Goal: Task Accomplishment & Management: Manage account settings

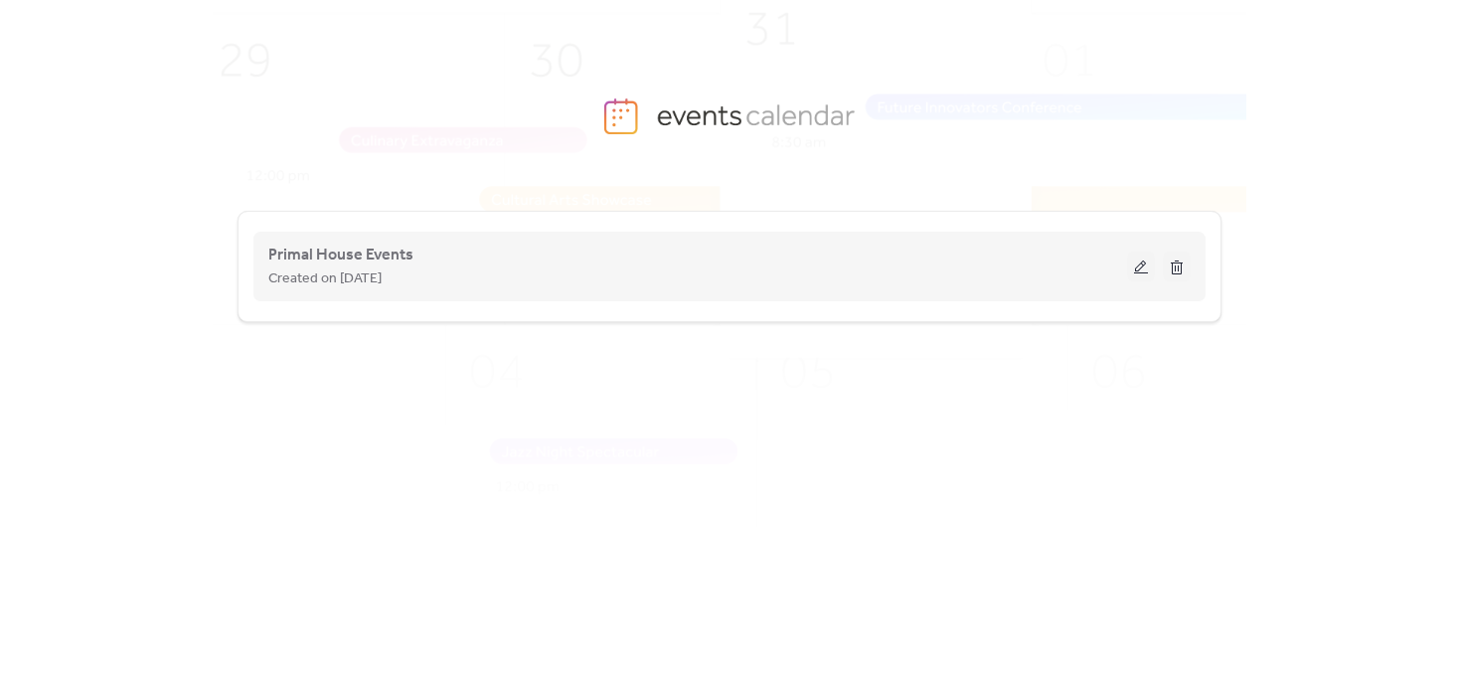
click at [1147, 263] on button at bounding box center [1141, 266] width 28 height 30
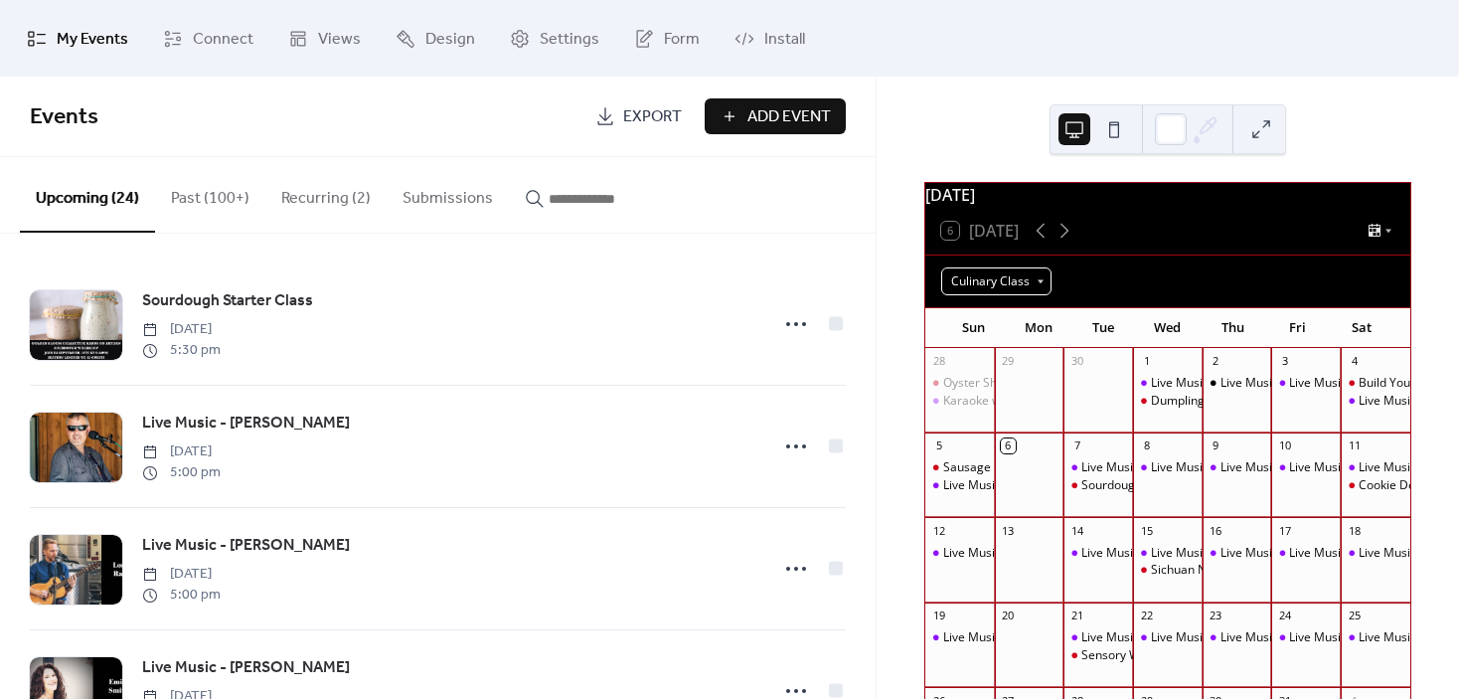
click at [1039, 287] on div "Culinary Class" at bounding box center [996, 281] width 110 height 28
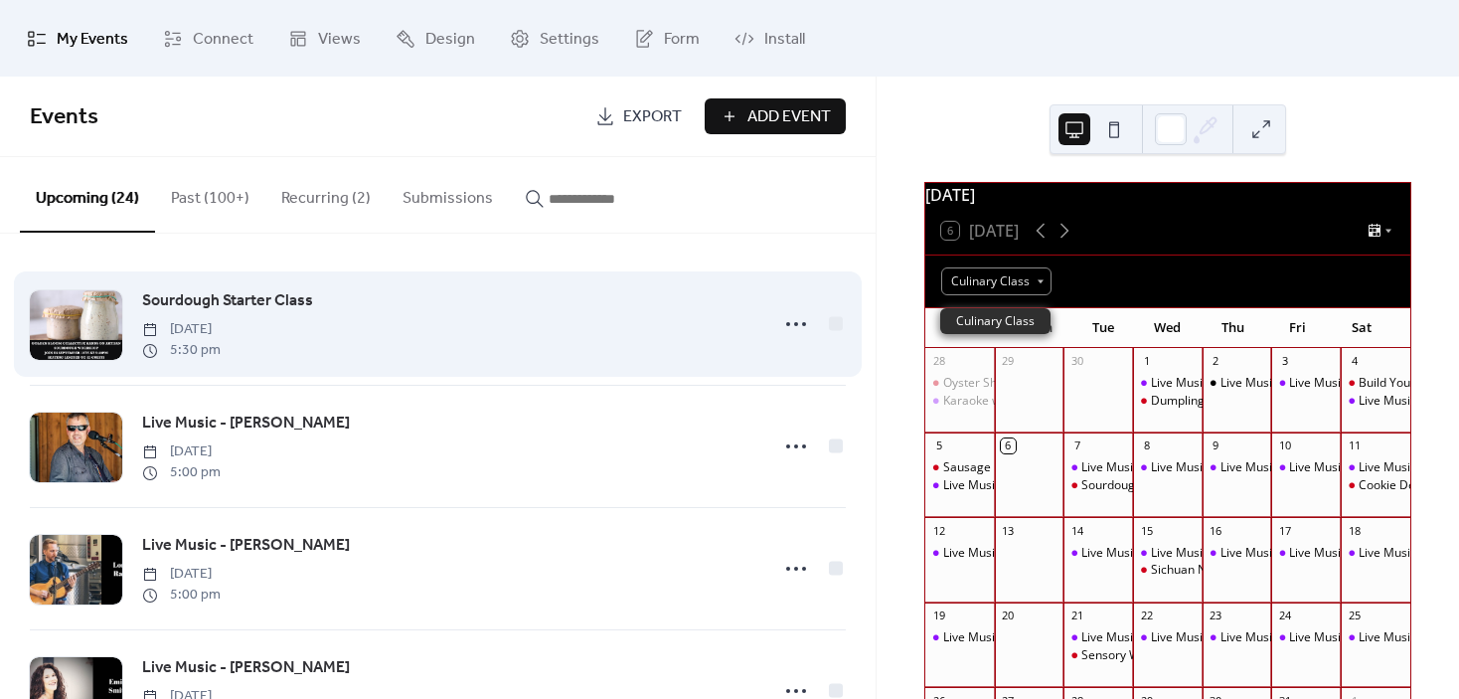
click at [408, 335] on div "Sourdough Starter Class [DATE] 5:30 pm" at bounding box center [448, 324] width 613 height 72
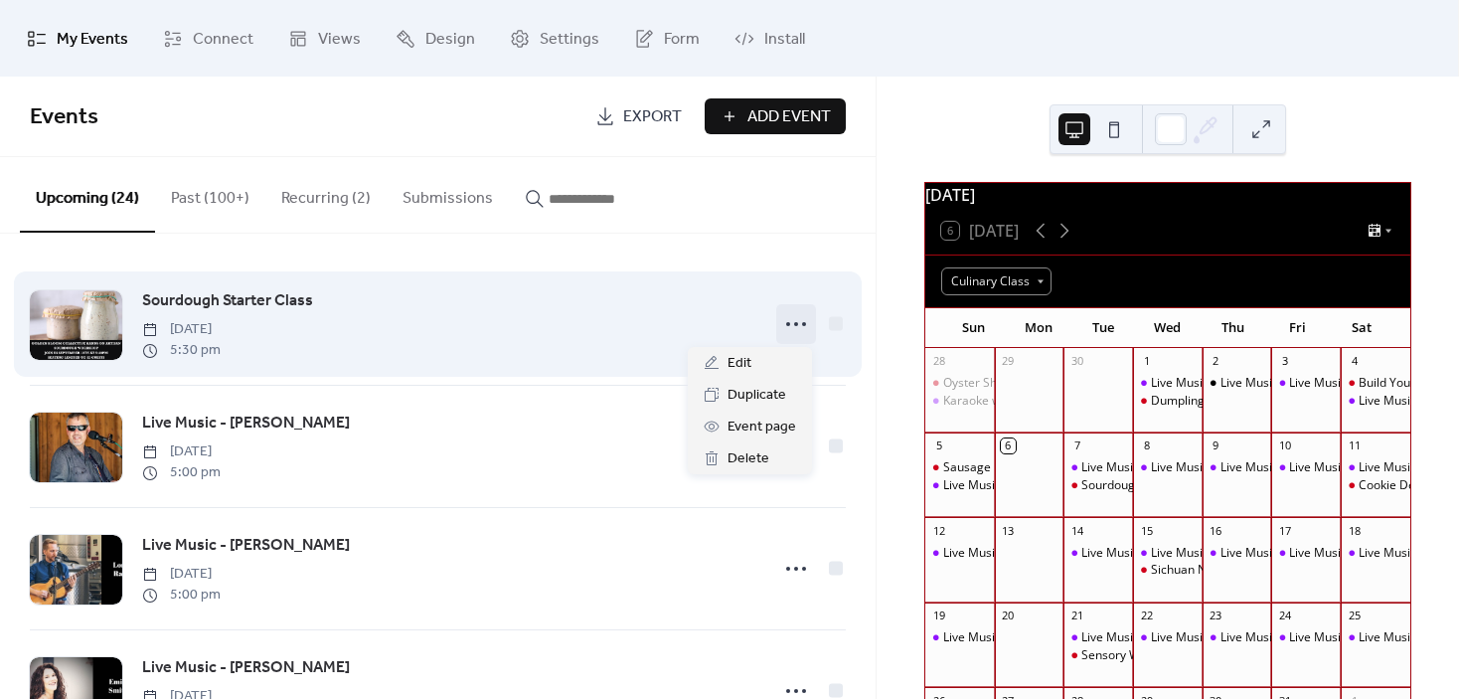
click at [797, 319] on icon at bounding box center [796, 324] width 32 height 32
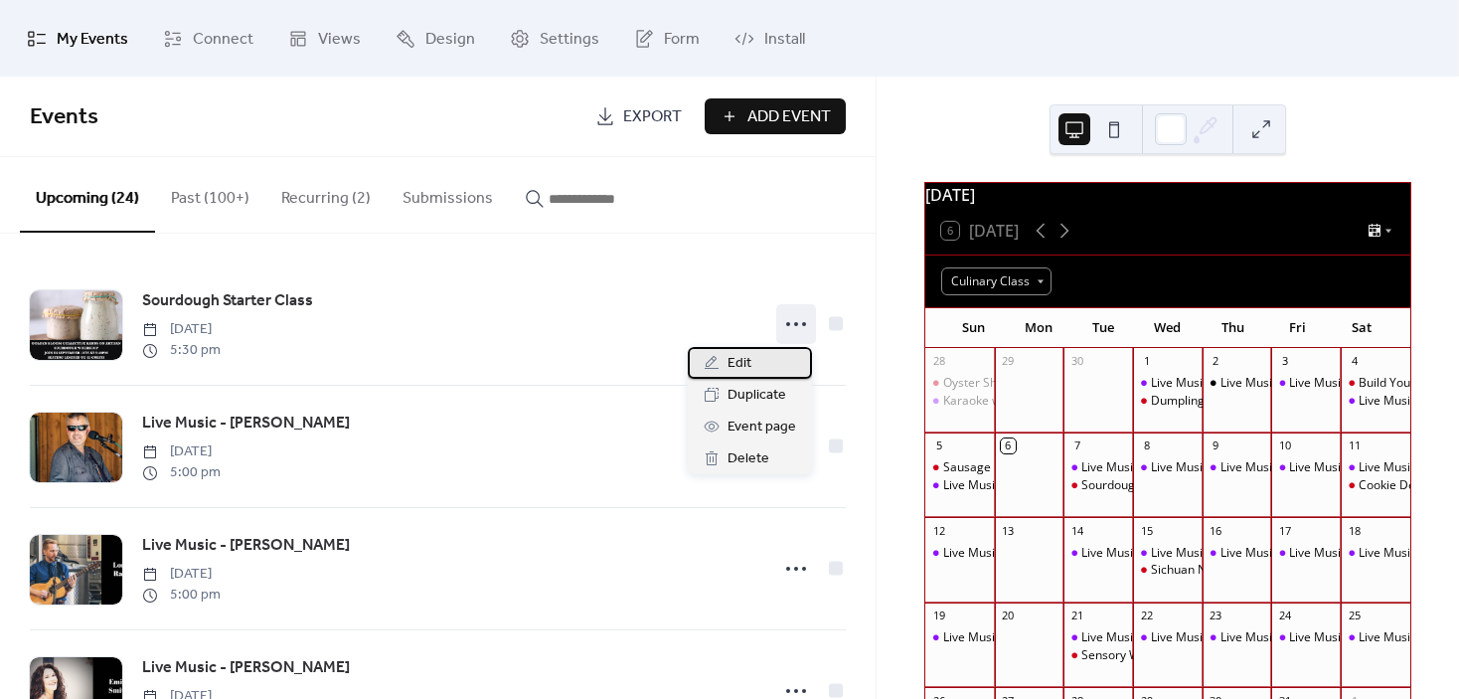
click at [768, 354] on div "Edit" at bounding box center [750, 363] width 124 height 32
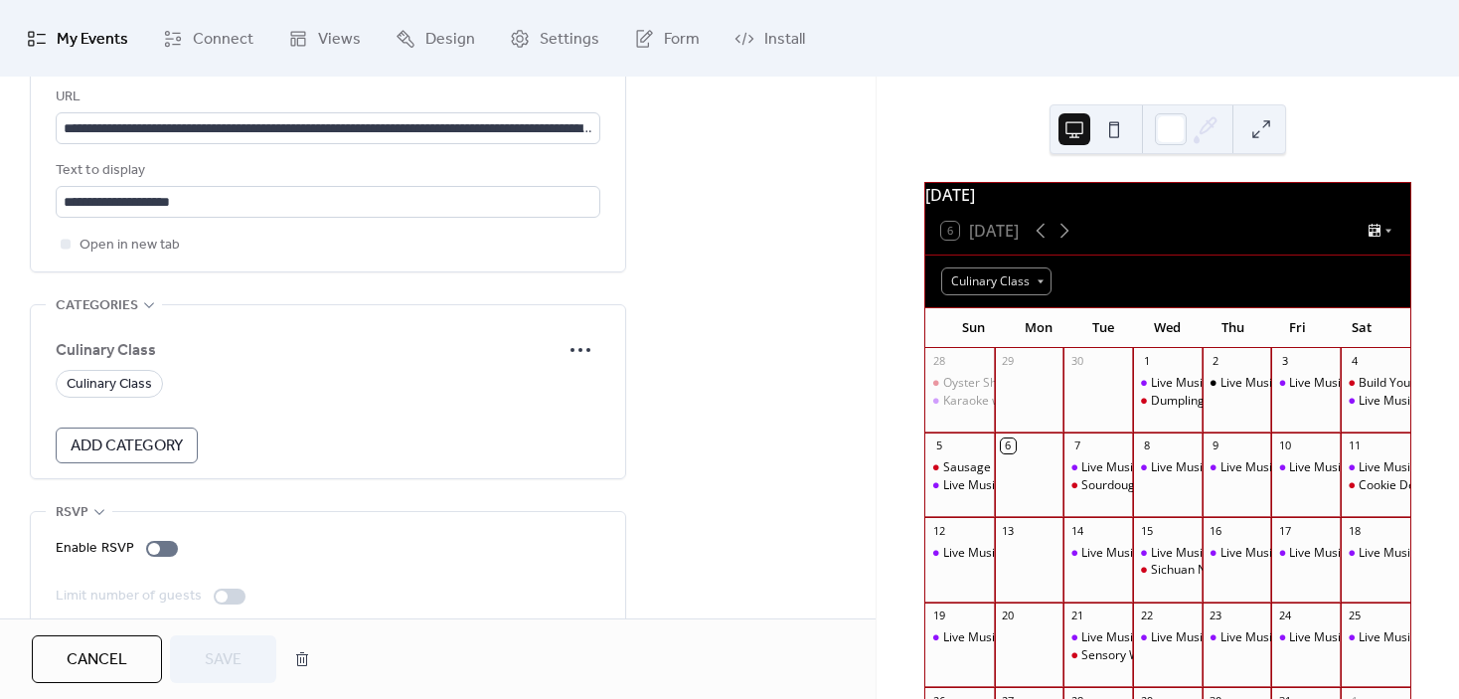
scroll to position [1219, 0]
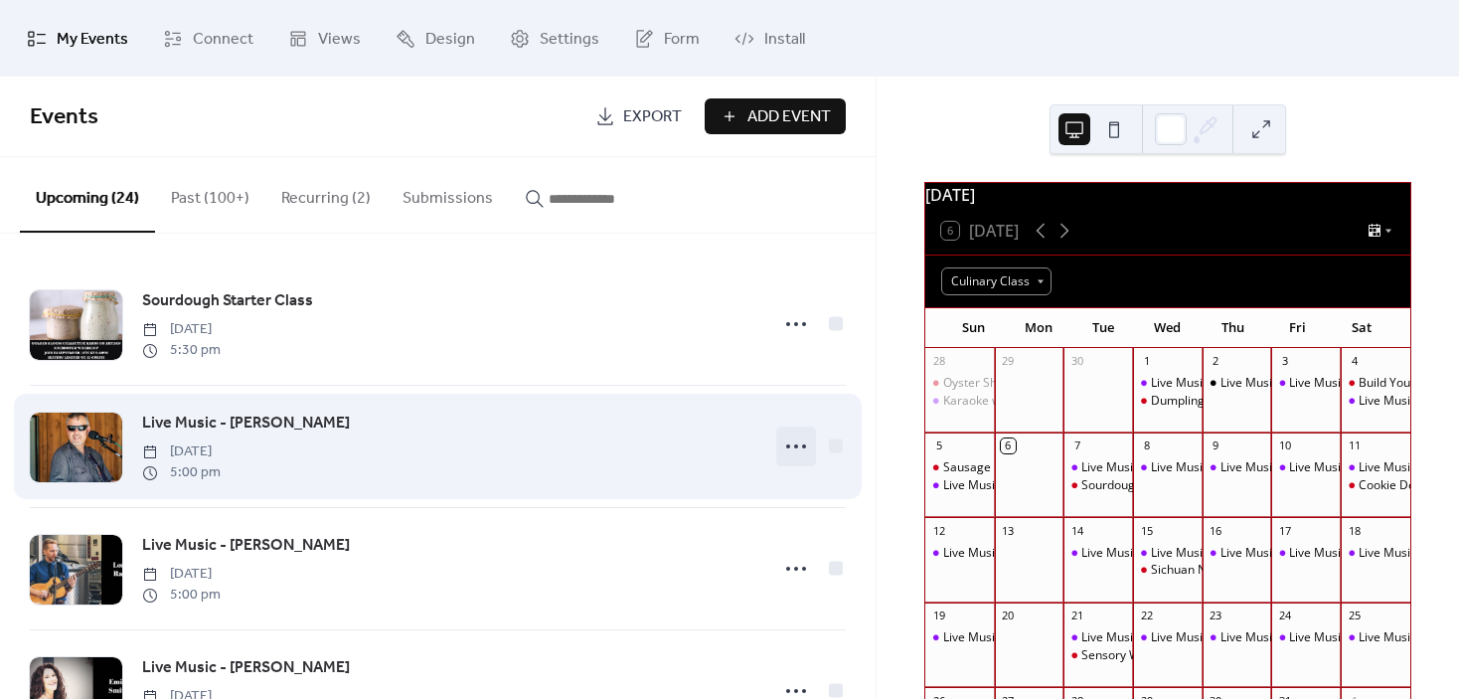
click at [794, 447] on circle at bounding box center [796, 446] width 4 height 4
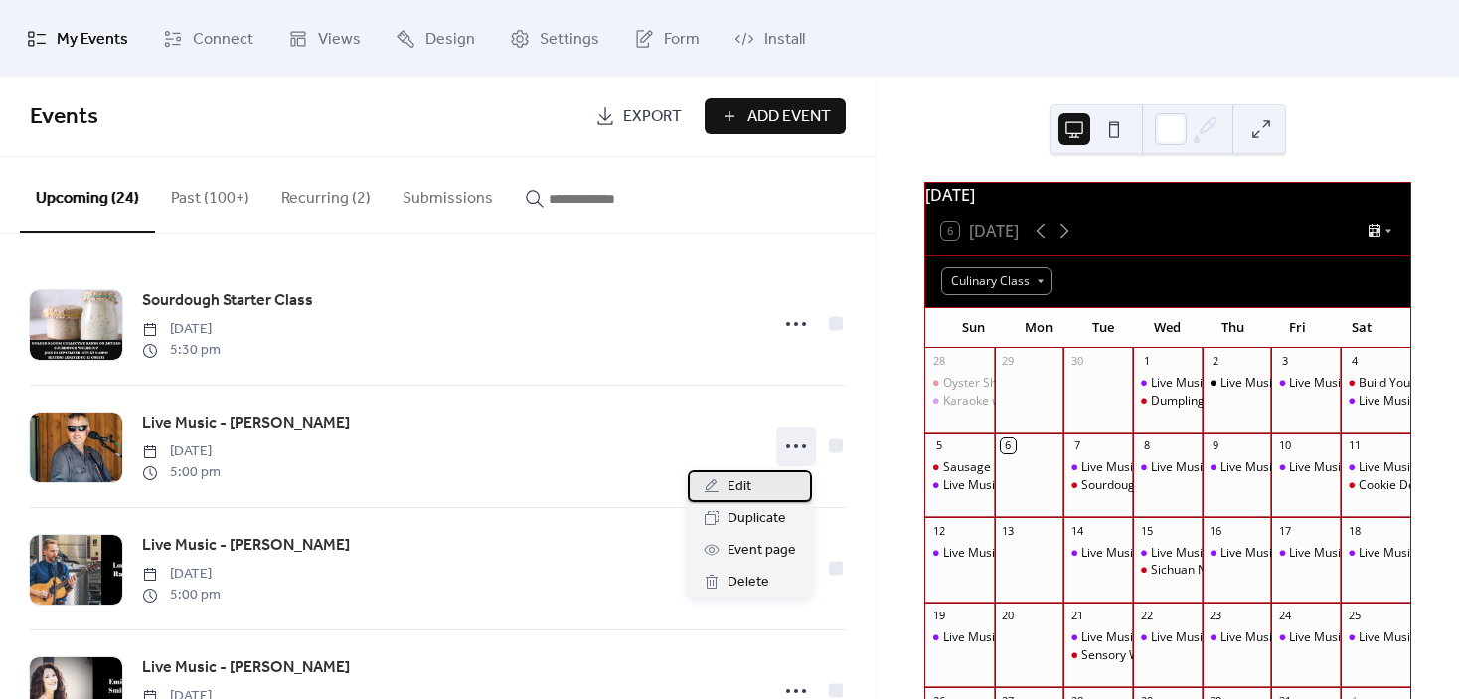
click at [759, 484] on div "Edit" at bounding box center [750, 486] width 124 height 32
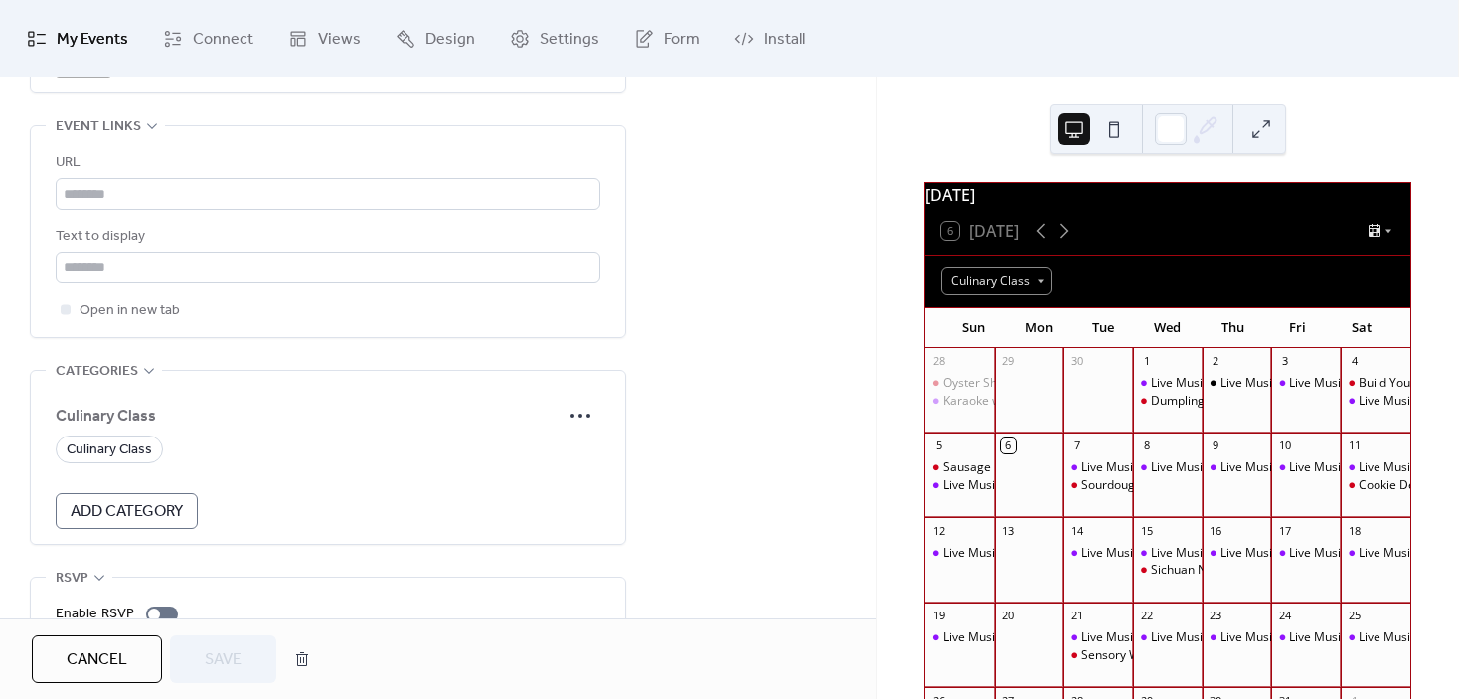
scroll to position [1219, 0]
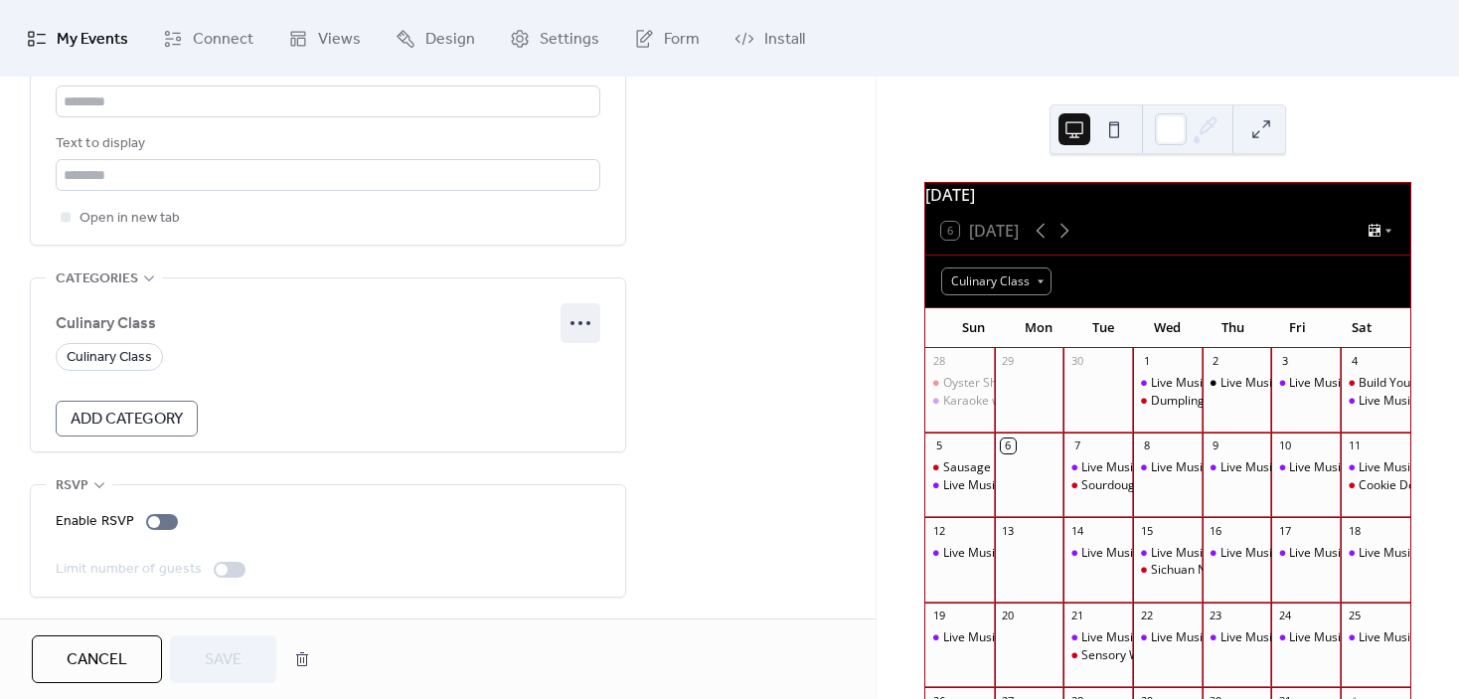
click at [592, 316] on icon at bounding box center [581, 323] width 32 height 32
click at [569, 357] on div "Edit" at bounding box center [553, 360] width 97 height 32
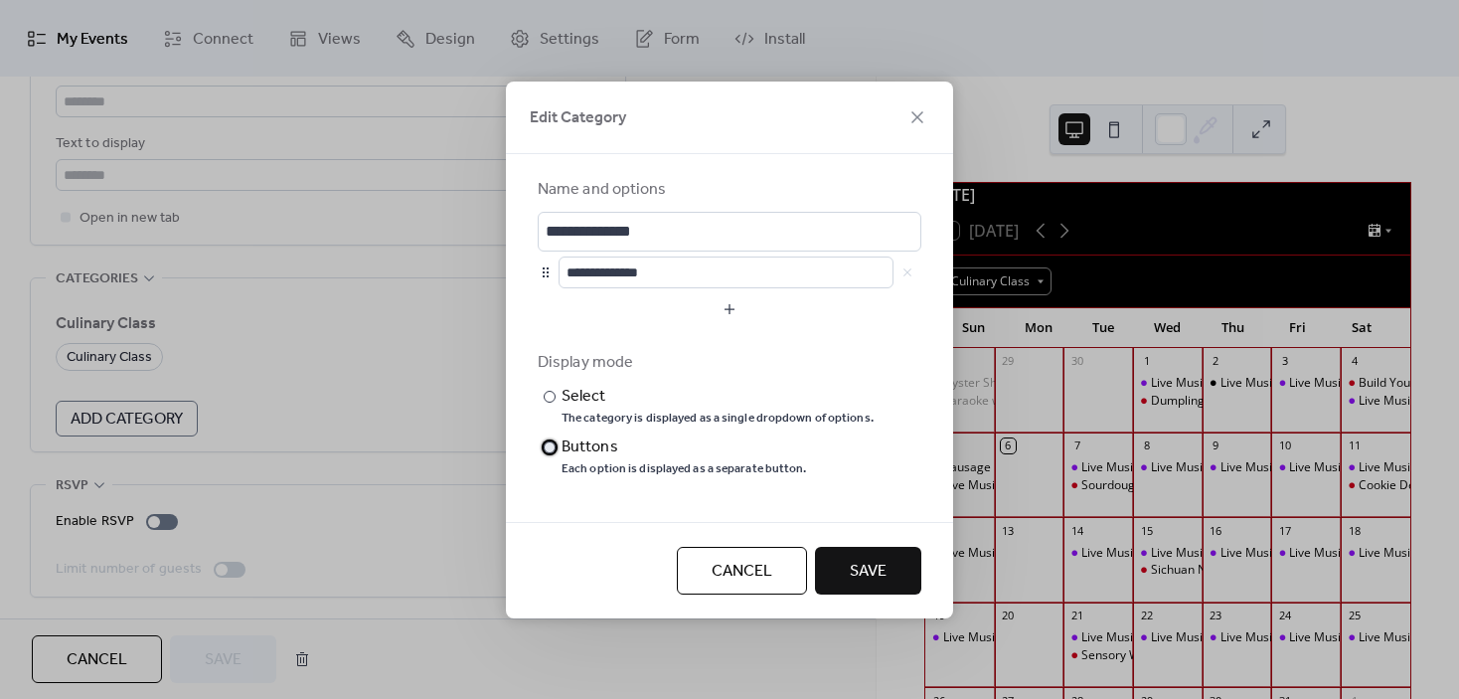
click at [564, 448] on div "Buttons" at bounding box center [683, 447] width 242 height 24
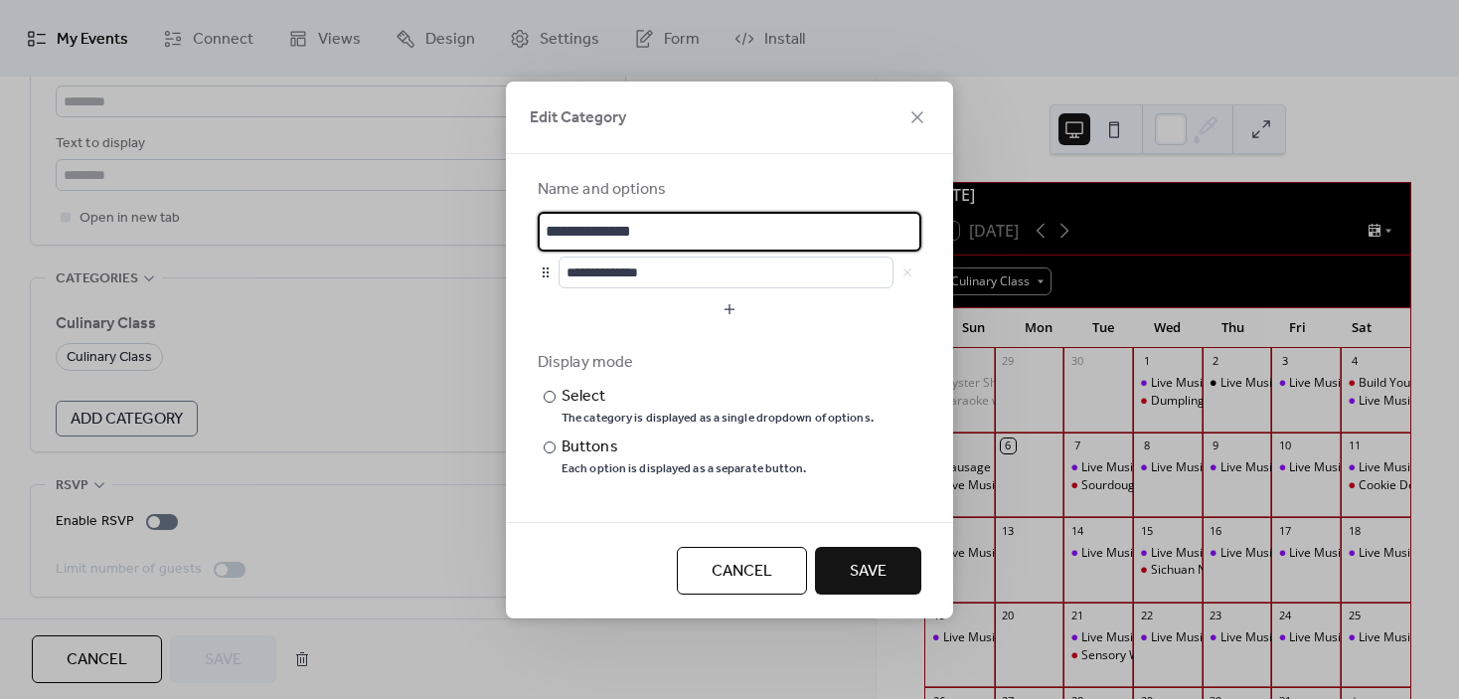
click at [672, 232] on input "**********" at bounding box center [730, 232] width 384 height 40
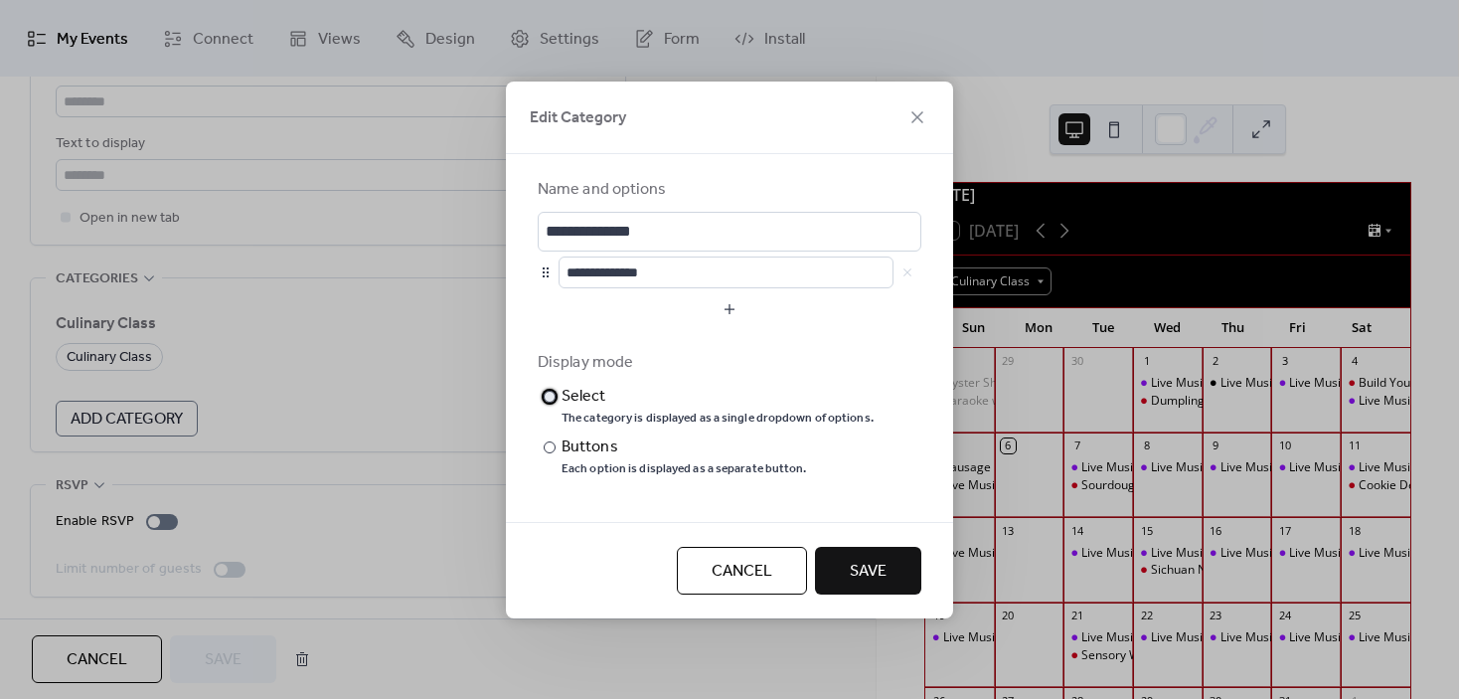
click at [560, 410] on label "​ Select The category is displayed as a single dropdown of options." at bounding box center [706, 408] width 336 height 47
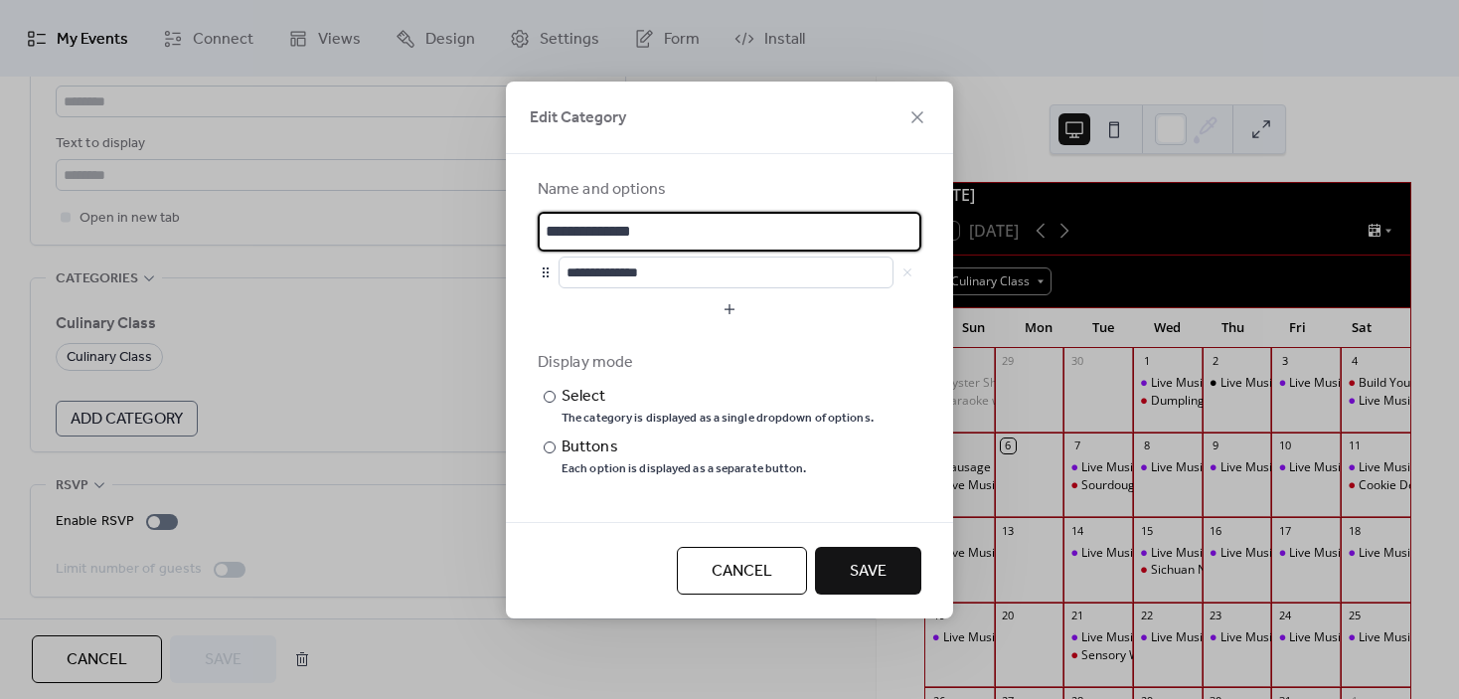
scroll to position [2, 0]
drag, startPoint x: 624, startPoint y: 236, endPoint x: 496, endPoint y: 258, distance: 130.2
click at [496, 258] on div "**********" at bounding box center [729, 349] width 1459 height 699
type input "*"
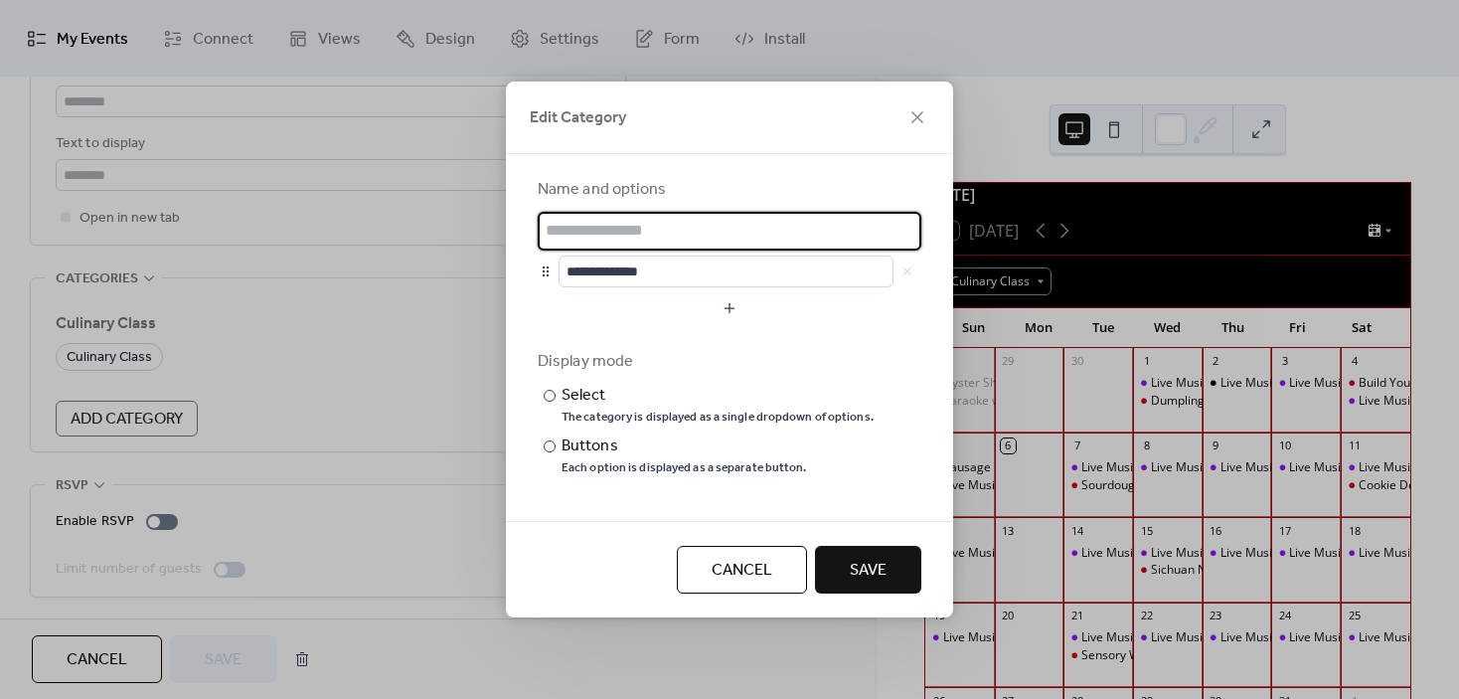
click at [735, 579] on span "Cancel" at bounding box center [742, 571] width 61 height 24
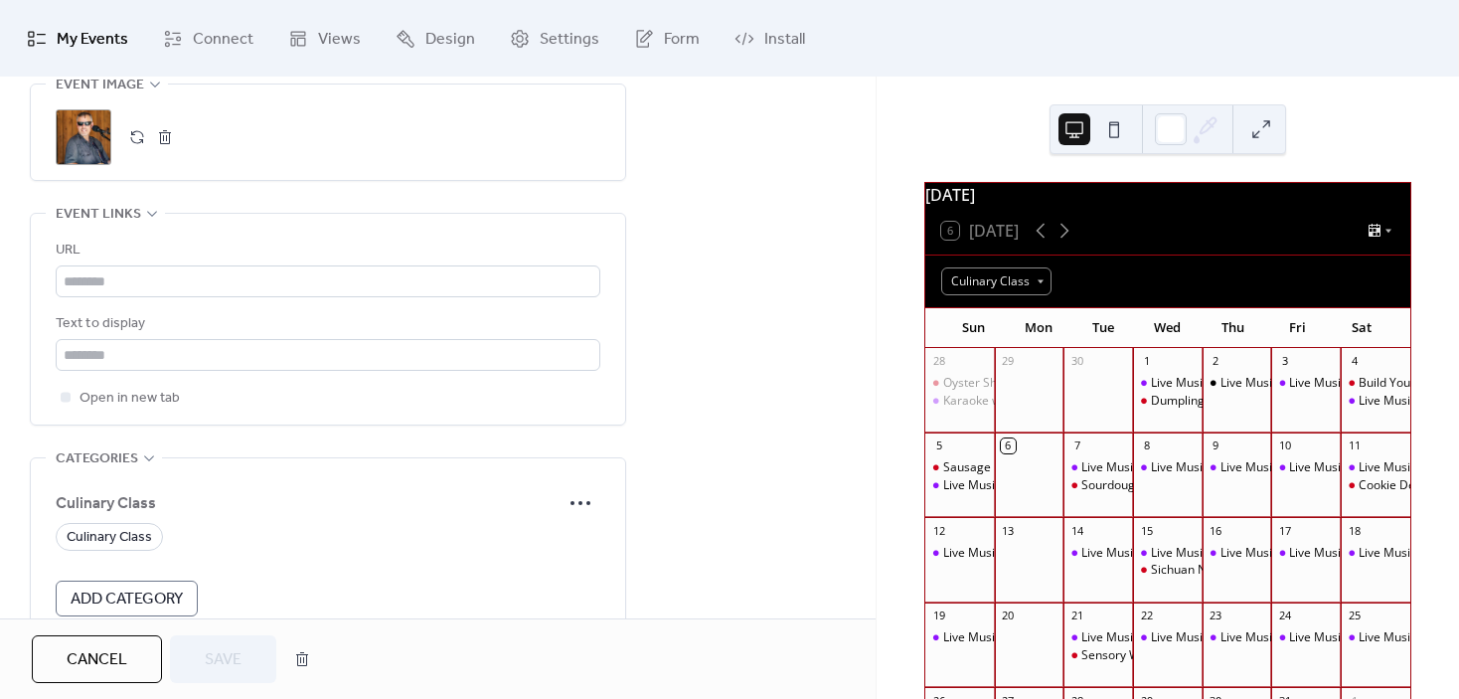
scroll to position [1193, 0]
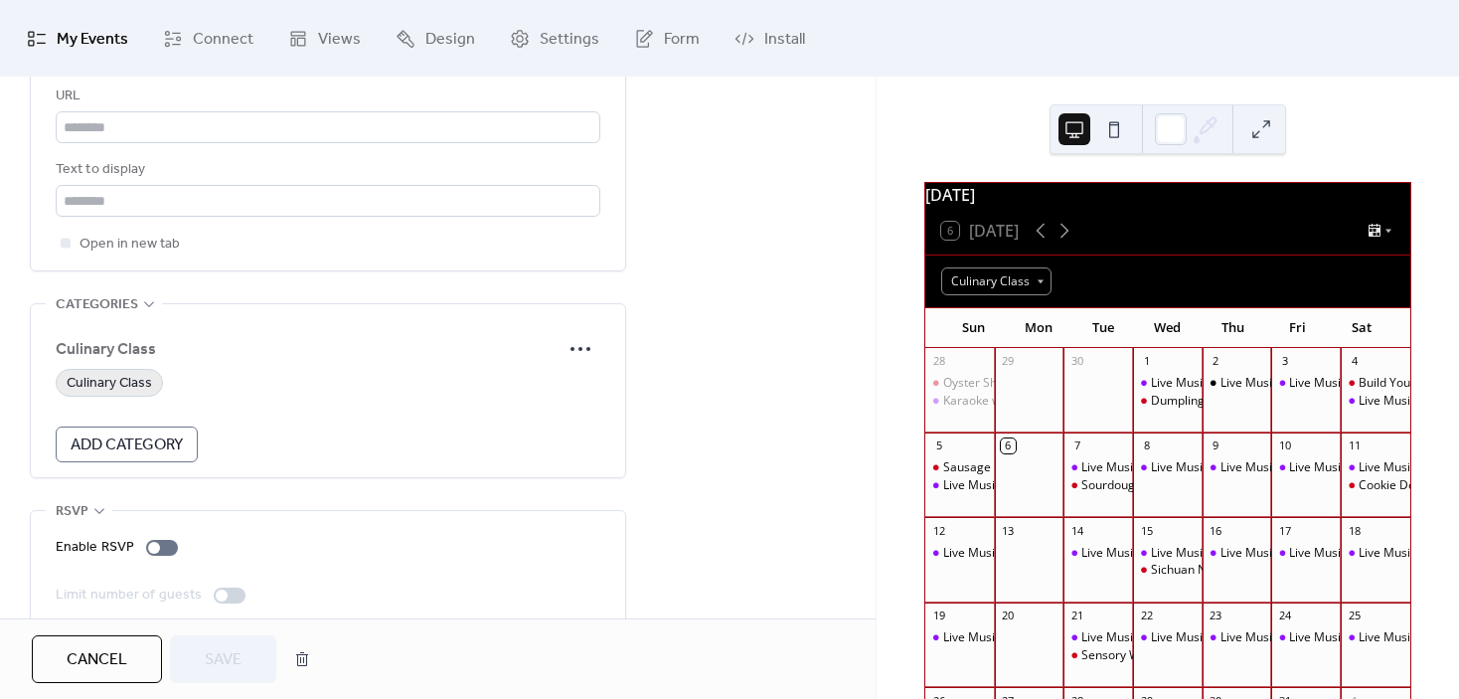
click at [120, 382] on span "Culinary Class" at bounding box center [109, 384] width 85 height 24
click at [131, 445] on span "Add Category" at bounding box center [127, 445] width 112 height 24
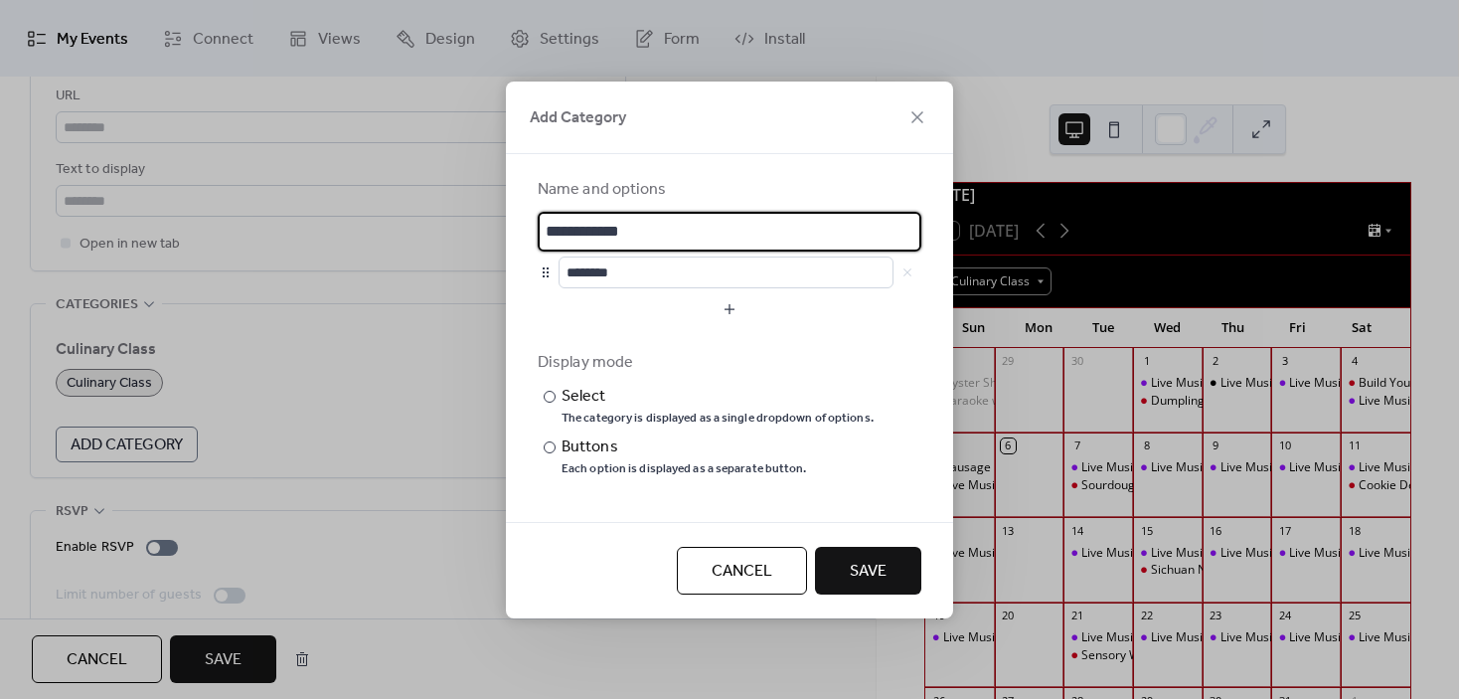
scroll to position [2, 0]
drag, startPoint x: 682, startPoint y: 230, endPoint x: 502, endPoint y: 257, distance: 182.1
click at [502, 257] on div "**********" at bounding box center [729, 349] width 1459 height 699
type input "**********"
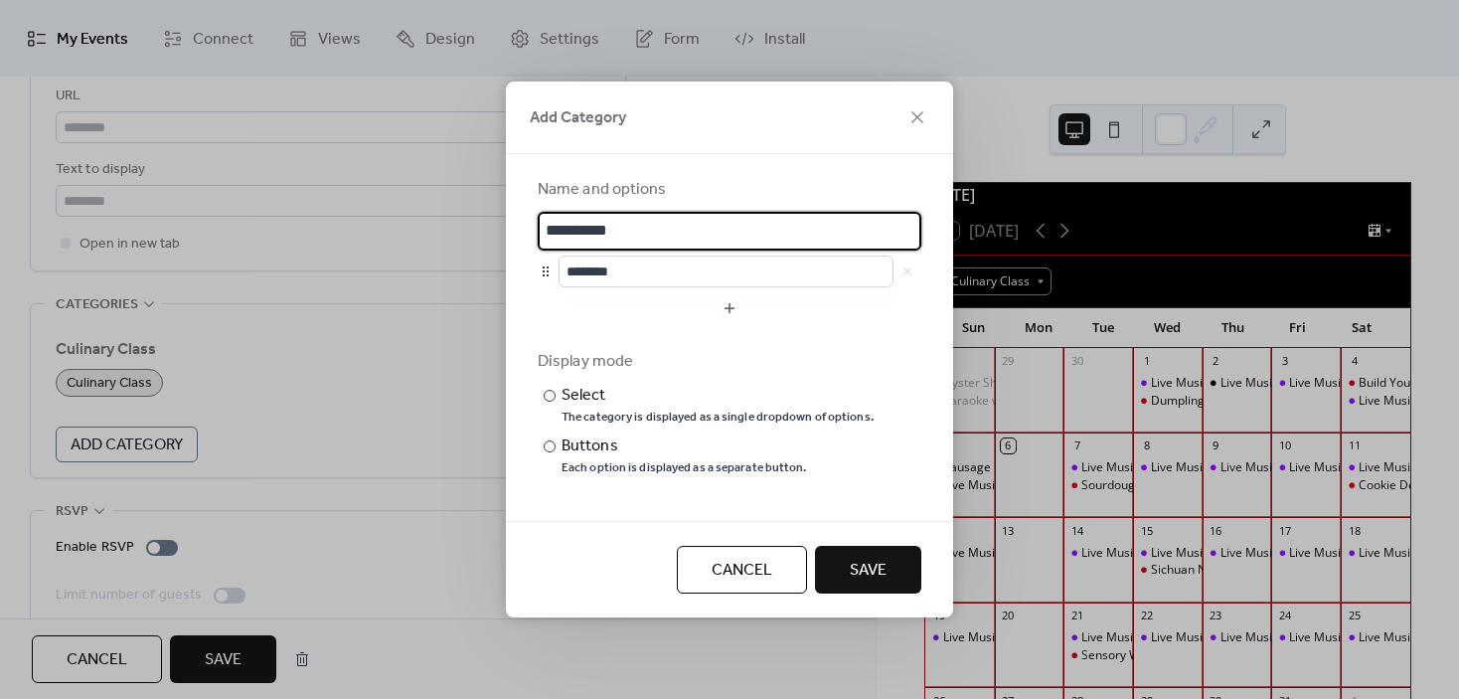
click at [841, 568] on button "Save" at bounding box center [868, 570] width 106 height 48
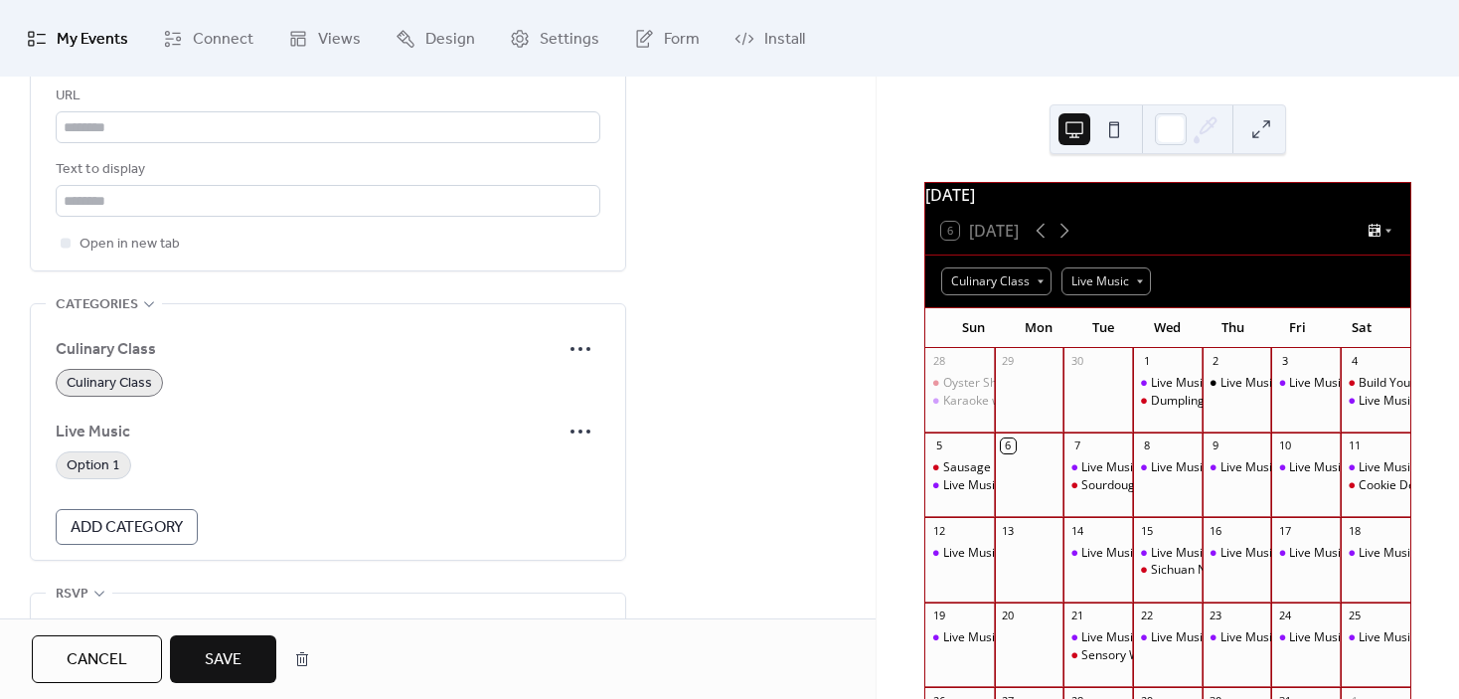
click at [114, 464] on span "Option 1" at bounding box center [94, 466] width 54 height 24
click at [580, 422] on icon at bounding box center [581, 431] width 32 height 32
drag, startPoint x: 567, startPoint y: 497, endPoint x: 559, endPoint y: 479, distance: 19.6
click at [559, 479] on div "Edit Delete" at bounding box center [553, 484] width 97 height 64
click at [118, 656] on span "Cancel" at bounding box center [97, 660] width 61 height 24
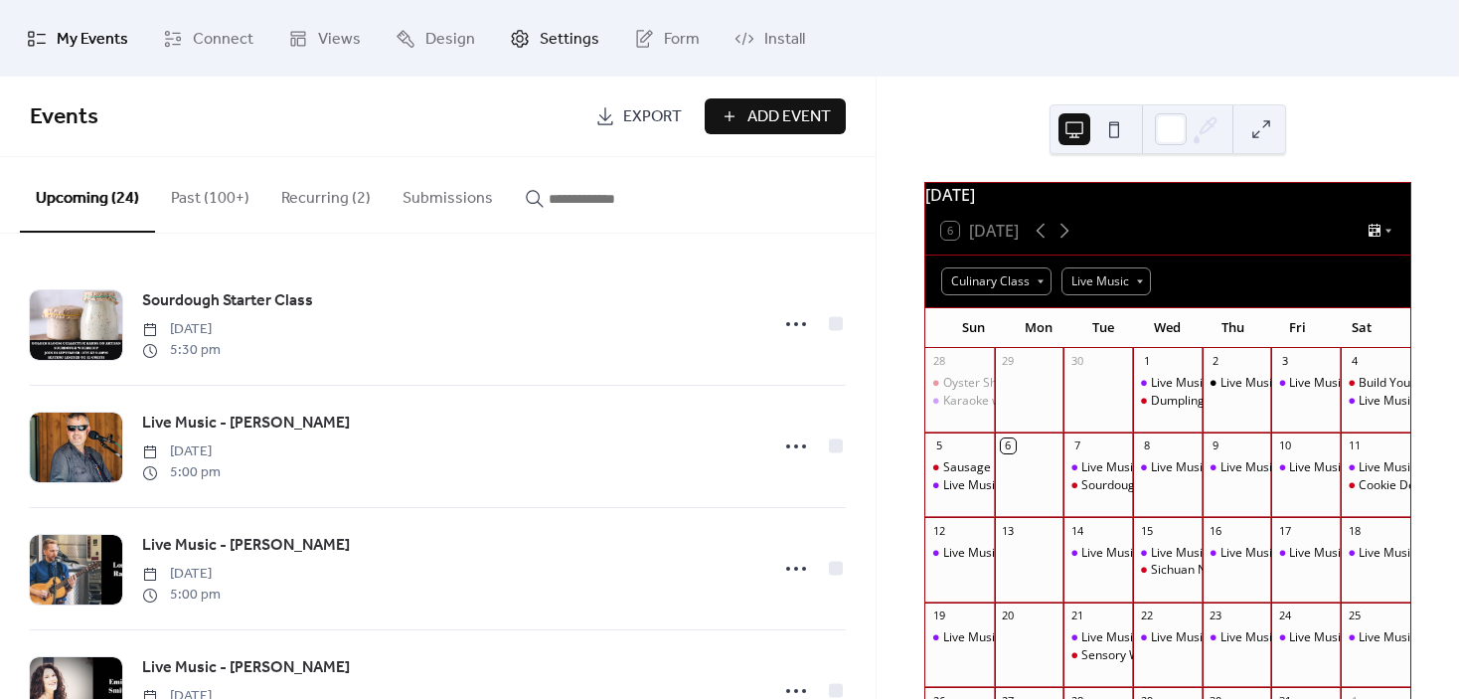
click at [575, 36] on span "Settings" at bounding box center [570, 39] width 60 height 31
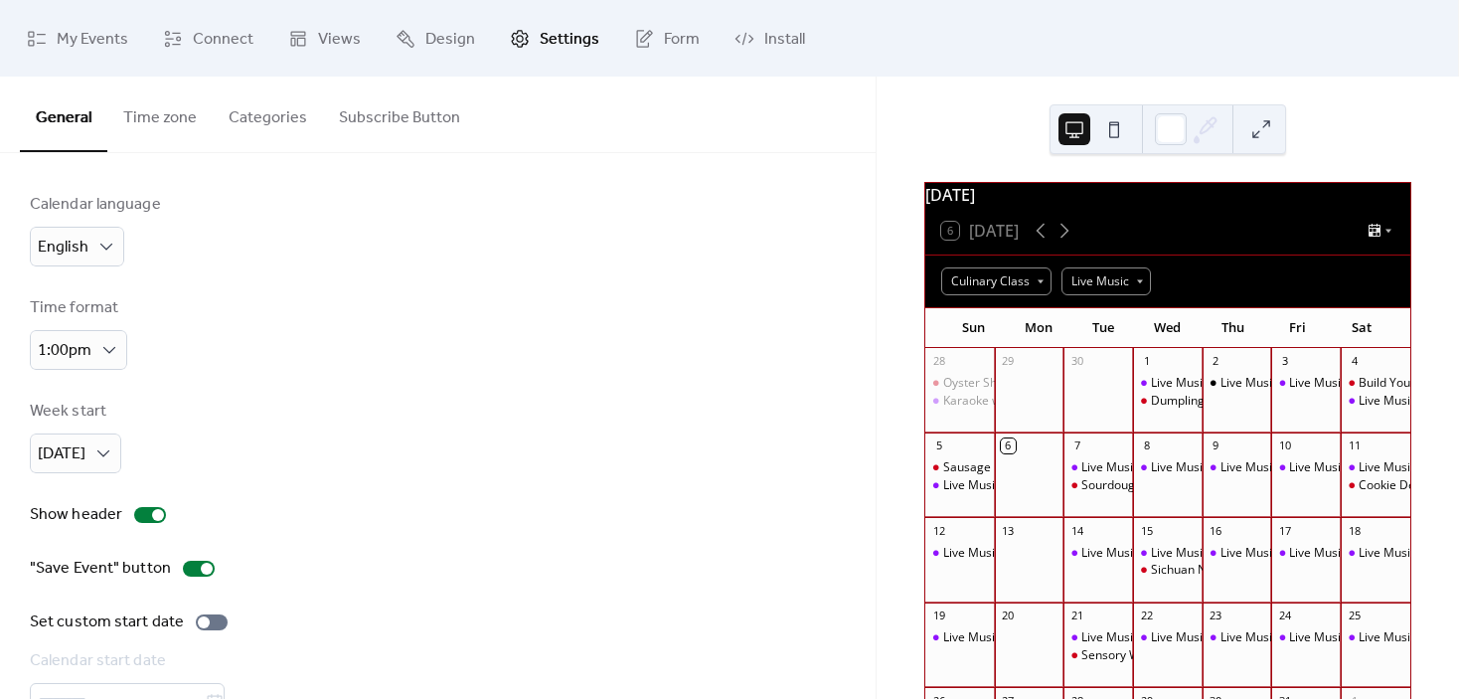
click at [267, 107] on button "Categories" at bounding box center [268, 114] width 110 height 74
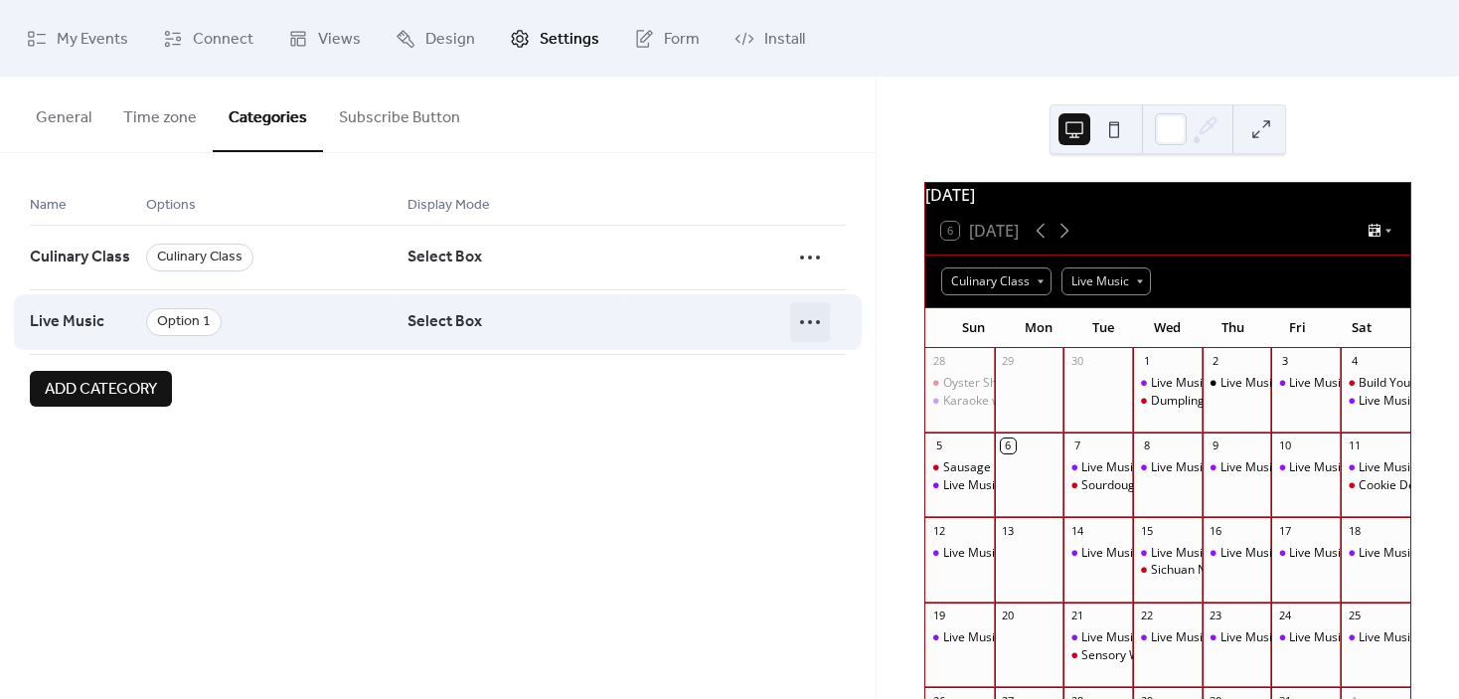
click at [808, 324] on icon at bounding box center [810, 322] width 32 height 32
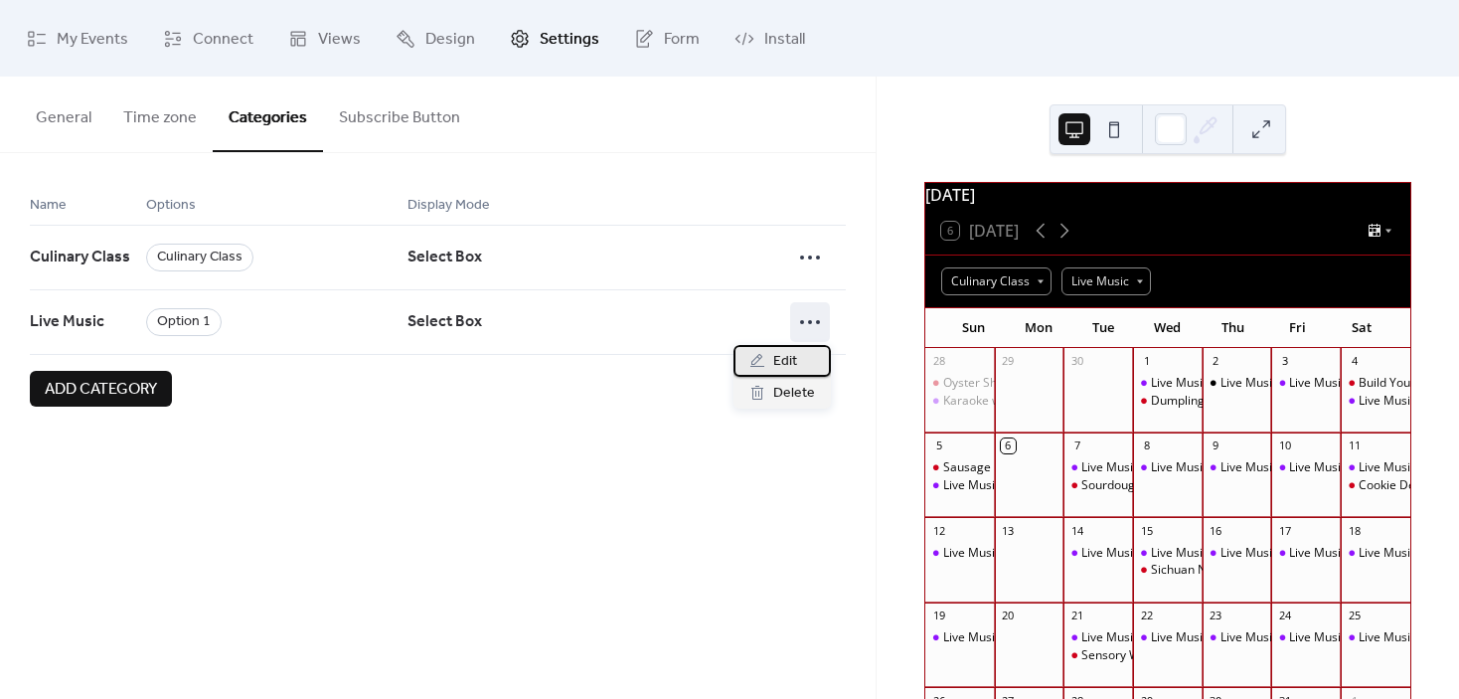
click at [775, 357] on span "Edit" at bounding box center [785, 362] width 24 height 24
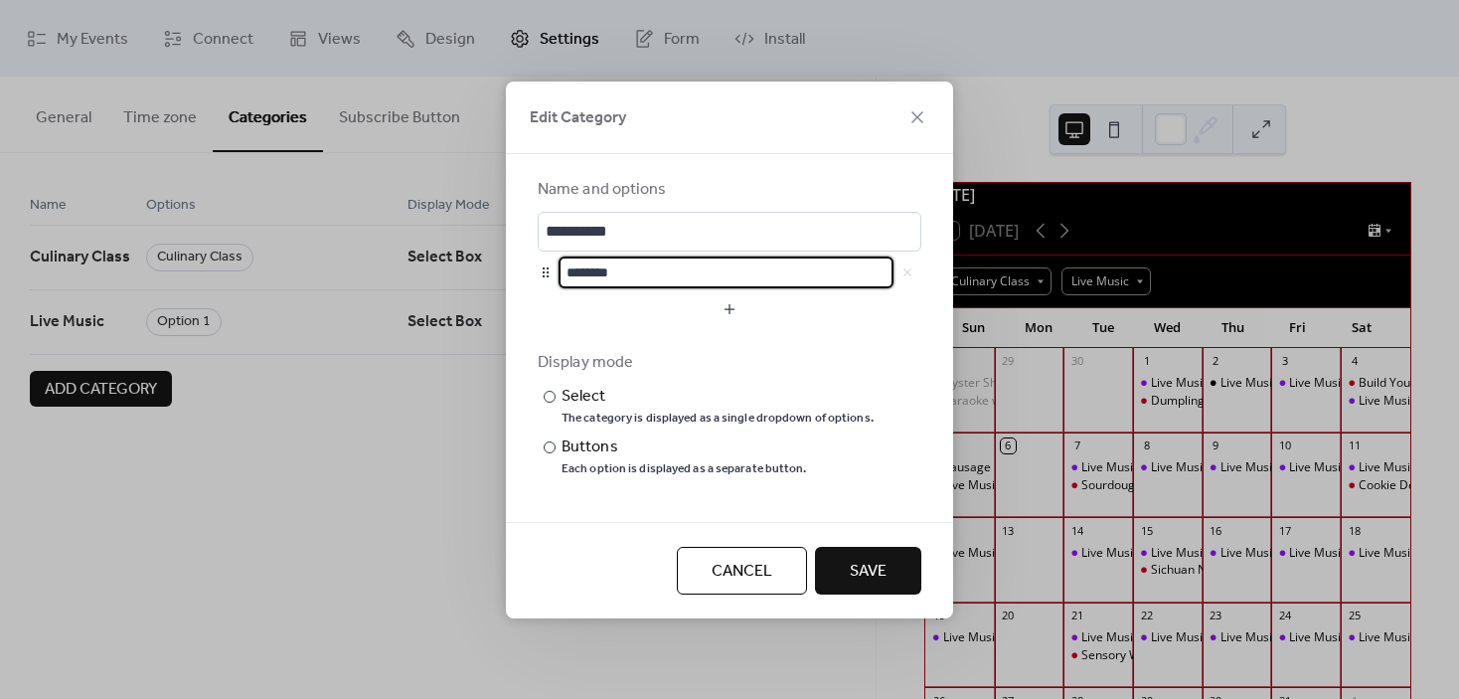
drag, startPoint x: 661, startPoint y: 271, endPoint x: 532, endPoint y: 268, distance: 129.3
click at [532, 268] on div "**********" at bounding box center [729, 338] width 447 height 368
type input "**********"
click at [867, 571] on span "Save" at bounding box center [868, 572] width 37 height 24
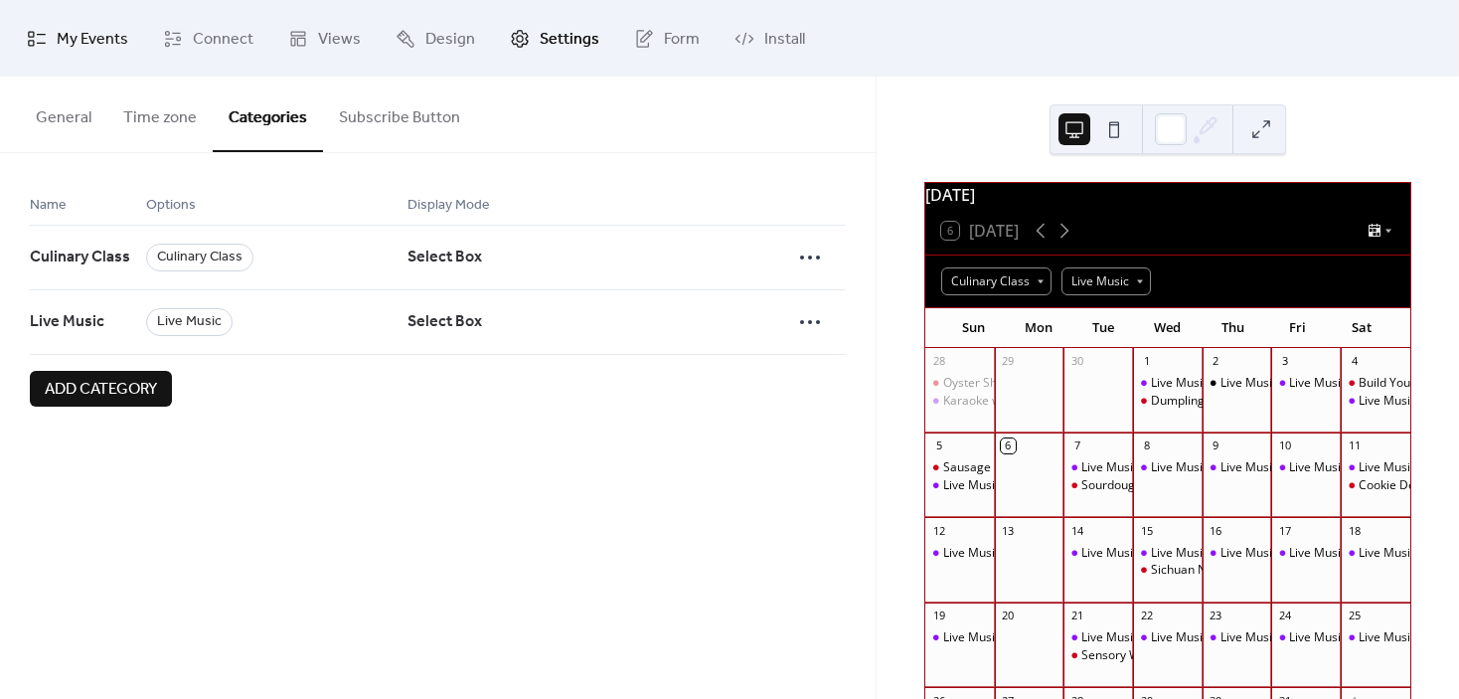
click at [69, 43] on span "My Events" at bounding box center [93, 39] width 72 height 31
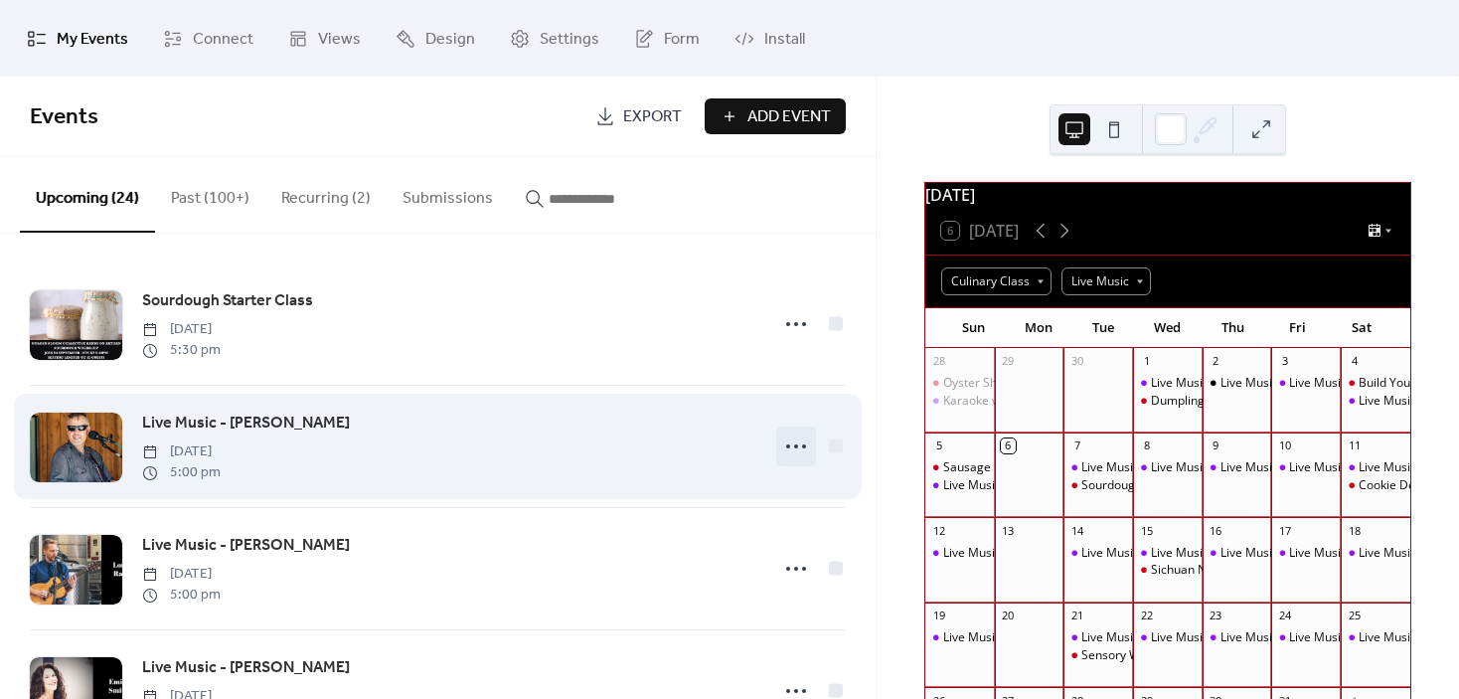
click at [783, 450] on icon at bounding box center [796, 446] width 32 height 32
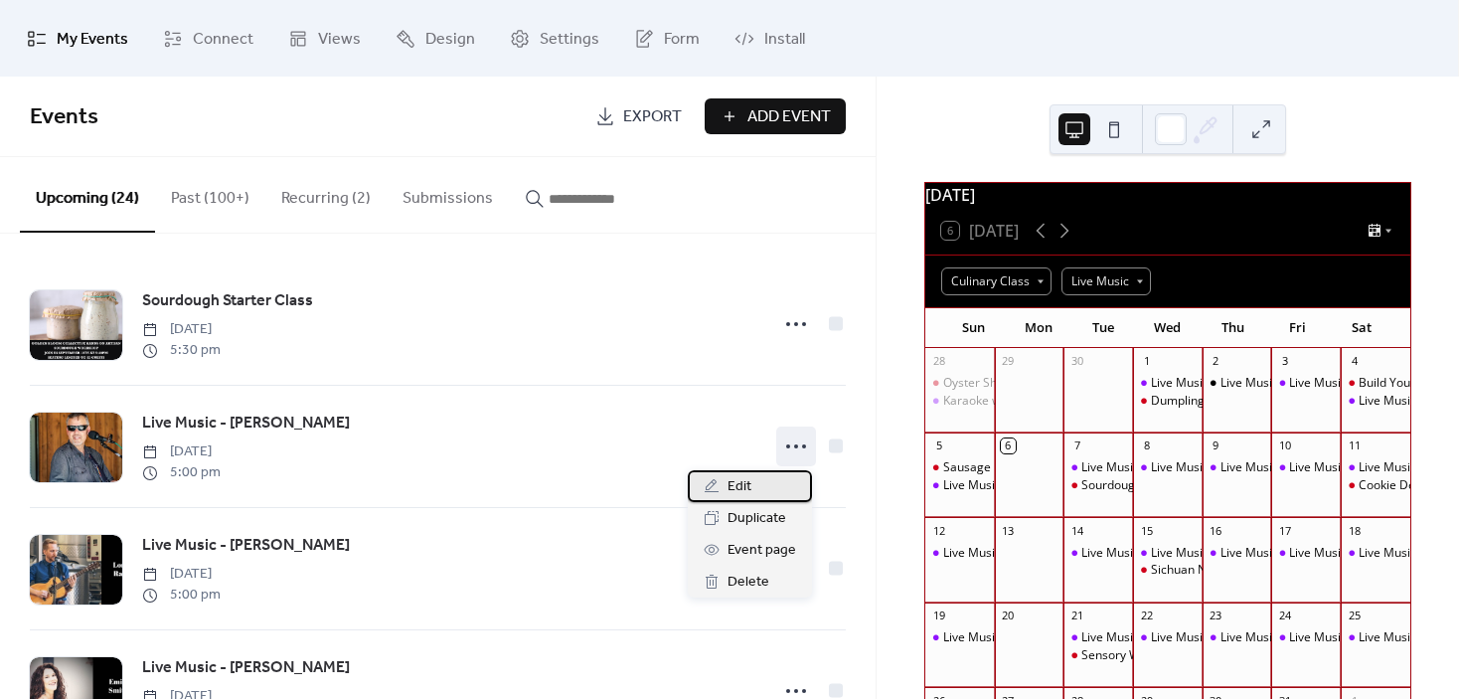
click at [752, 483] on div "Edit" at bounding box center [750, 486] width 124 height 32
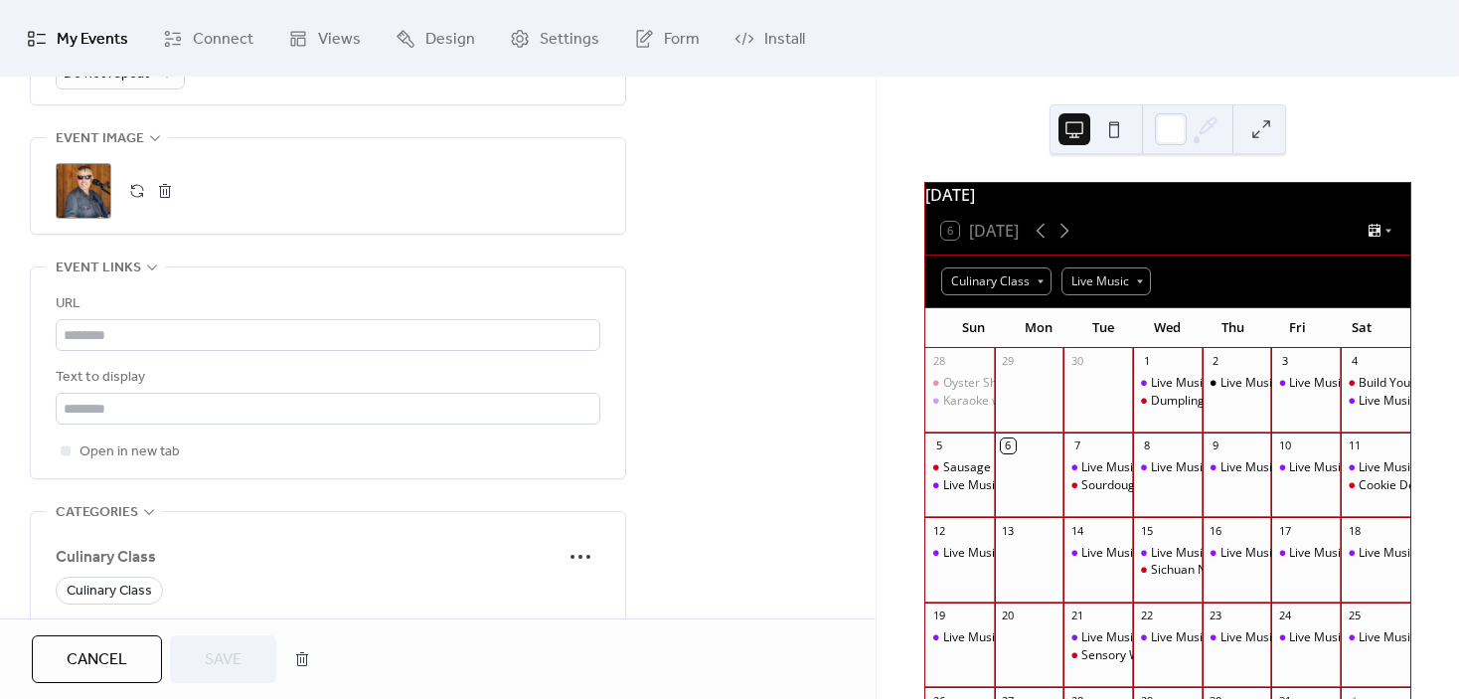
scroll to position [1292, 0]
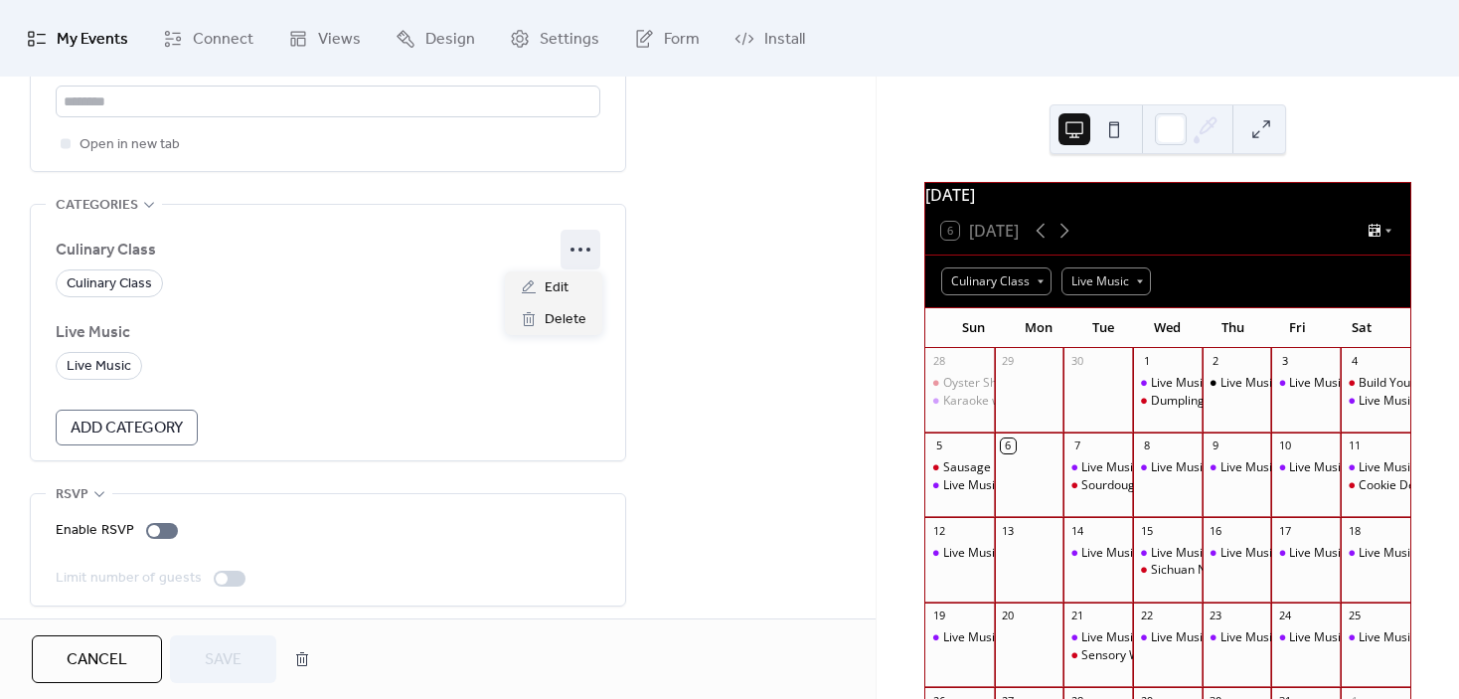
click at [585, 248] on icon at bounding box center [581, 250] width 32 height 32
click at [575, 320] on span "Delete" at bounding box center [566, 320] width 42 height 24
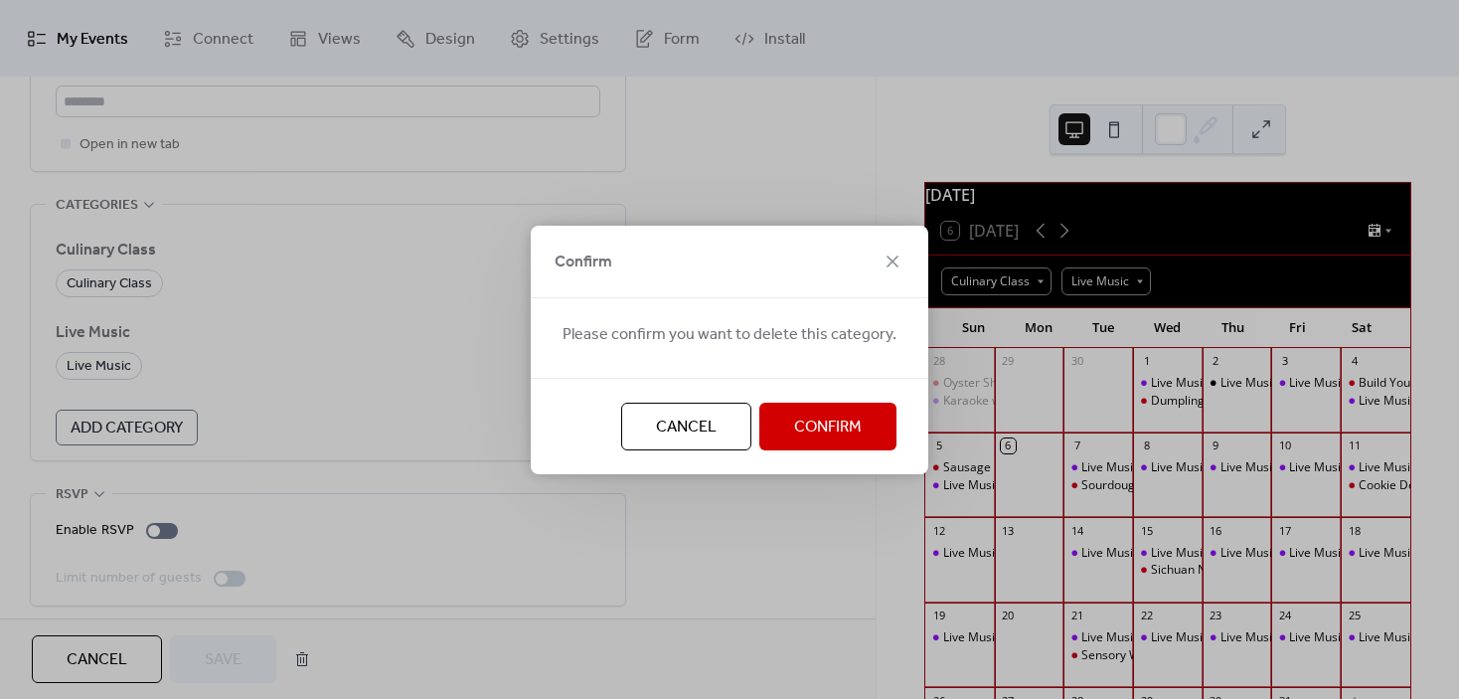
click at [700, 423] on span "Cancel" at bounding box center [686, 427] width 61 height 24
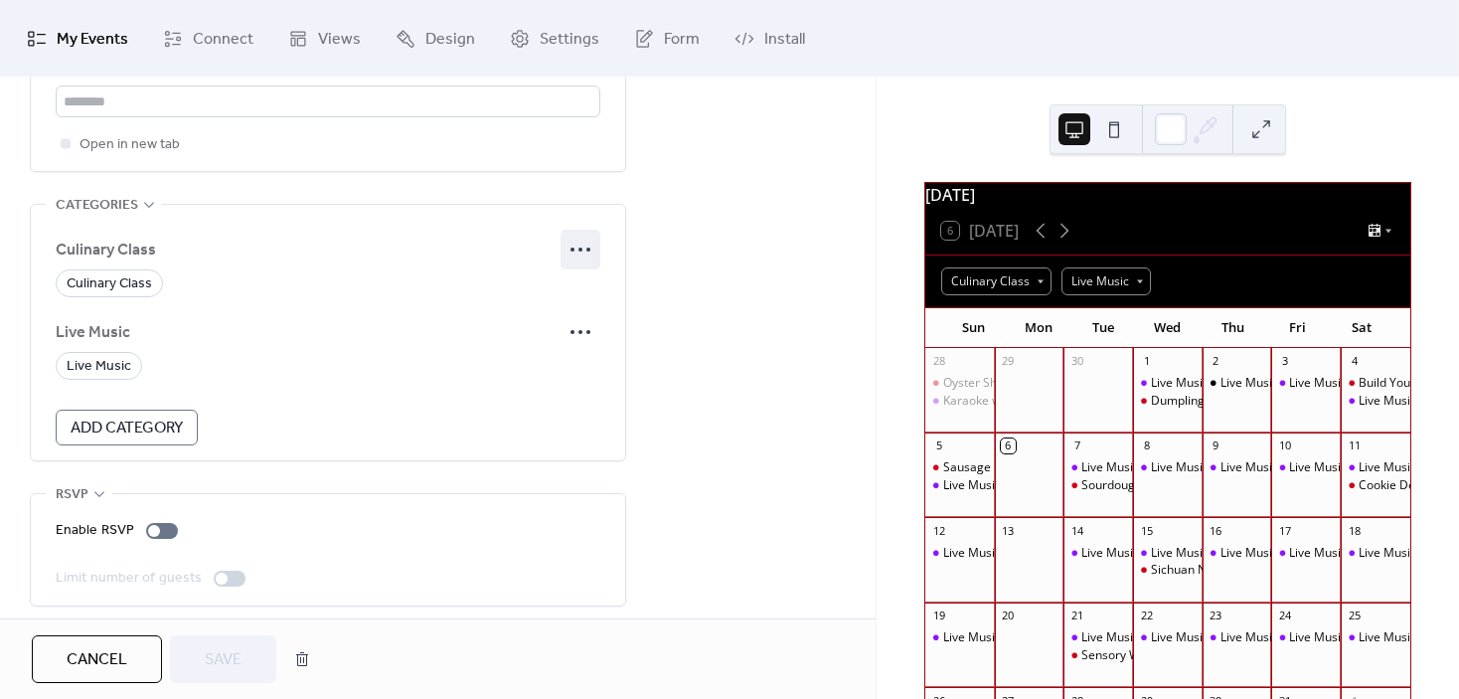
click at [582, 248] on icon at bounding box center [581, 250] width 32 height 32
click at [571, 278] on div "Edit" at bounding box center [553, 287] width 97 height 32
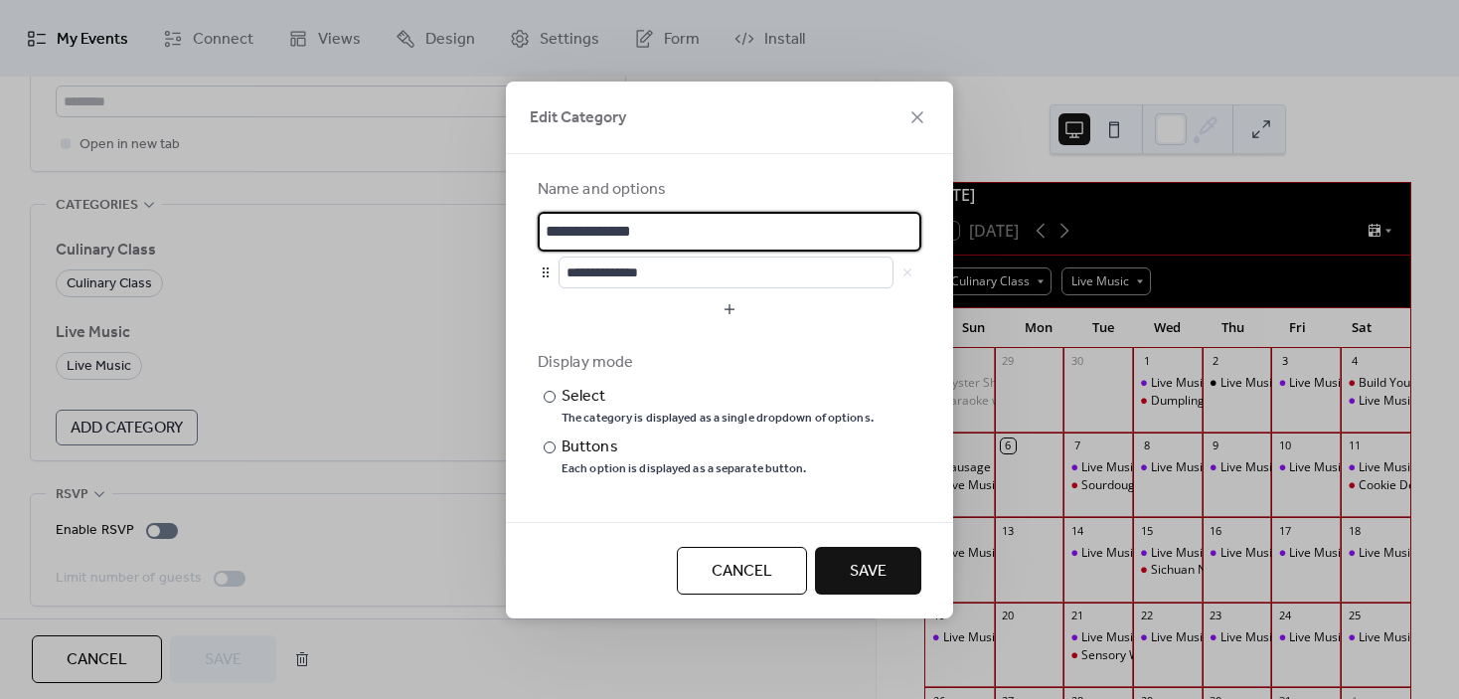
click at [759, 563] on span "Cancel" at bounding box center [742, 572] width 61 height 24
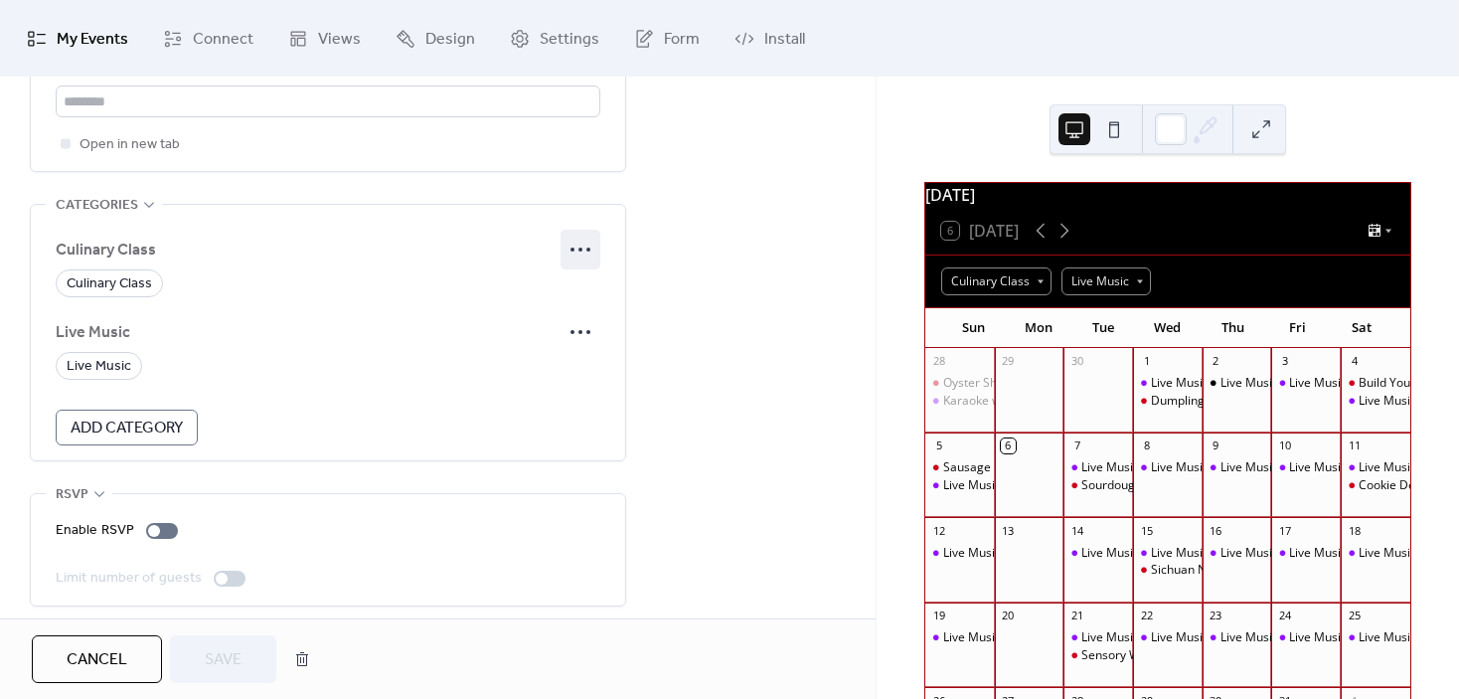
click at [577, 245] on icon at bounding box center [581, 250] width 32 height 32
click at [562, 318] on span "Delete" at bounding box center [566, 320] width 42 height 24
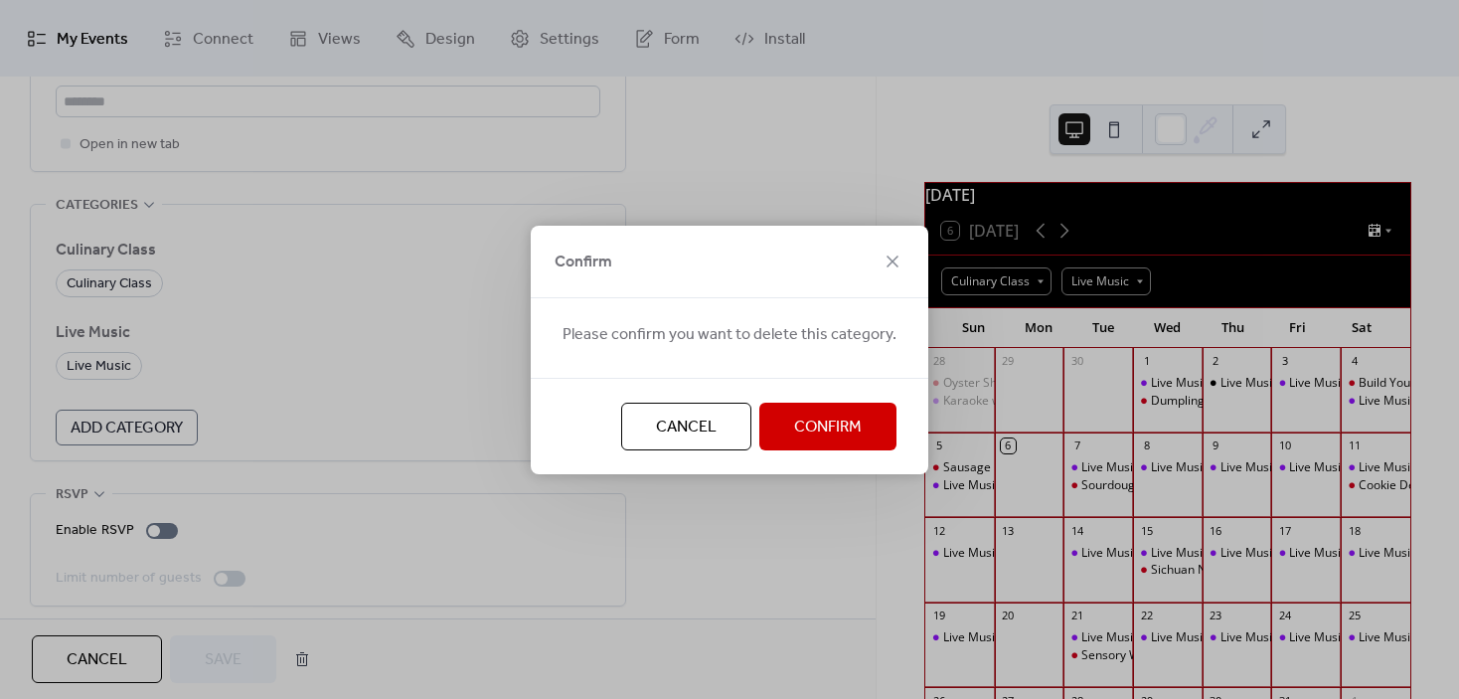
click at [795, 431] on span "Confirm" at bounding box center [828, 427] width 68 height 24
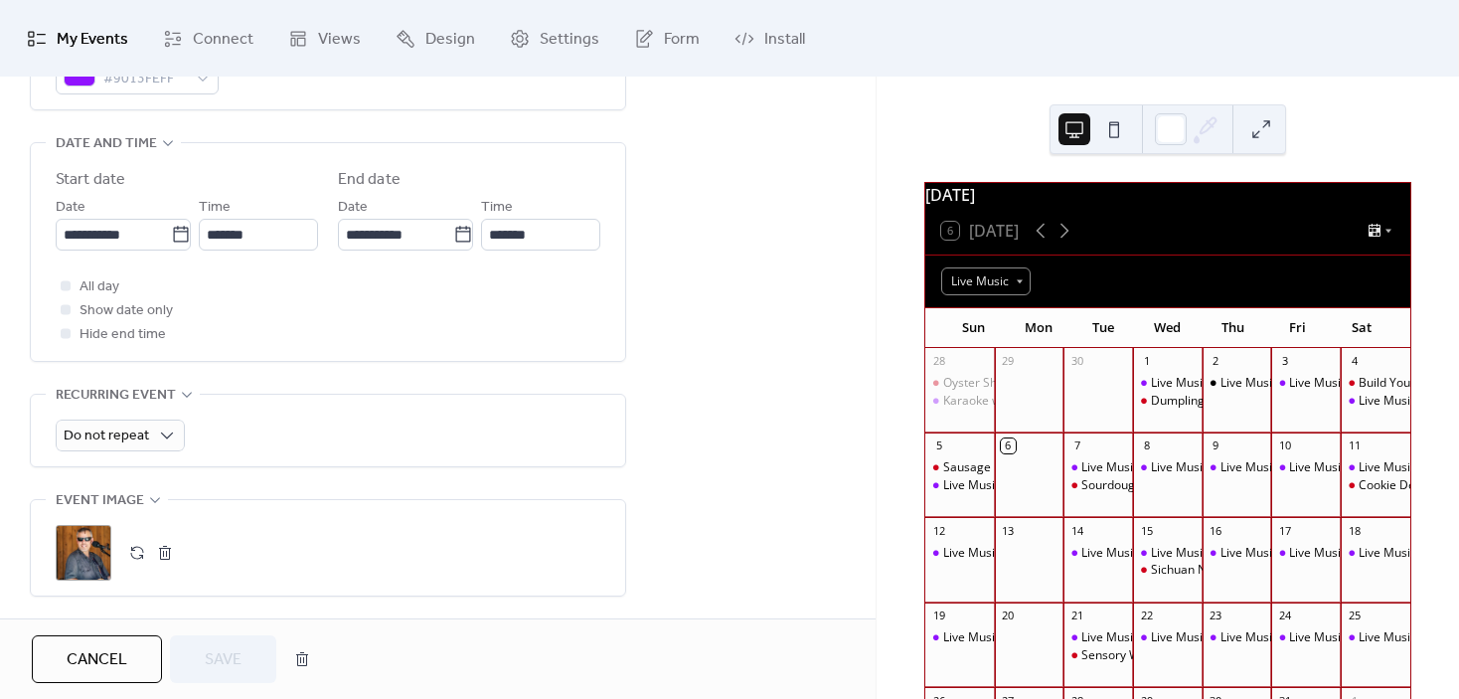
scroll to position [0, 0]
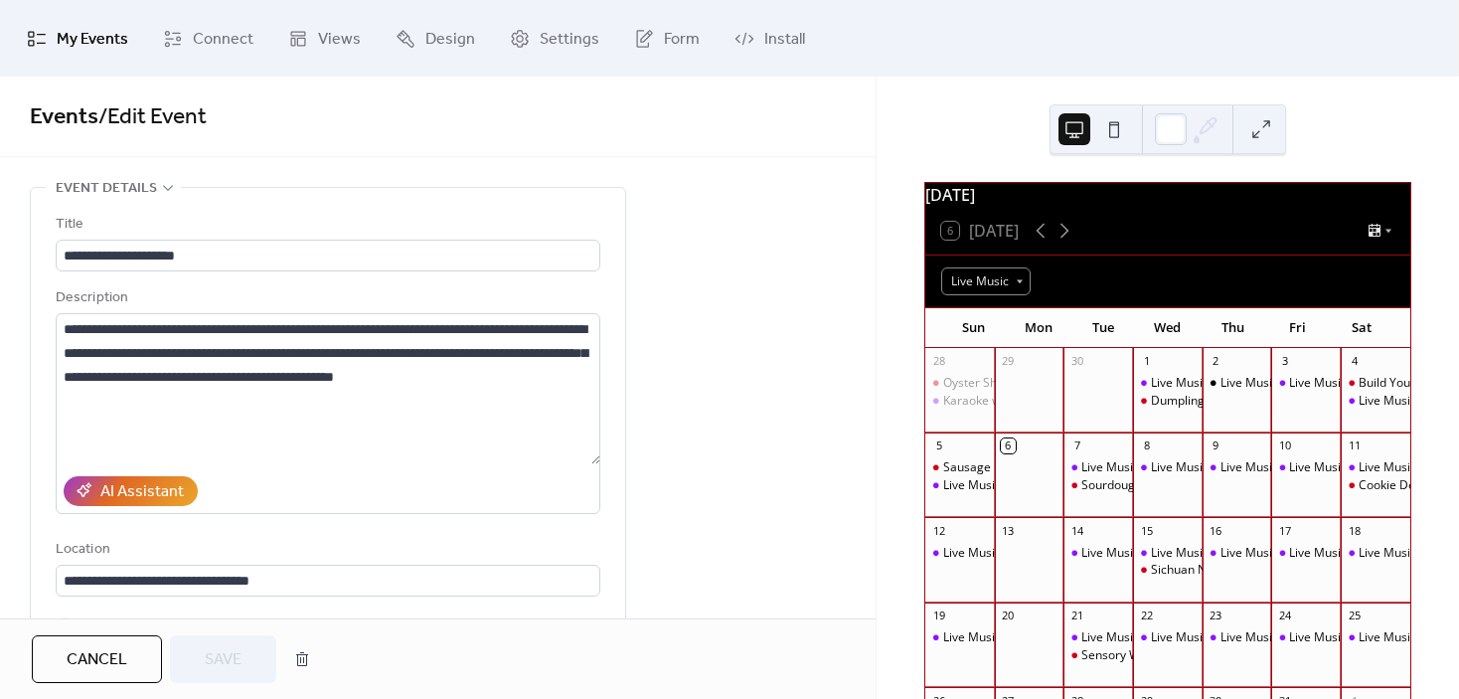
click at [86, 34] on span "My Events" at bounding box center [93, 39] width 72 height 31
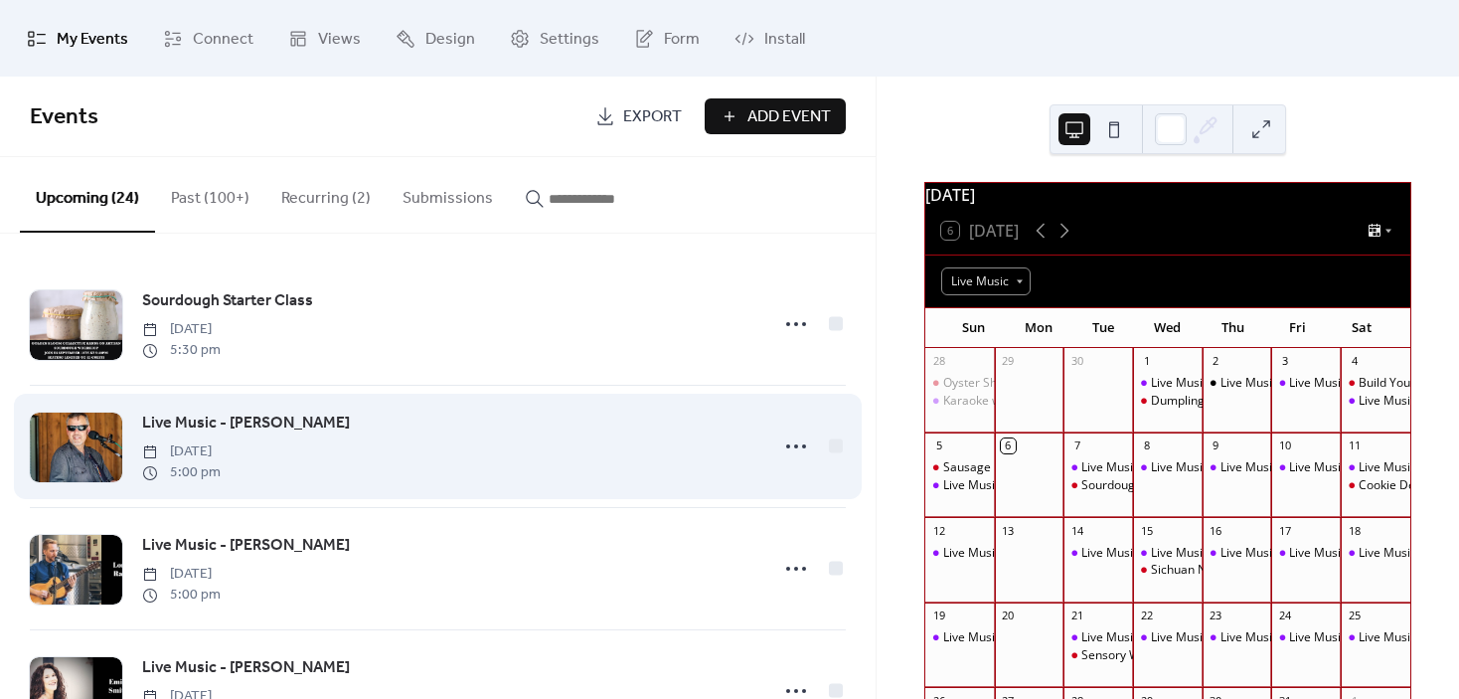
click at [410, 431] on div "Live Music - [PERSON_NAME] [DATE] 5:00 pm" at bounding box center [448, 447] width 613 height 72
click at [789, 443] on icon at bounding box center [796, 446] width 32 height 32
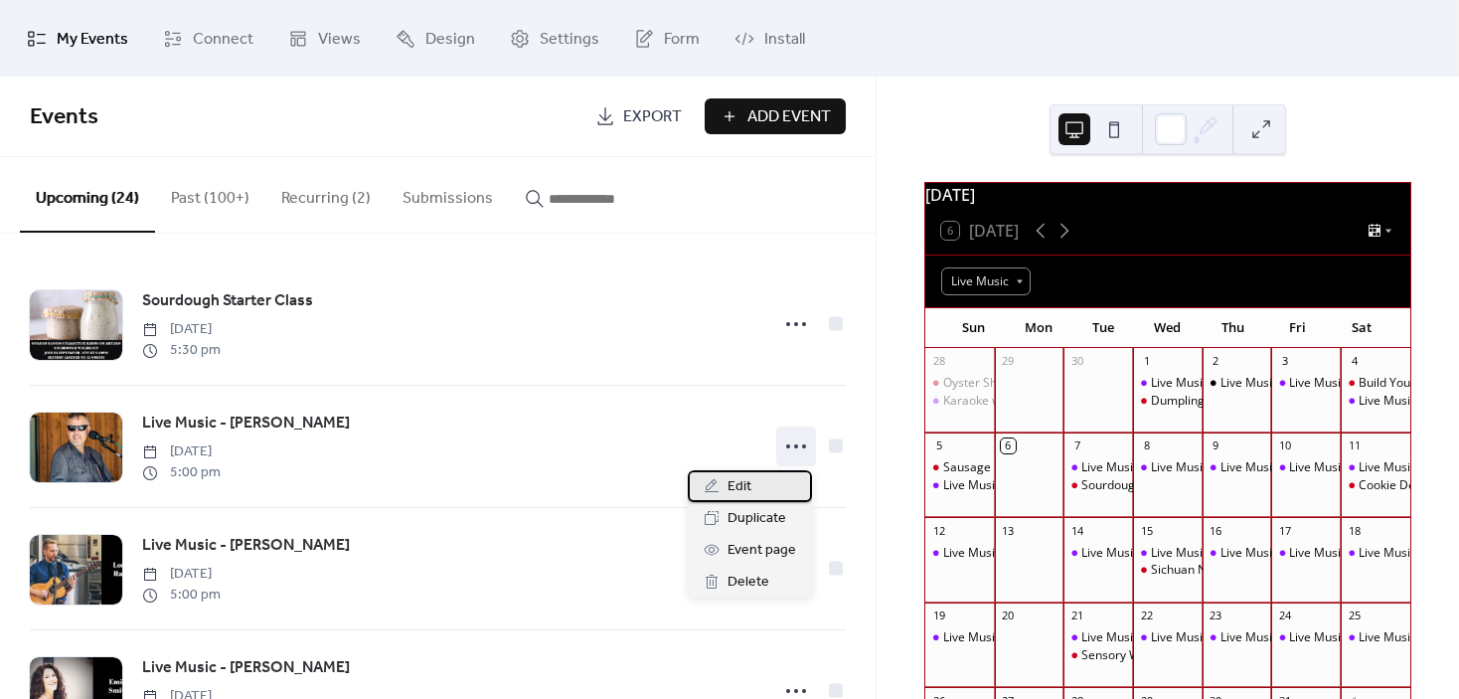
click at [761, 487] on div "Edit" at bounding box center [750, 486] width 124 height 32
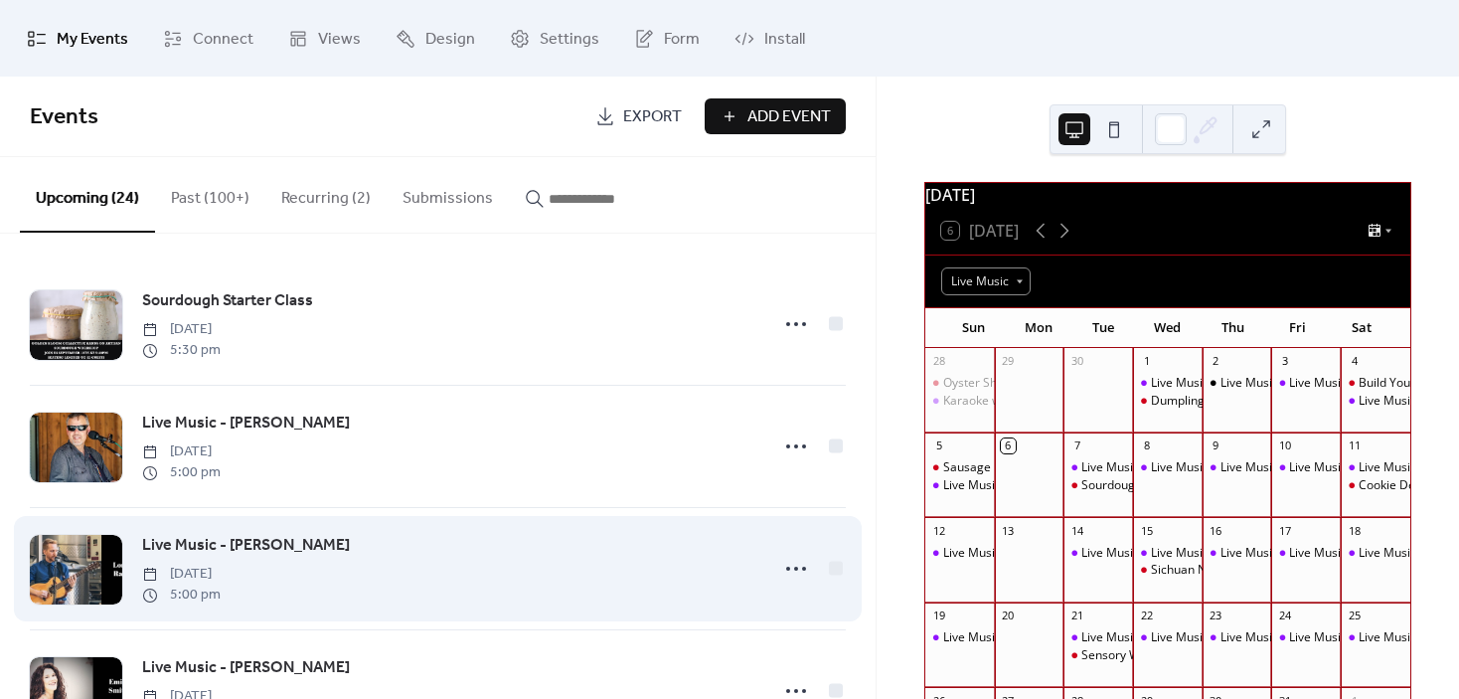
click at [485, 567] on div "Live Music - [PERSON_NAME] [DATE] 5:00 pm" at bounding box center [448, 569] width 613 height 72
click at [796, 574] on icon at bounding box center [796, 569] width 32 height 32
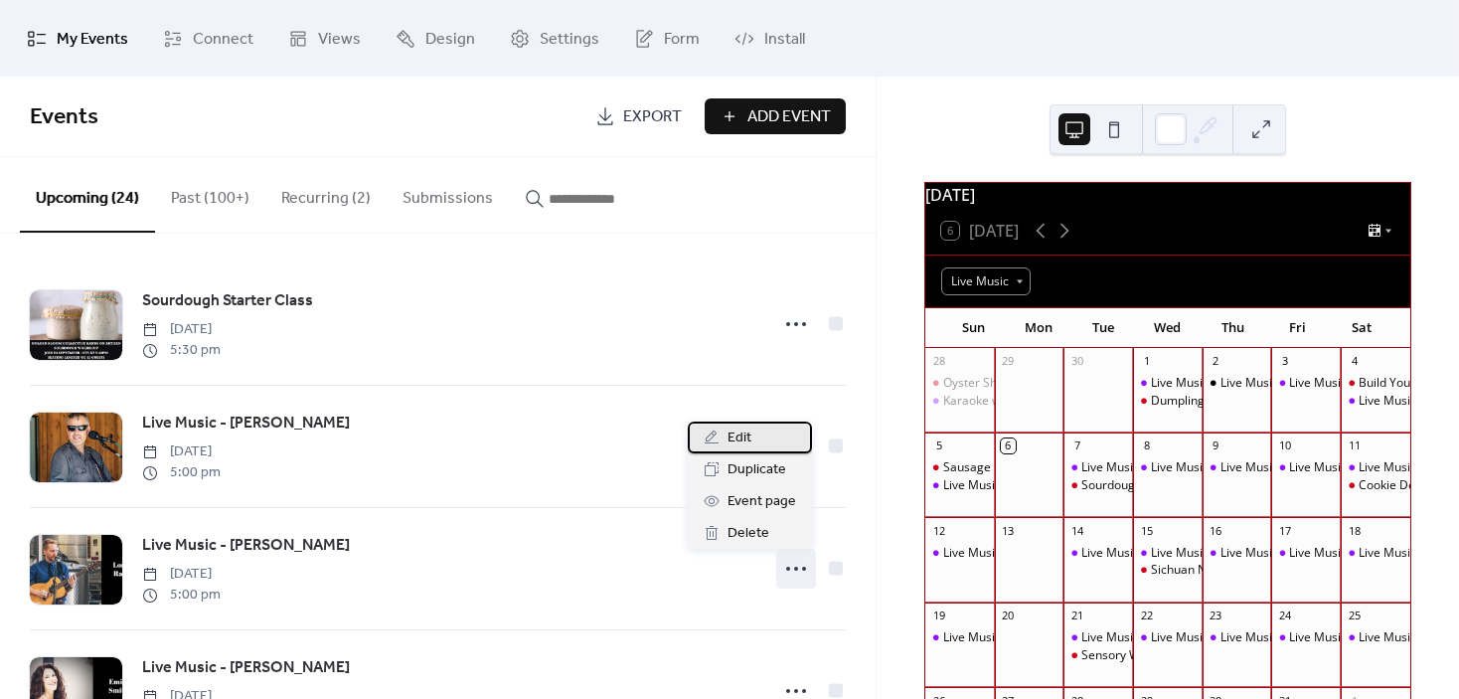
click at [759, 434] on div "Edit" at bounding box center [750, 437] width 124 height 32
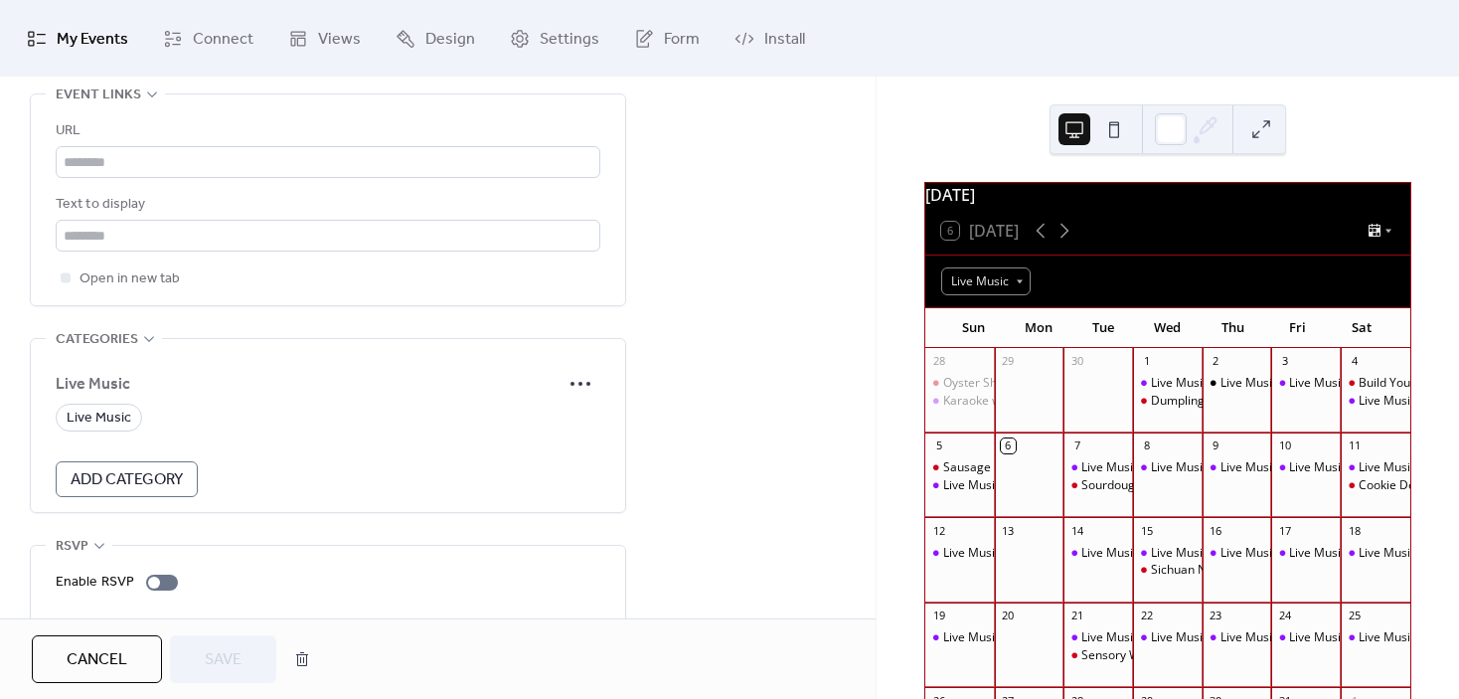
scroll to position [1219, 0]
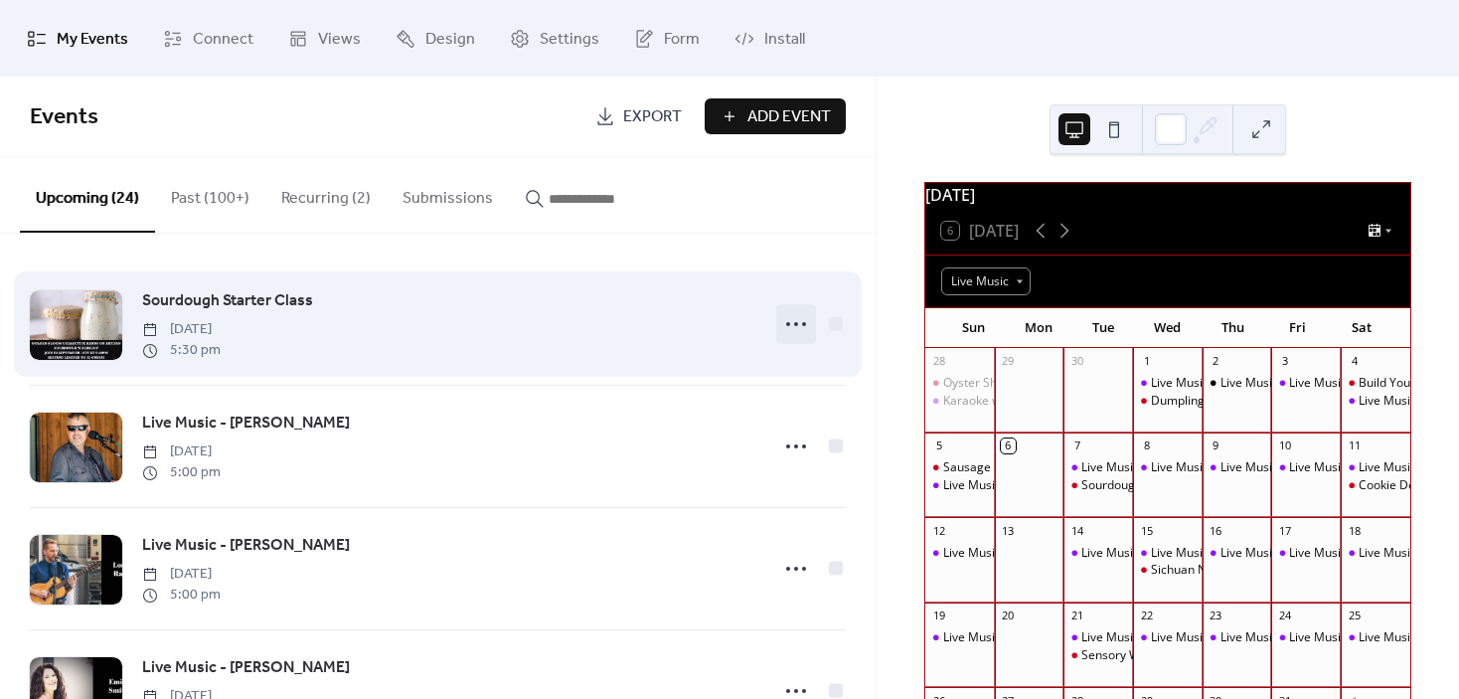
click at [794, 320] on icon at bounding box center [796, 324] width 32 height 32
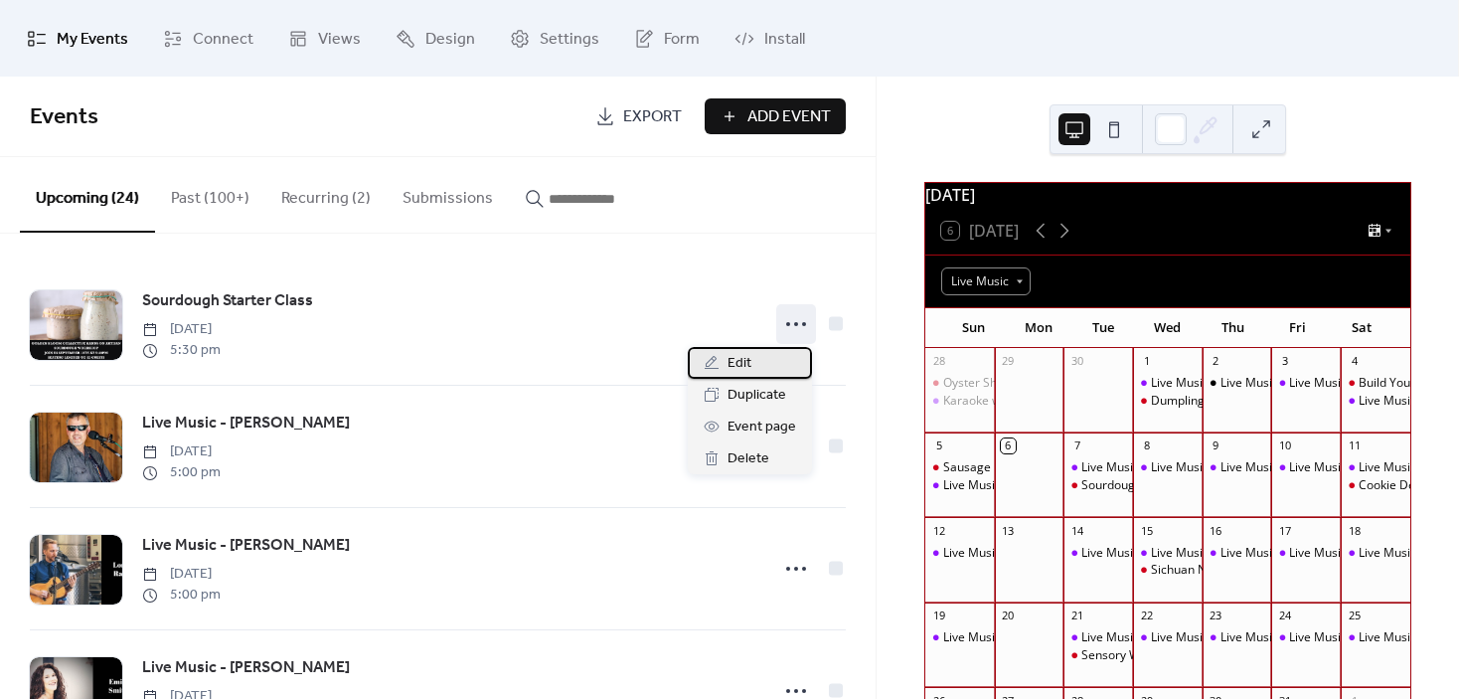
click at [750, 367] on span "Edit" at bounding box center [740, 364] width 24 height 24
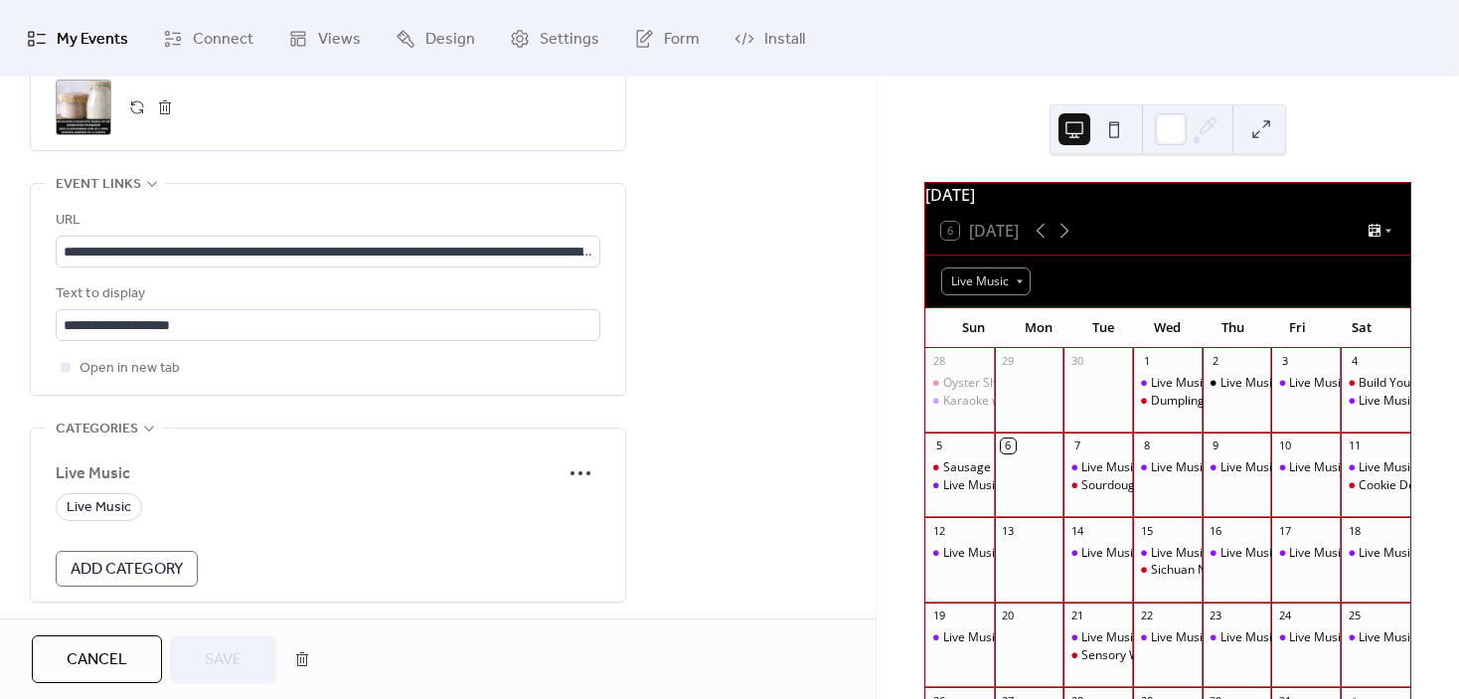
scroll to position [1093, 0]
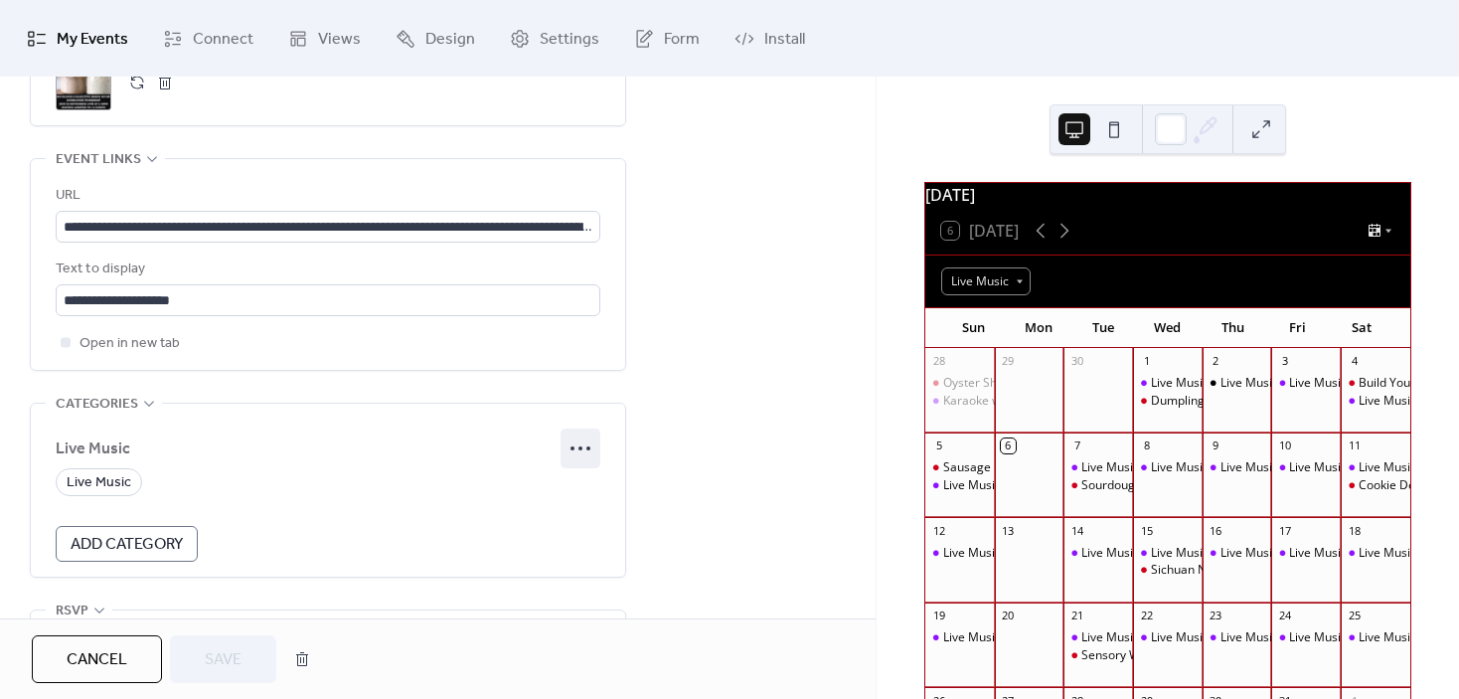
click at [578, 441] on icon at bounding box center [581, 448] width 32 height 32
click at [555, 477] on span "Edit" at bounding box center [557, 487] width 24 height 24
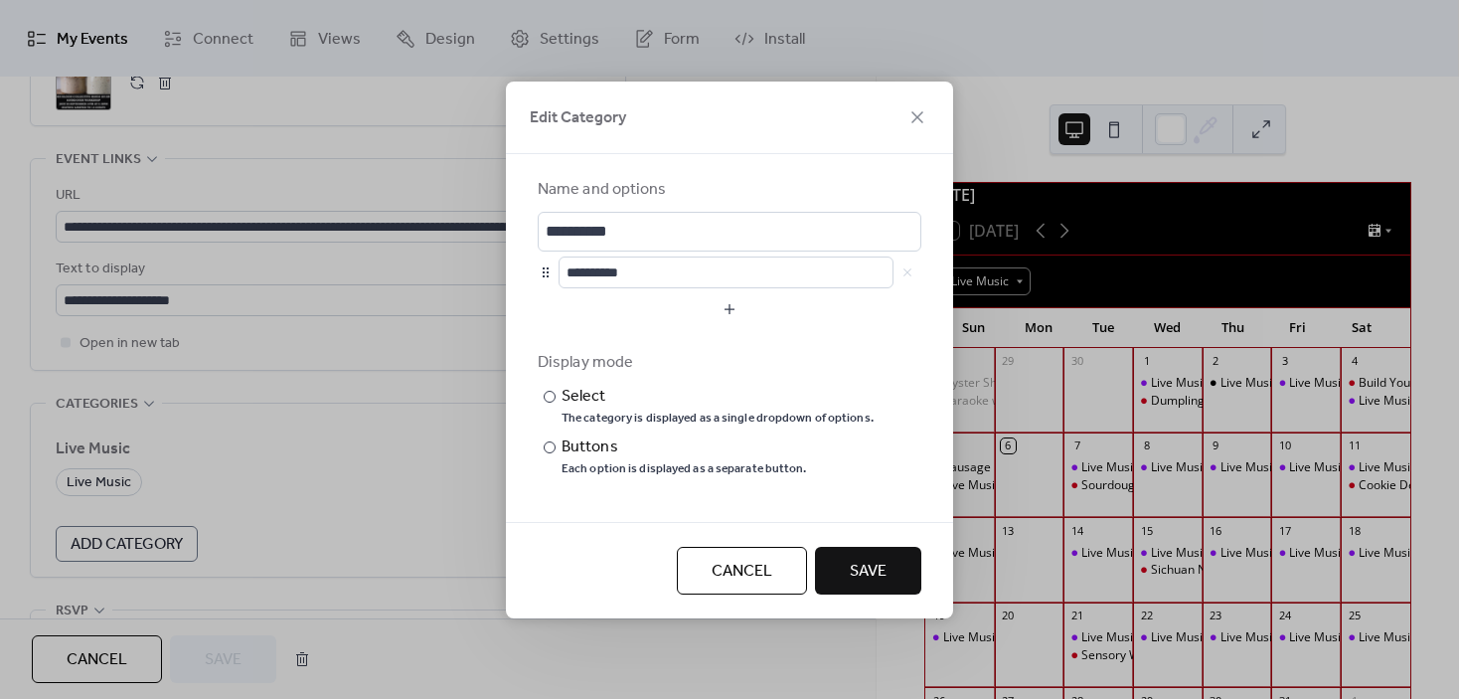
click at [746, 566] on span "Cancel" at bounding box center [742, 572] width 61 height 24
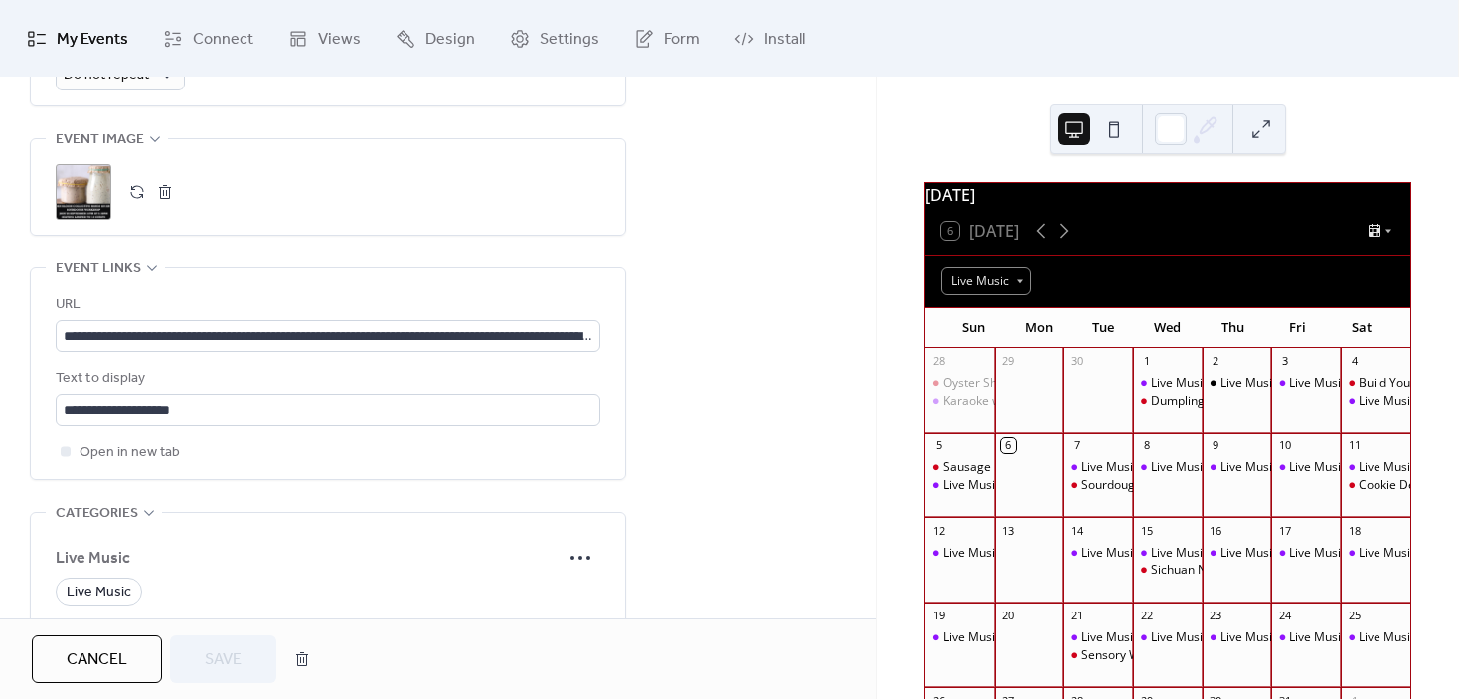
scroll to position [994, 0]
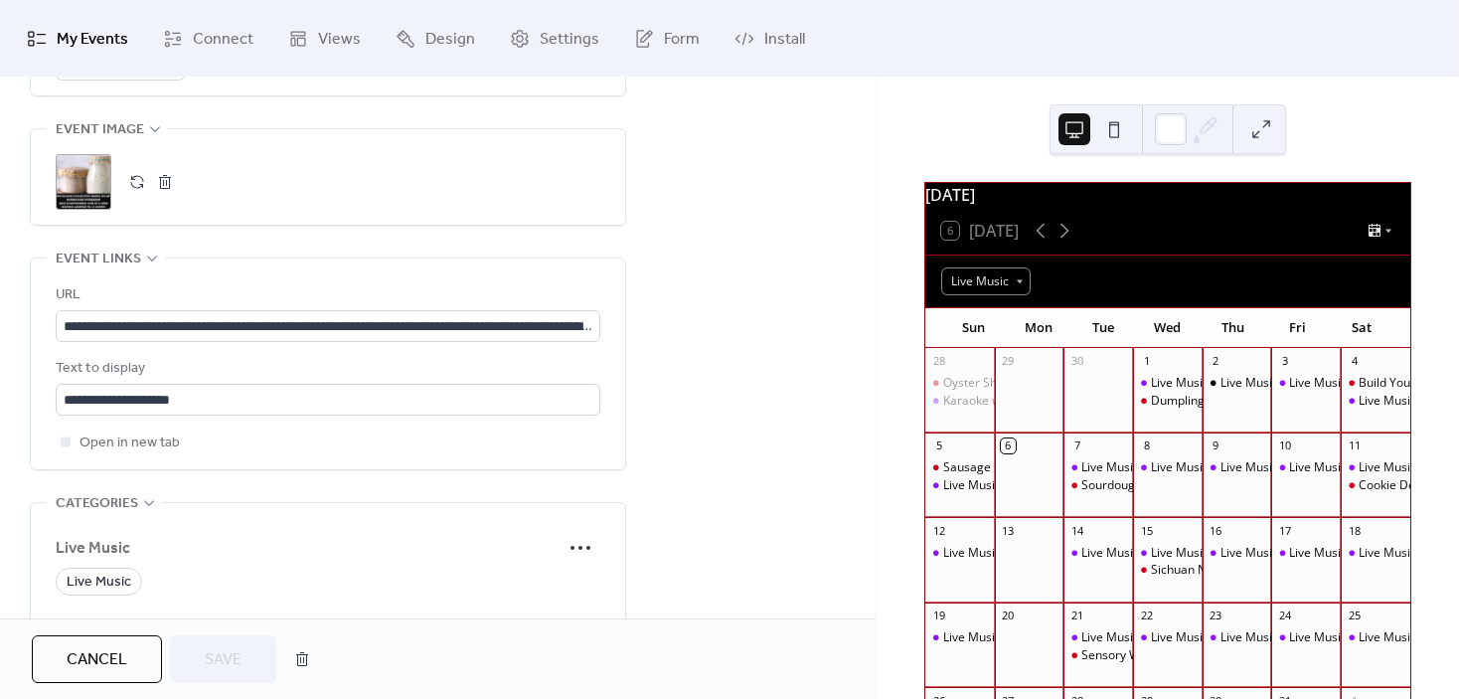
click at [151, 254] on icon at bounding box center [152, 258] width 16 height 16
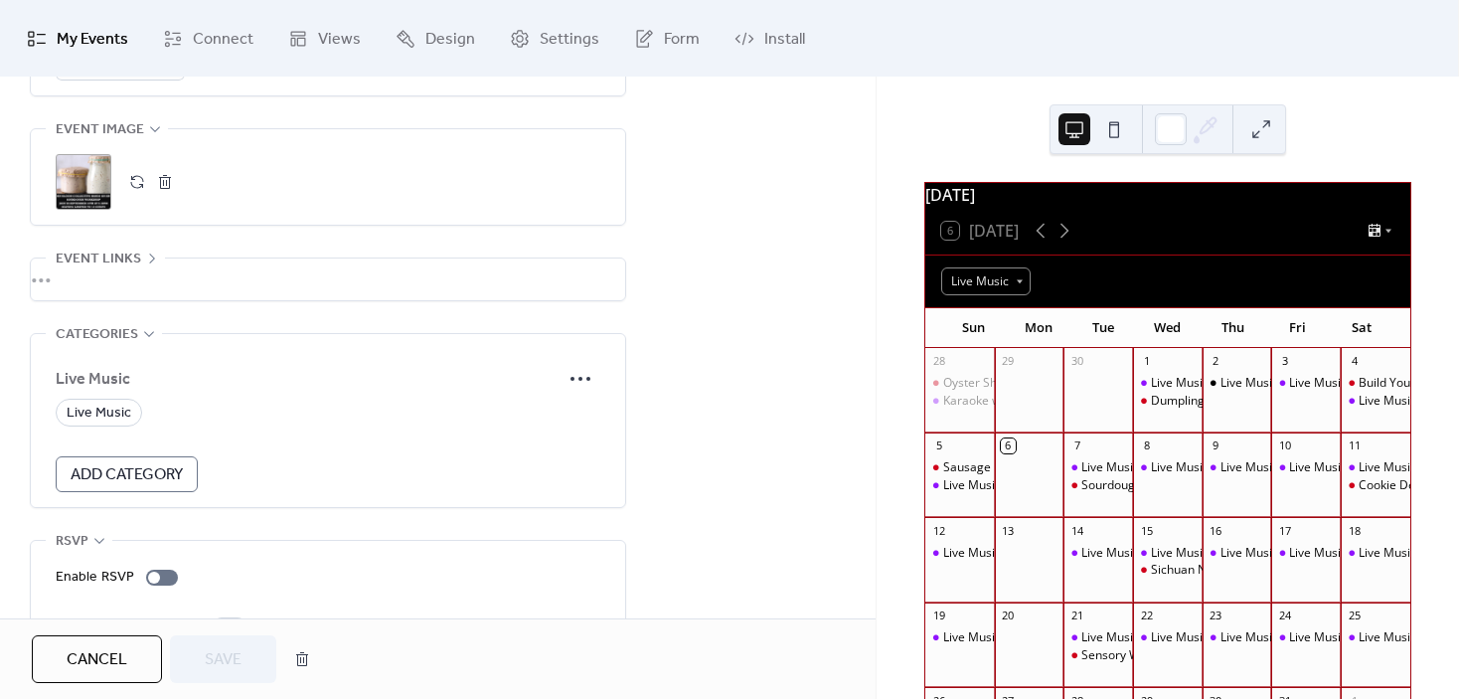
click at [151, 254] on icon at bounding box center [152, 258] width 6 height 10
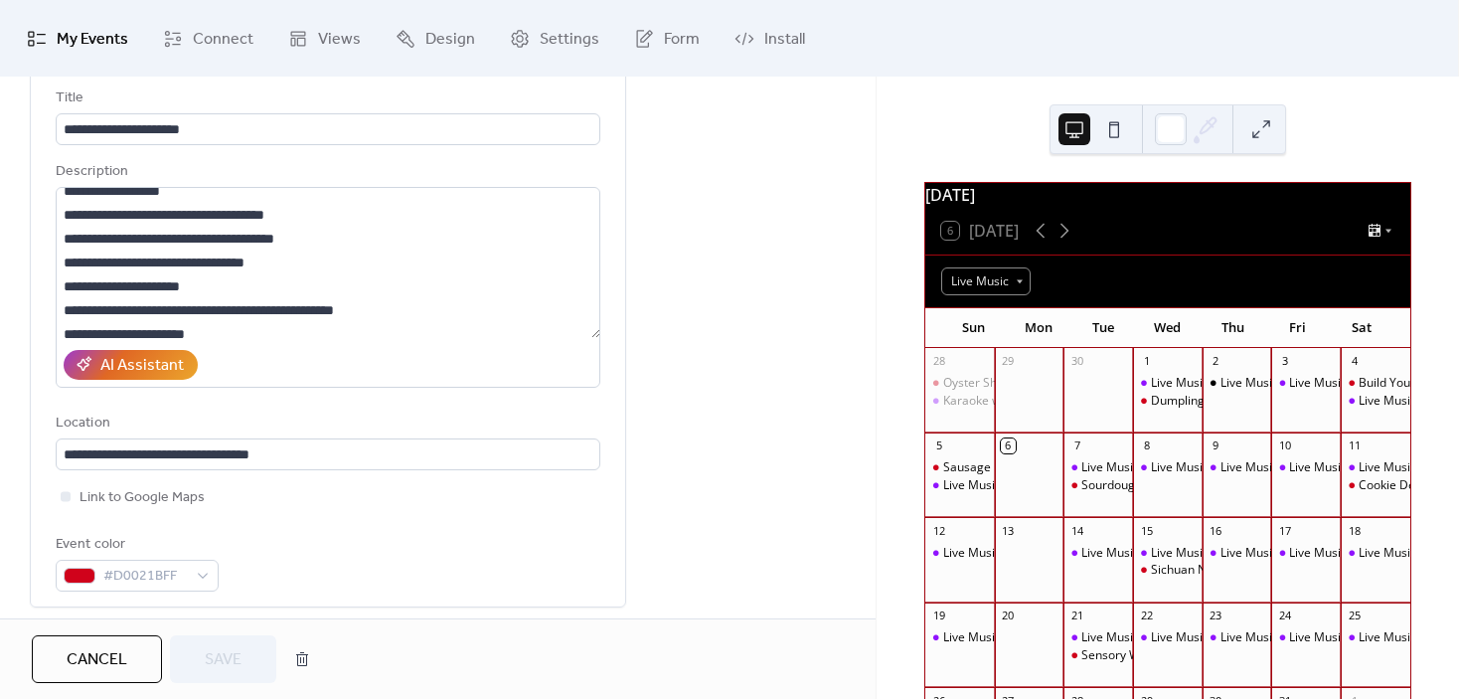
scroll to position [0, 0]
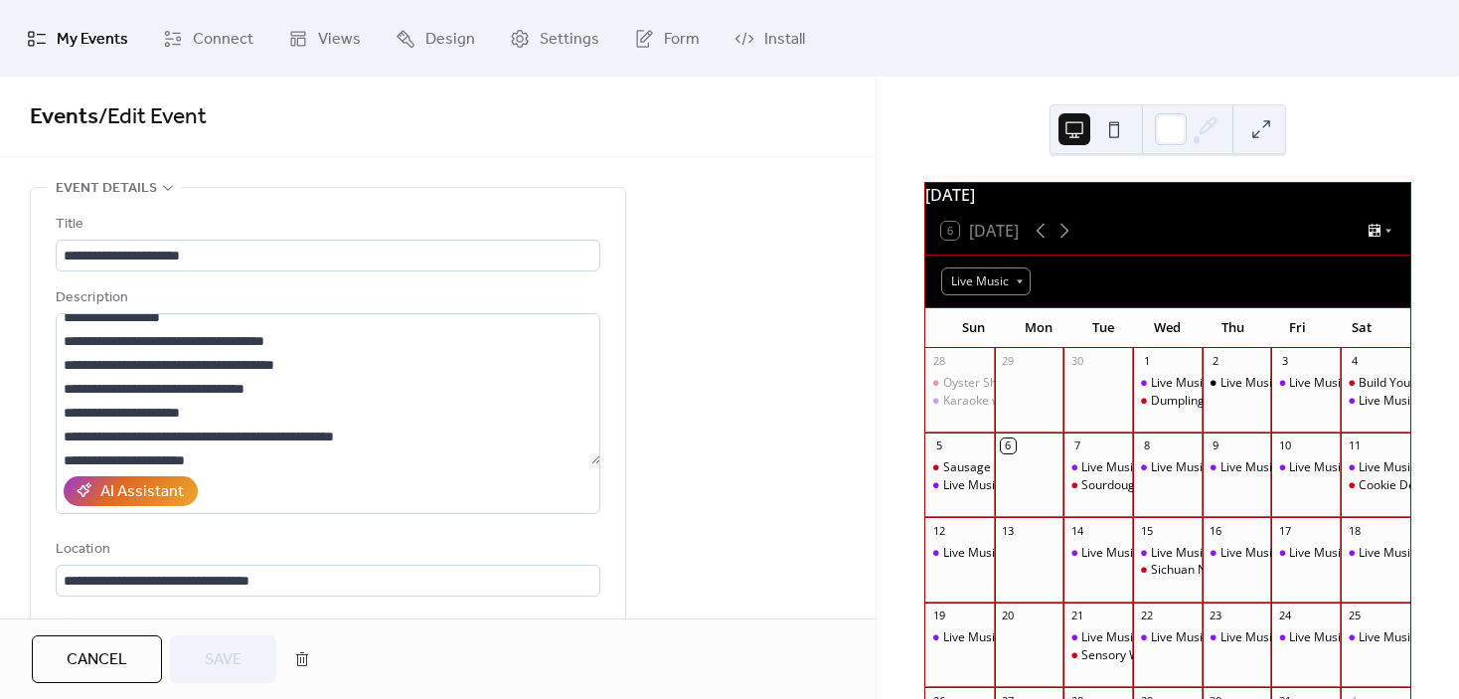
click at [111, 648] on span "Cancel" at bounding box center [97, 660] width 61 height 24
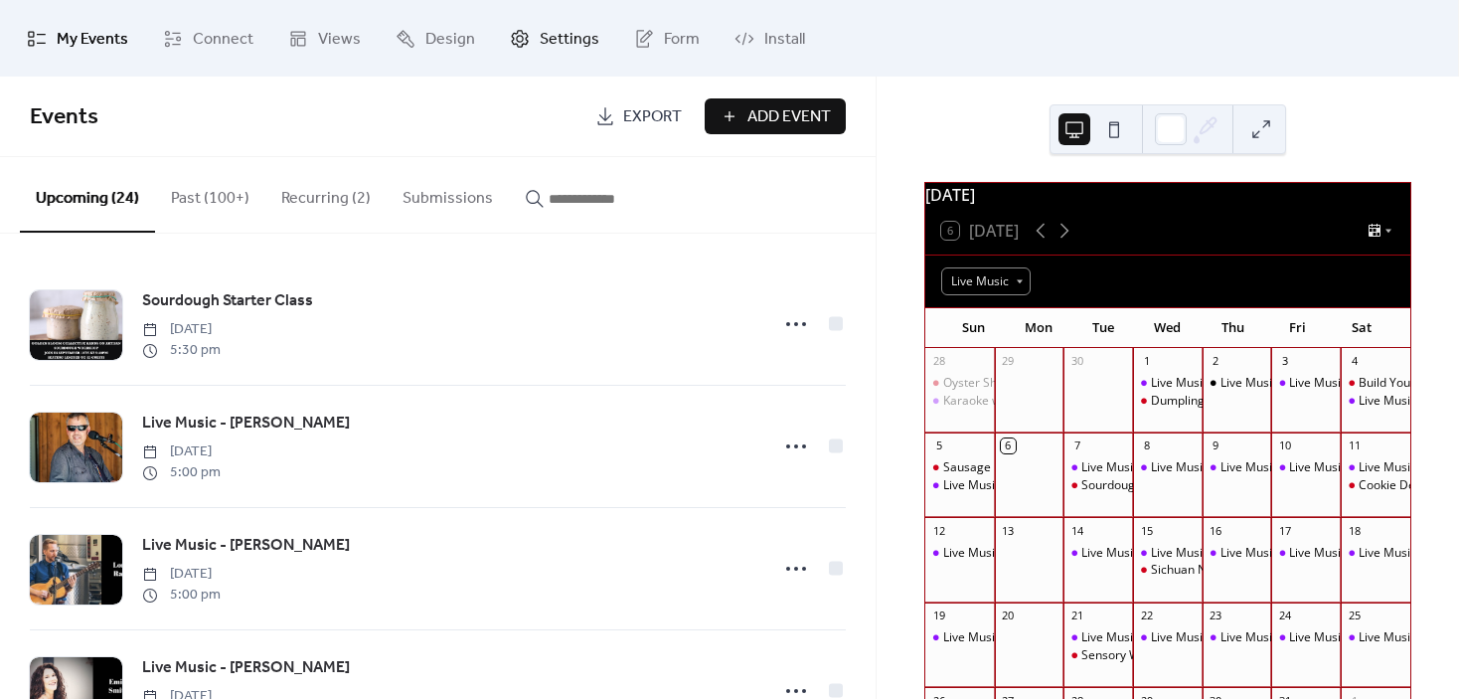
click at [574, 35] on span "Settings" at bounding box center [570, 39] width 60 height 31
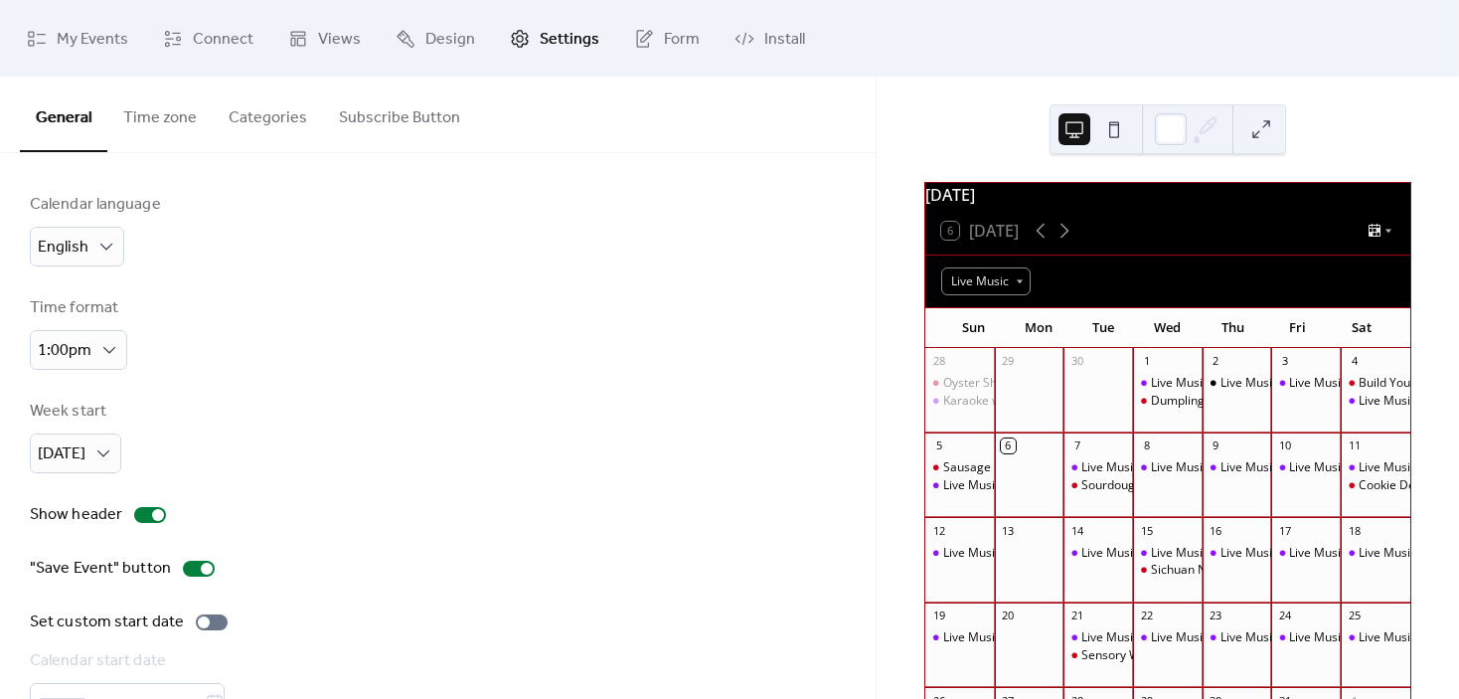
click at [270, 108] on button "Categories" at bounding box center [268, 114] width 110 height 74
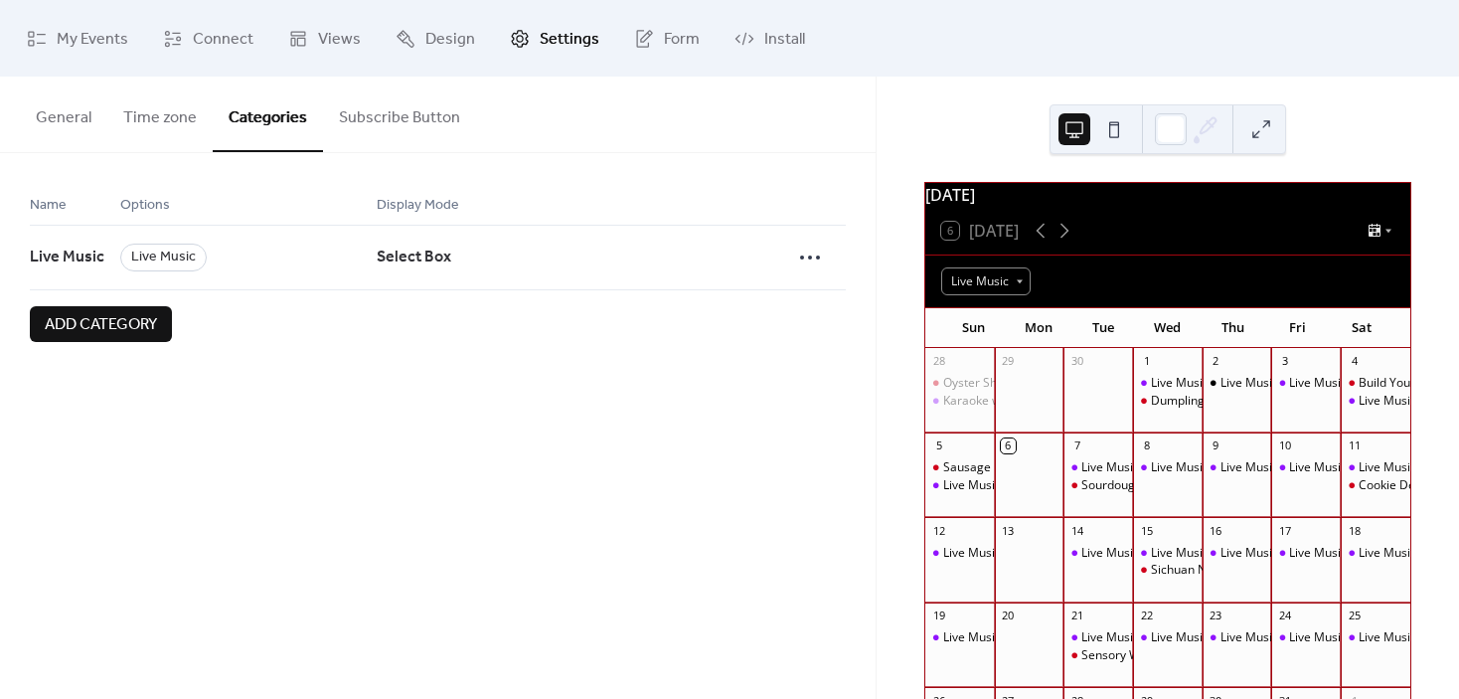
click at [99, 329] on span "Add category" at bounding box center [101, 325] width 112 height 24
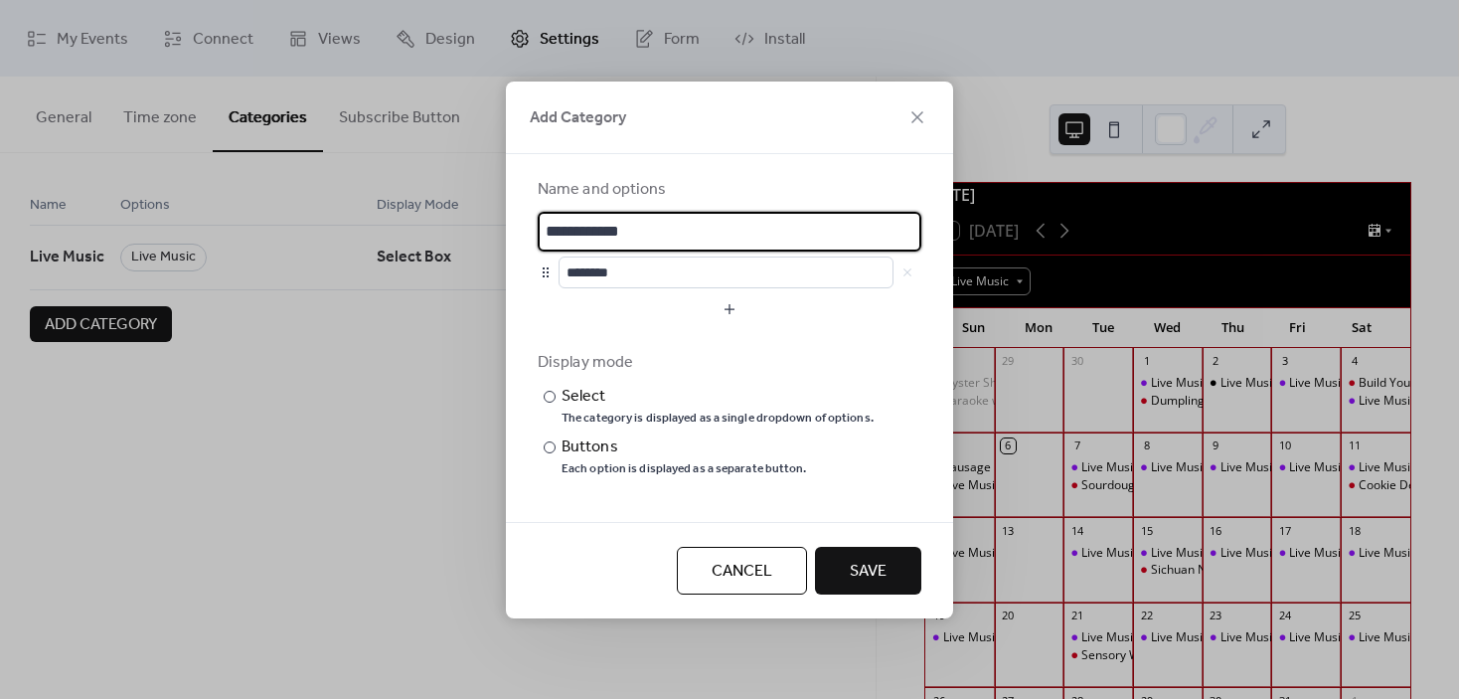
scroll to position [2, 0]
drag, startPoint x: 666, startPoint y: 231, endPoint x: 446, endPoint y: 245, distance: 220.1
click at [446, 245] on div "**********" at bounding box center [729, 349] width 1459 height 699
type input "**********"
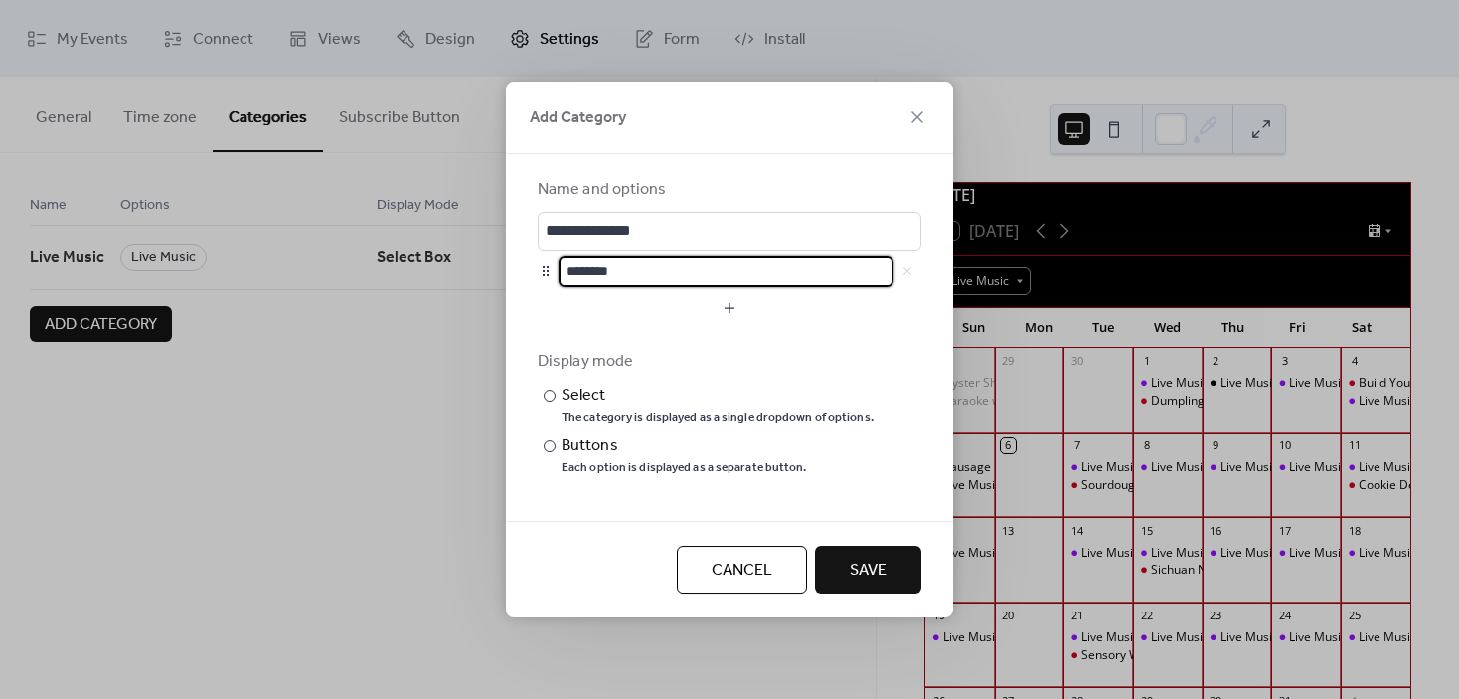
scroll to position [0, 0]
drag, startPoint x: 668, startPoint y: 257, endPoint x: 502, endPoint y: 275, distance: 167.0
click at [502, 275] on div "**********" at bounding box center [729, 349] width 1459 height 699
type input "**********"
click at [859, 562] on span "Save" at bounding box center [868, 571] width 37 height 24
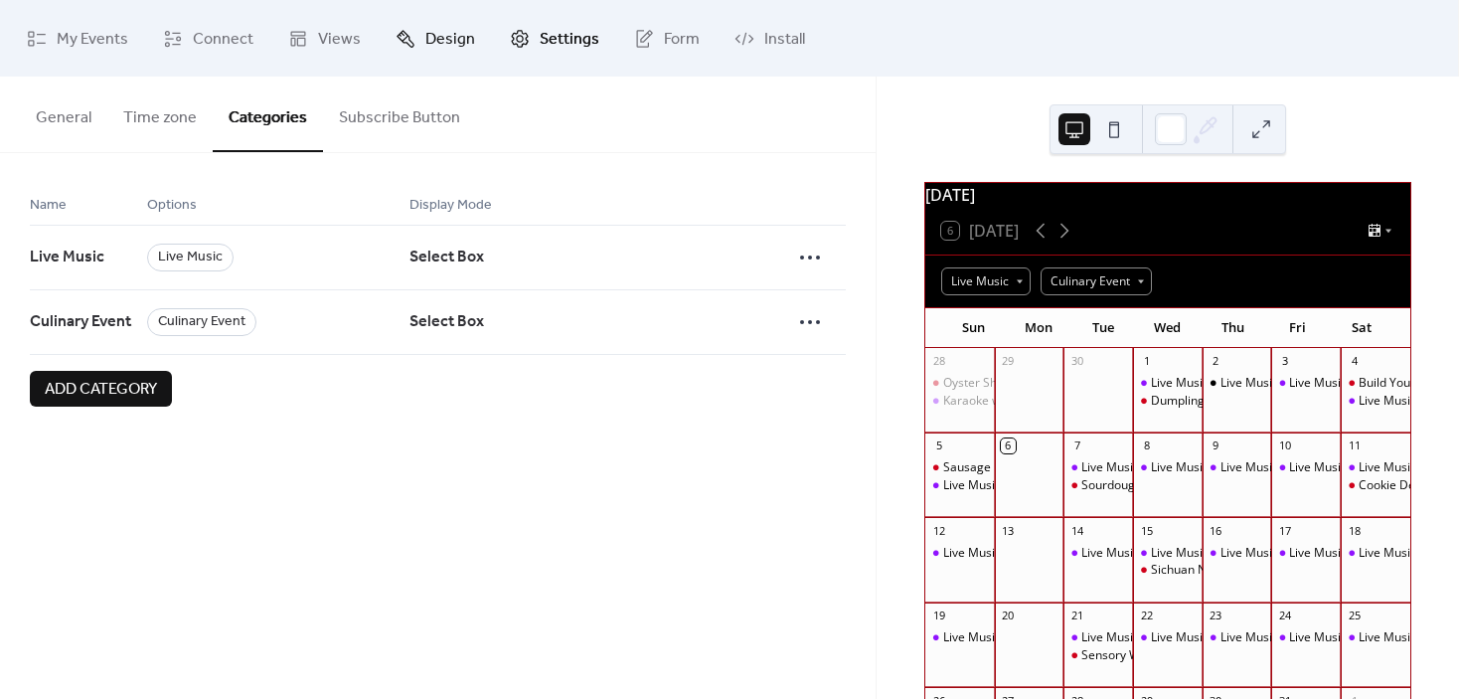
click at [453, 30] on span "Design" at bounding box center [450, 39] width 50 height 31
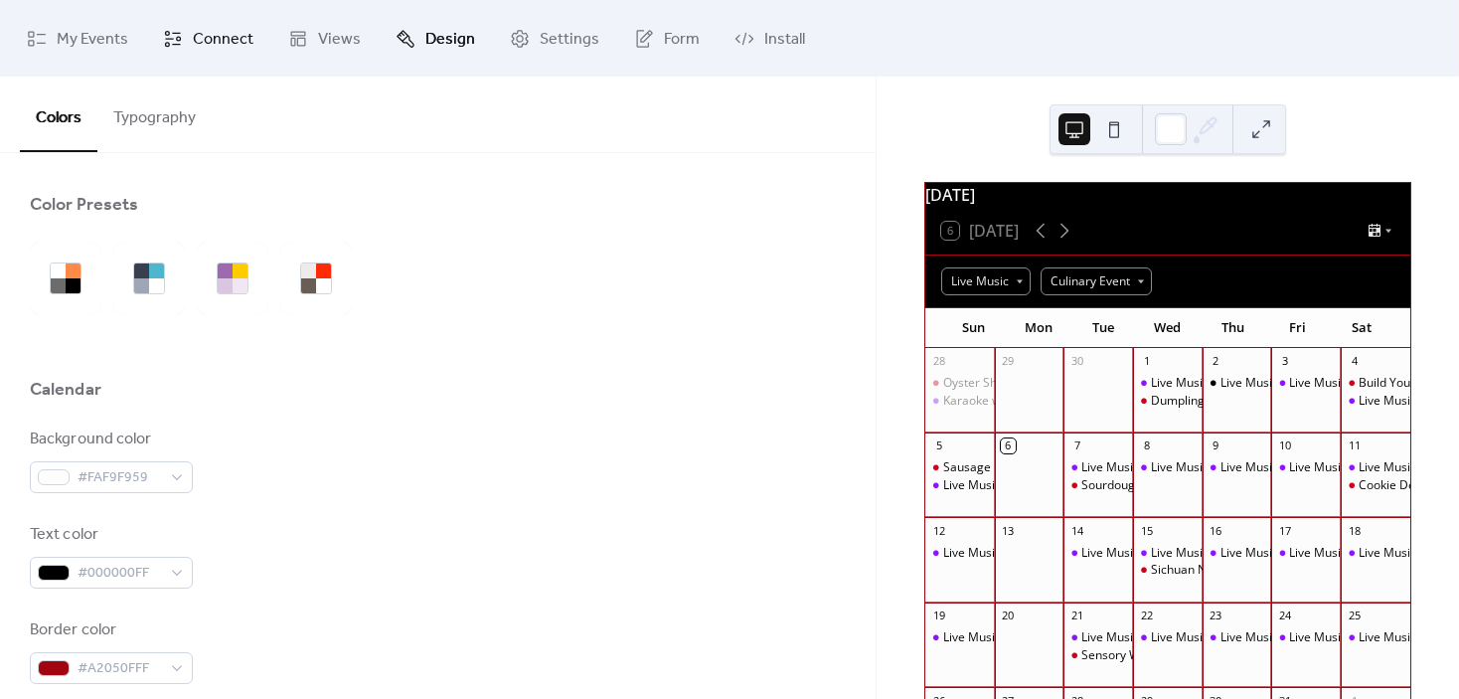
click at [210, 47] on span "Connect" at bounding box center [223, 39] width 61 height 31
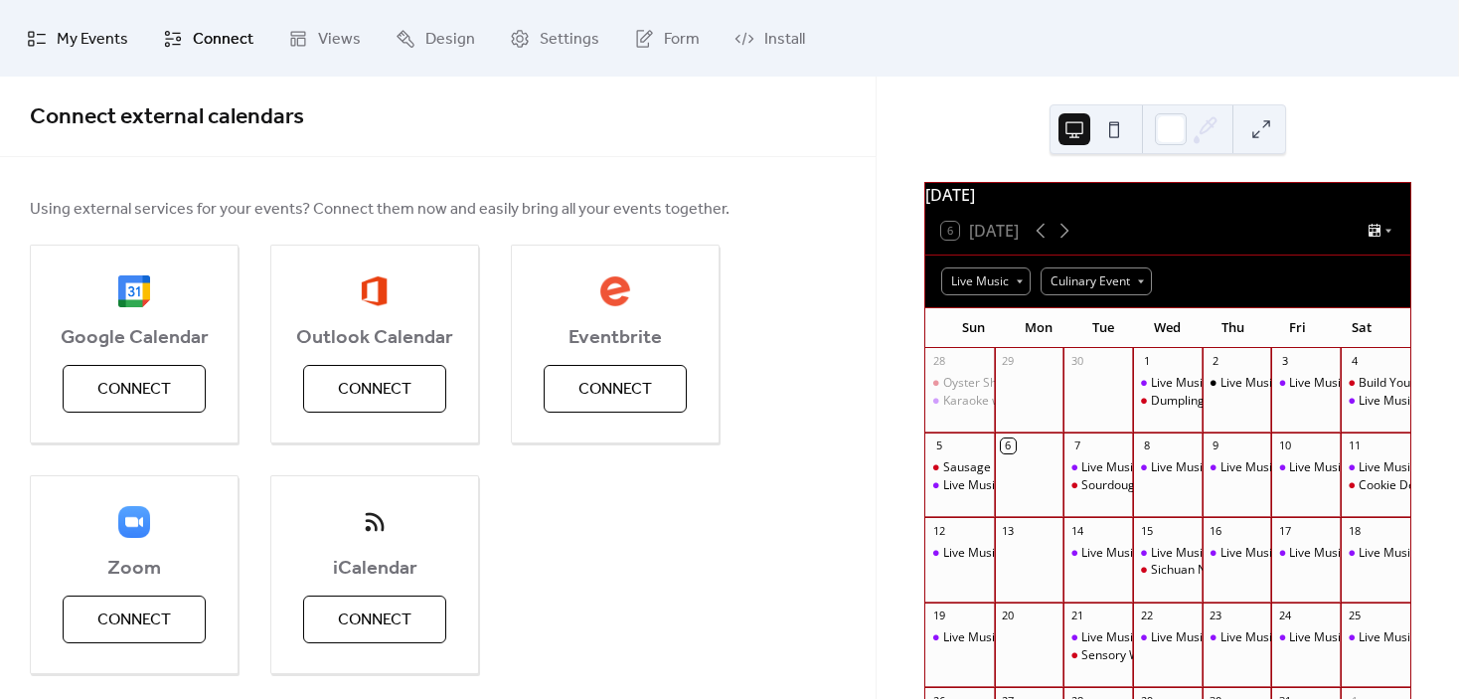
click at [105, 29] on span "My Events" at bounding box center [93, 39] width 72 height 31
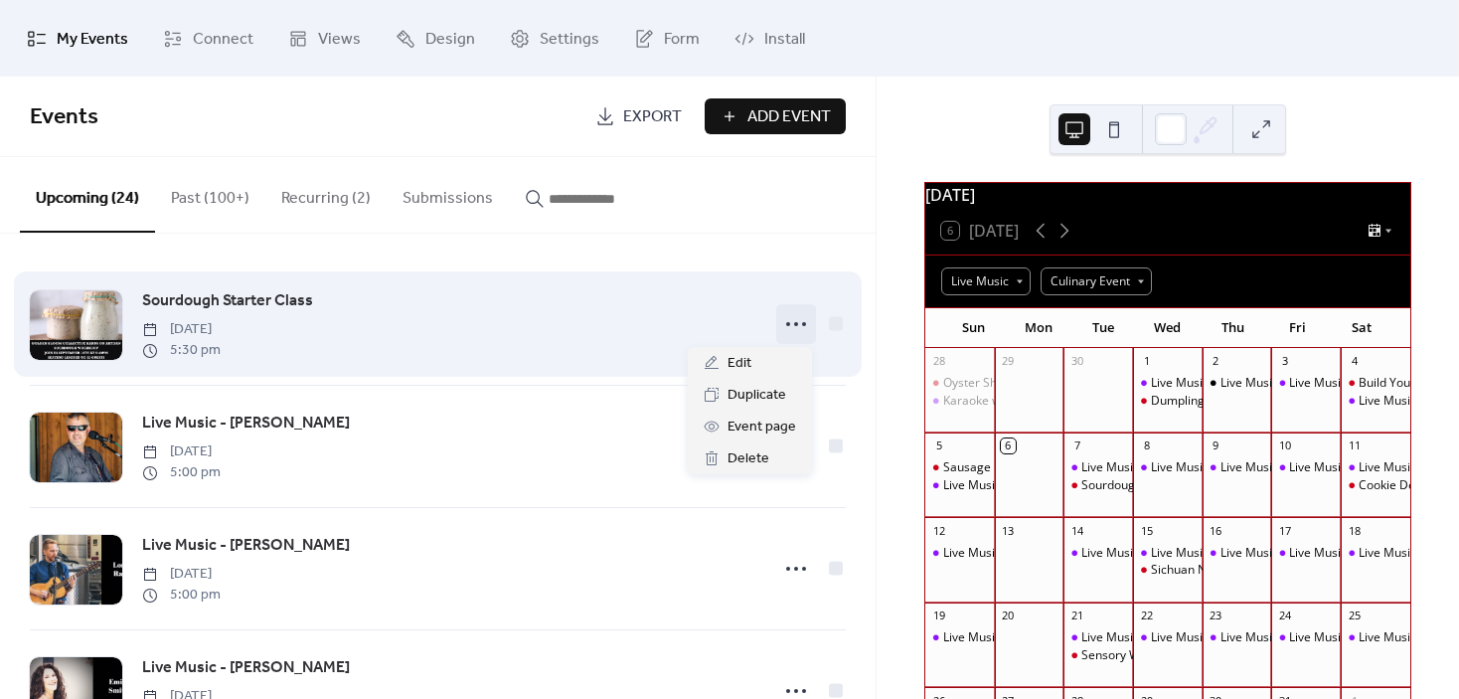
click at [780, 328] on icon at bounding box center [796, 324] width 32 height 32
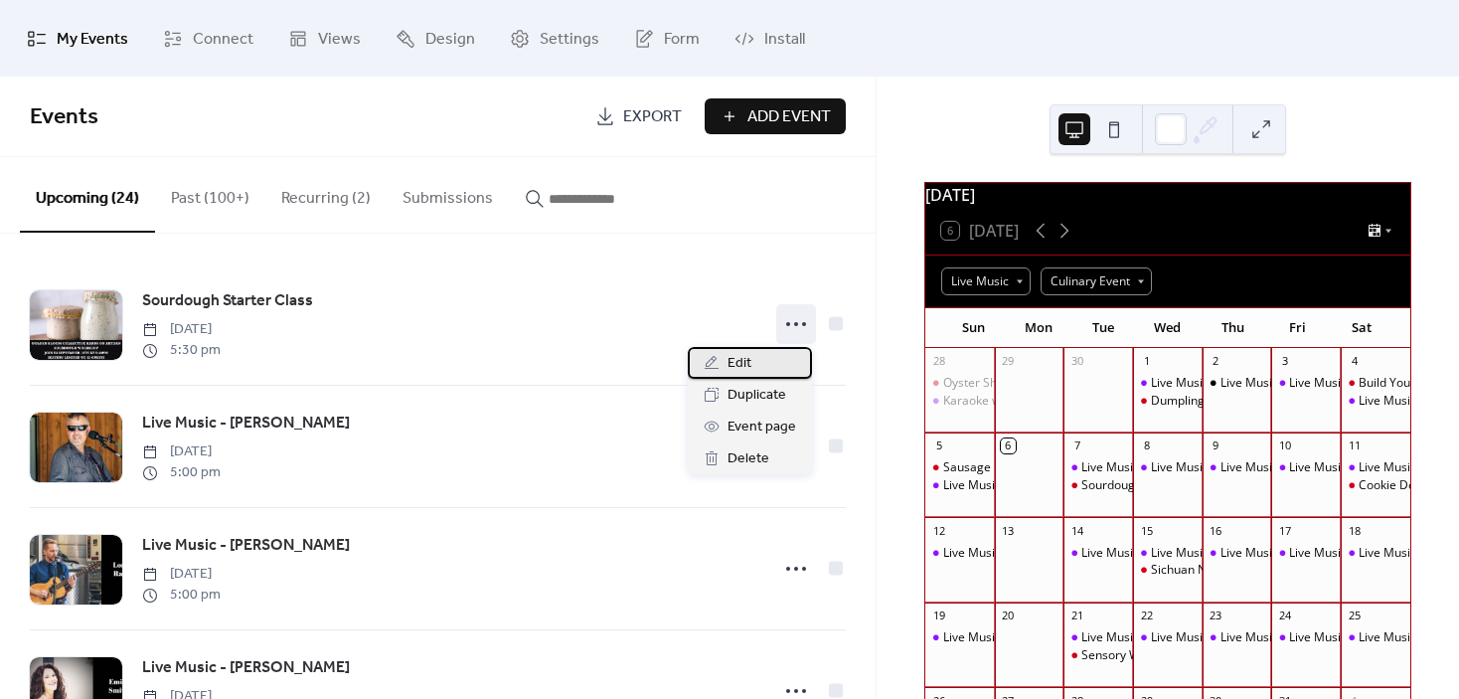
click at [757, 361] on div "Edit" at bounding box center [750, 363] width 124 height 32
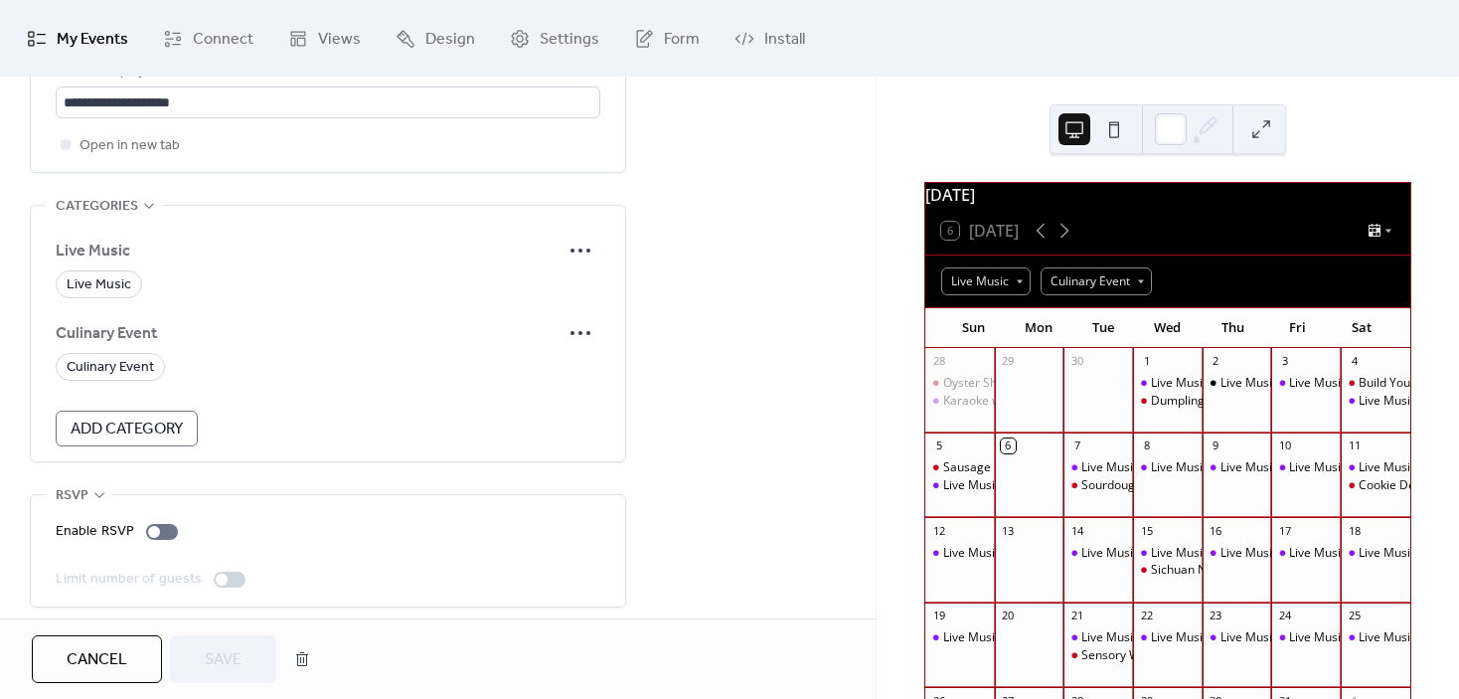
scroll to position [1292, 0]
click at [577, 249] on icon at bounding box center [581, 250] width 32 height 32
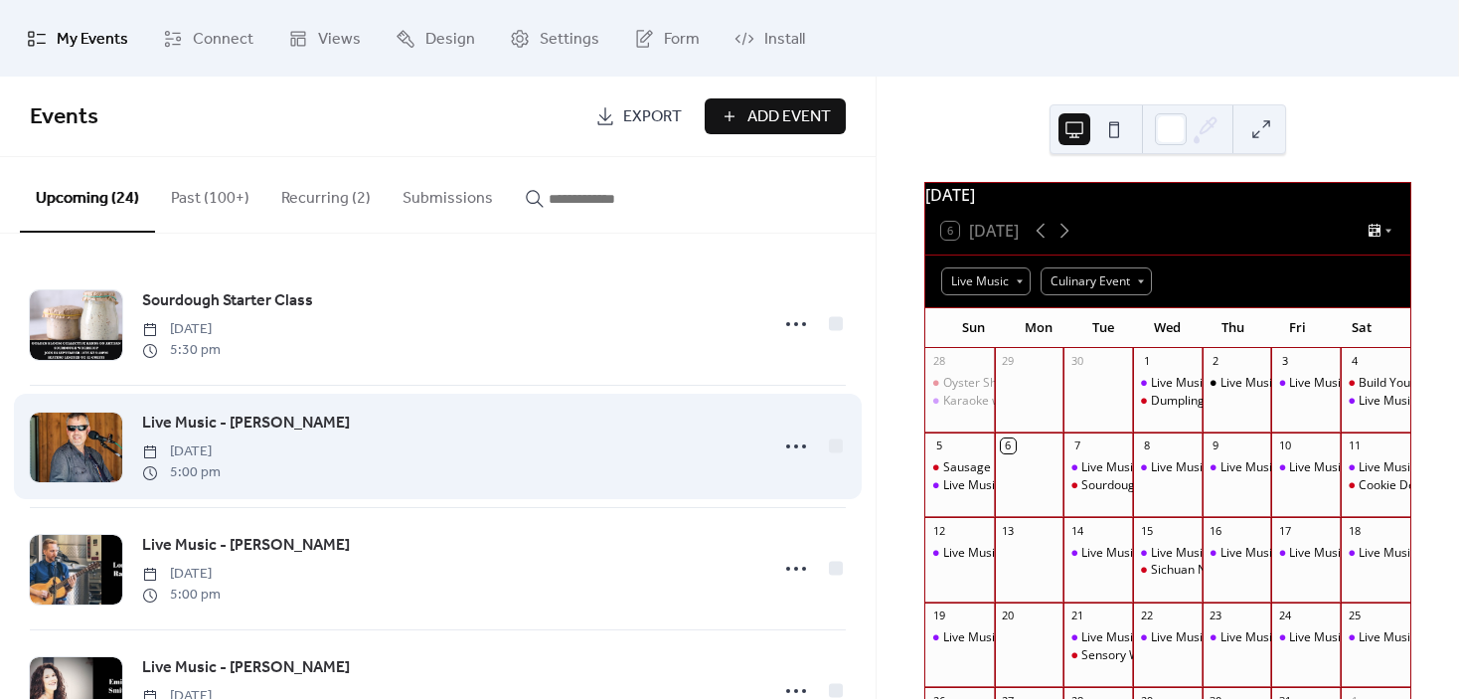
click at [422, 428] on div "Live Music - [PERSON_NAME] [DATE] 5:00 pm" at bounding box center [448, 447] width 613 height 72
click at [782, 448] on icon at bounding box center [796, 446] width 32 height 32
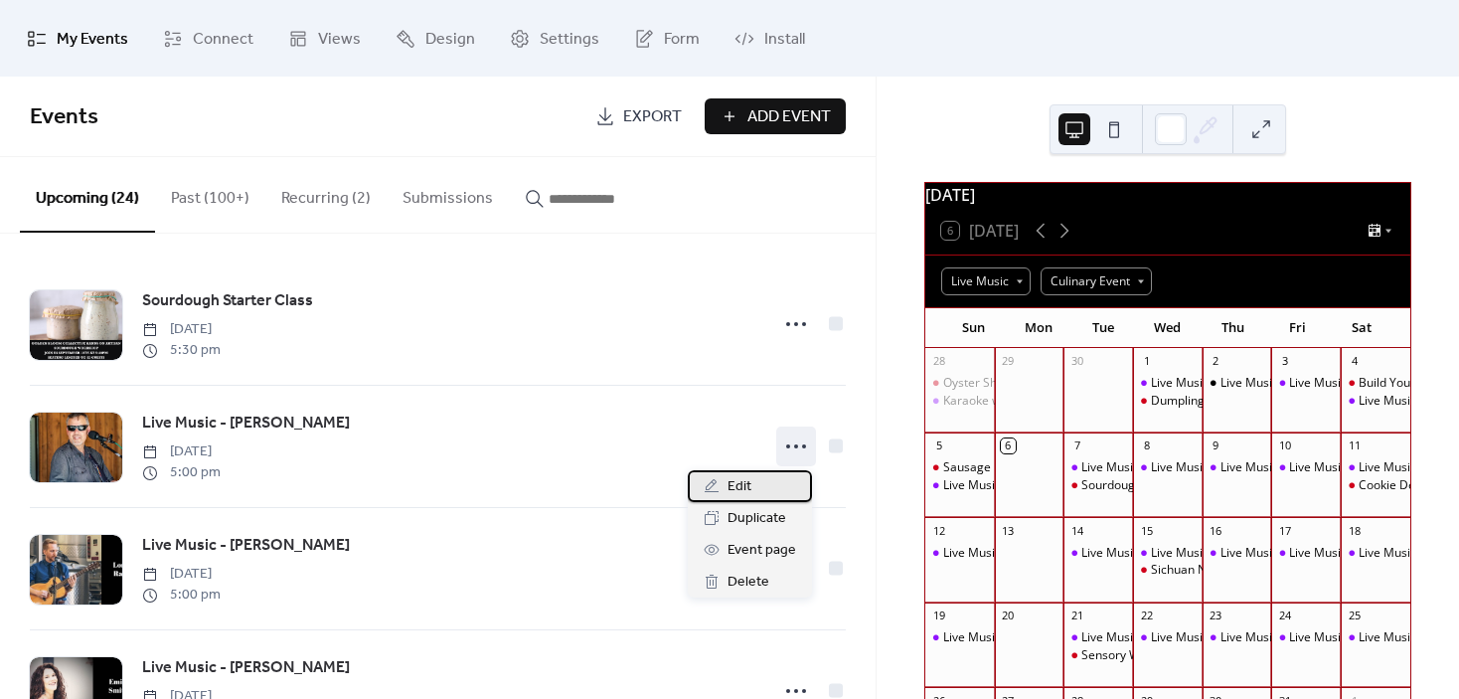
click at [752, 487] on div "Edit" at bounding box center [750, 486] width 124 height 32
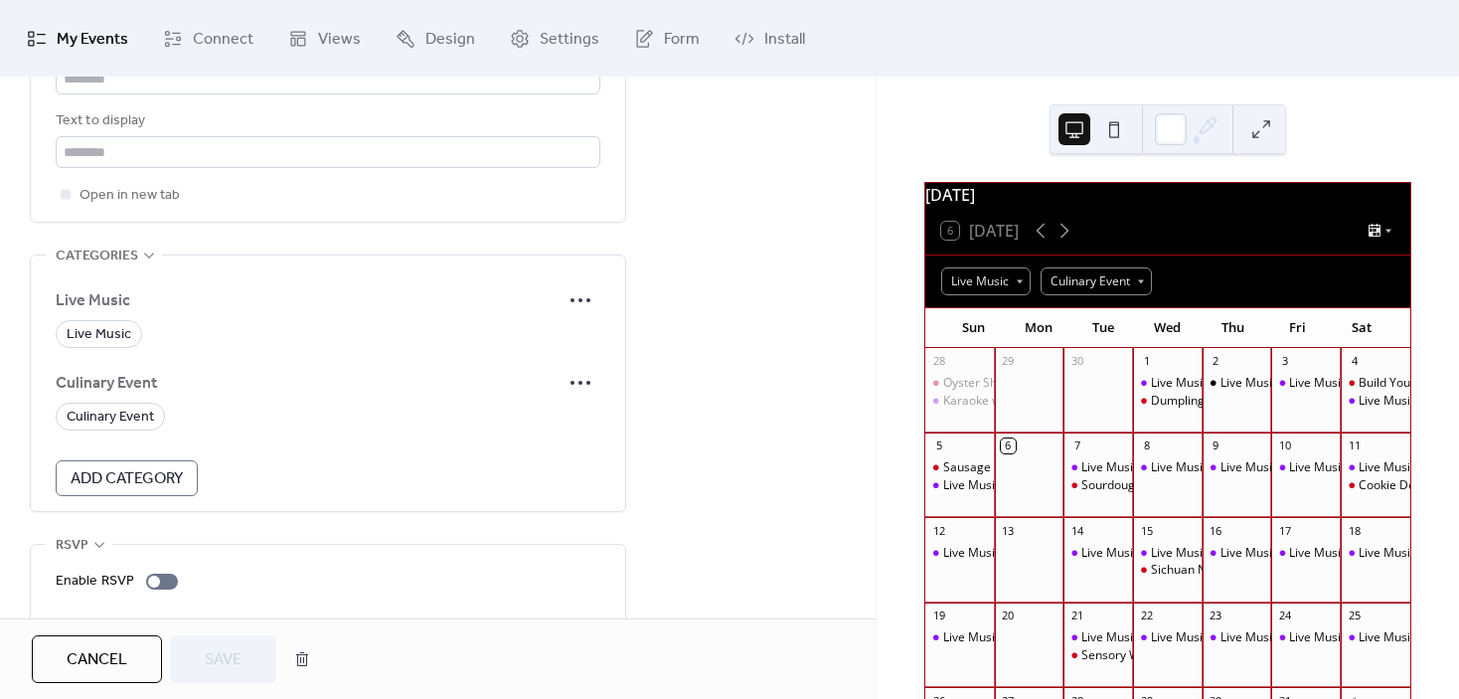
scroll to position [1301, 0]
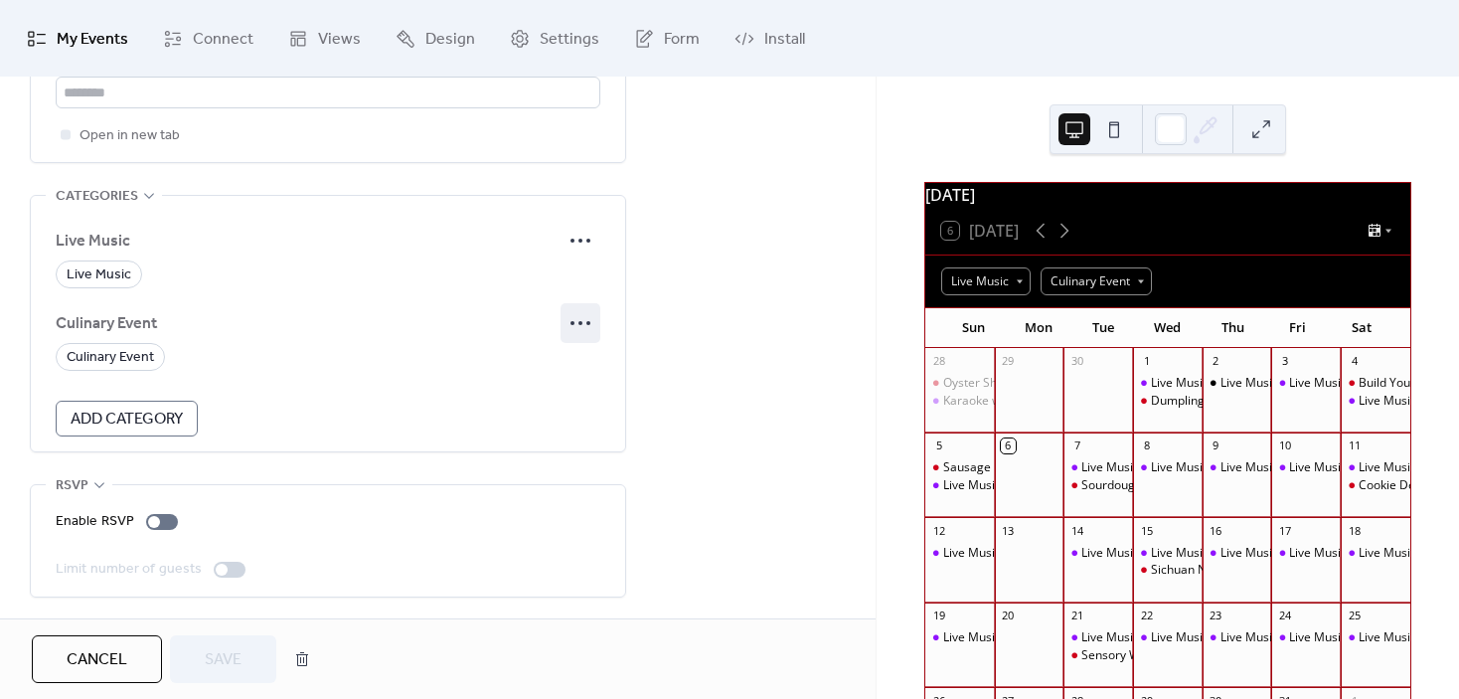
click at [586, 316] on icon at bounding box center [581, 323] width 32 height 32
click at [563, 394] on span "Delete" at bounding box center [566, 393] width 42 height 24
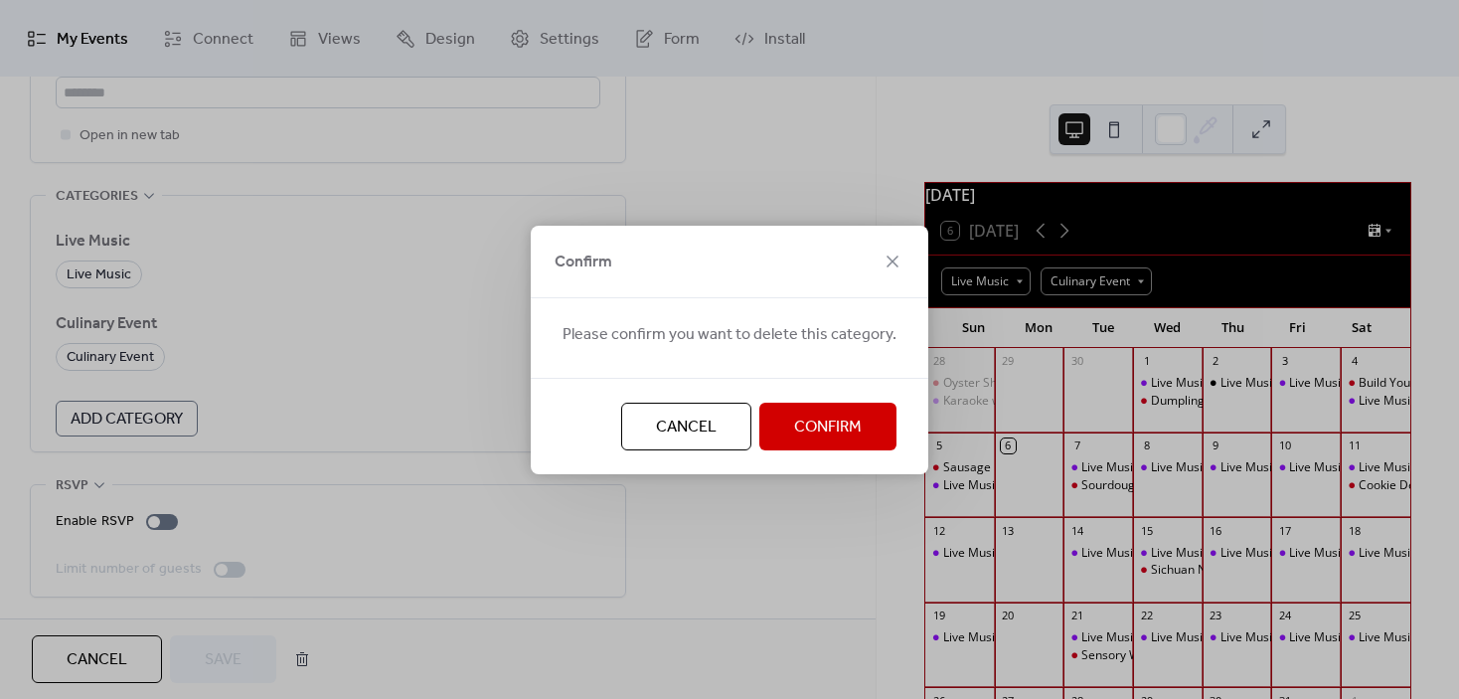
click at [656, 436] on span "Cancel" at bounding box center [686, 427] width 61 height 24
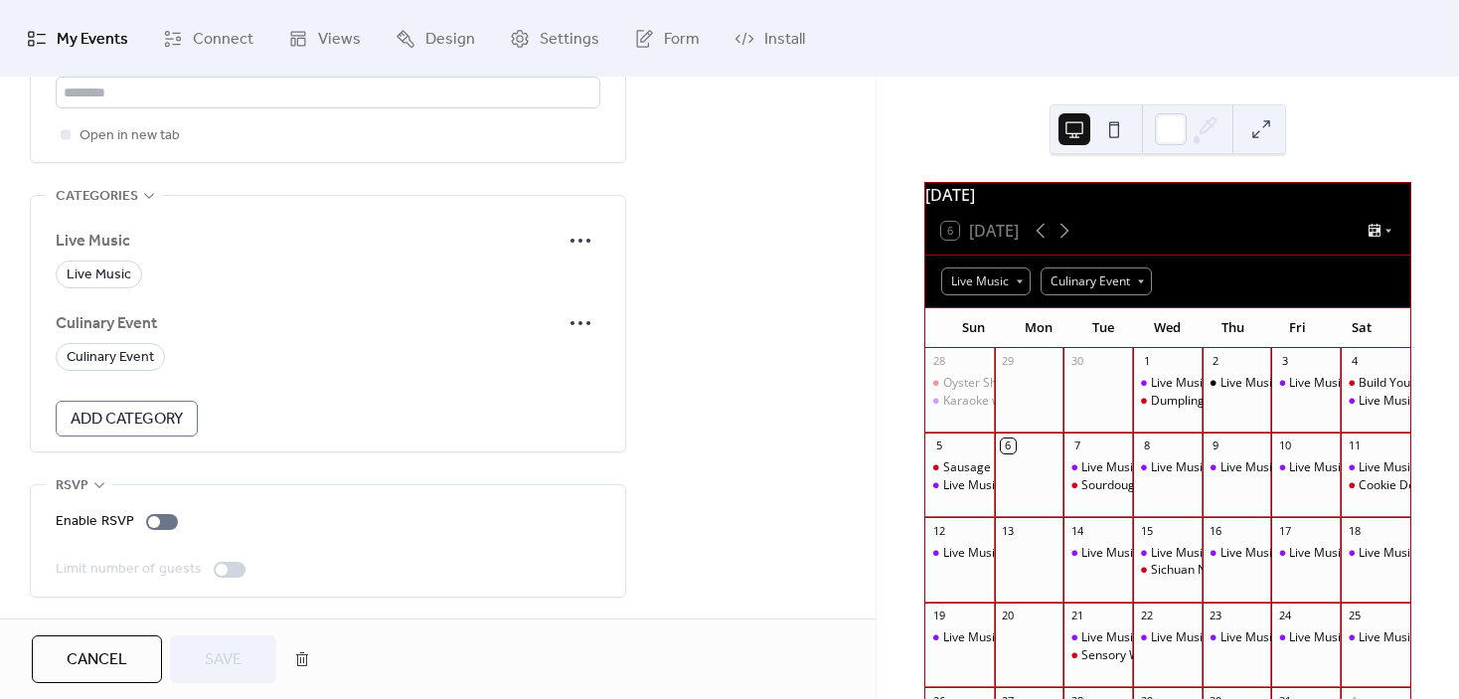
click at [836, 42] on ul "My Events Connect Views Design Settings Form Install" at bounding box center [729, 38] width 1434 height 61
click at [899, 37] on ul "My Events Connect Views Design Settings Form Install" at bounding box center [729, 38] width 1434 height 61
click at [542, 34] on span "Settings" at bounding box center [570, 39] width 60 height 31
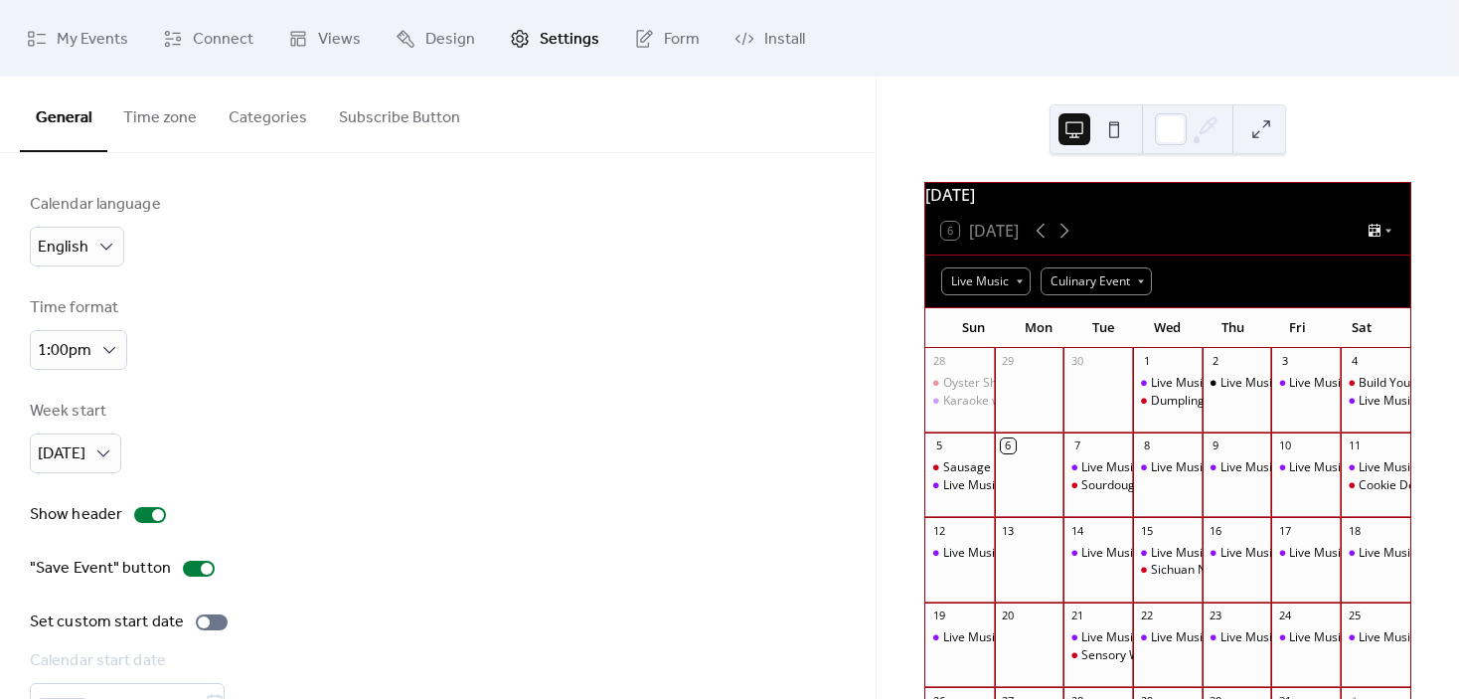
click at [232, 120] on button "Categories" at bounding box center [268, 114] width 110 height 74
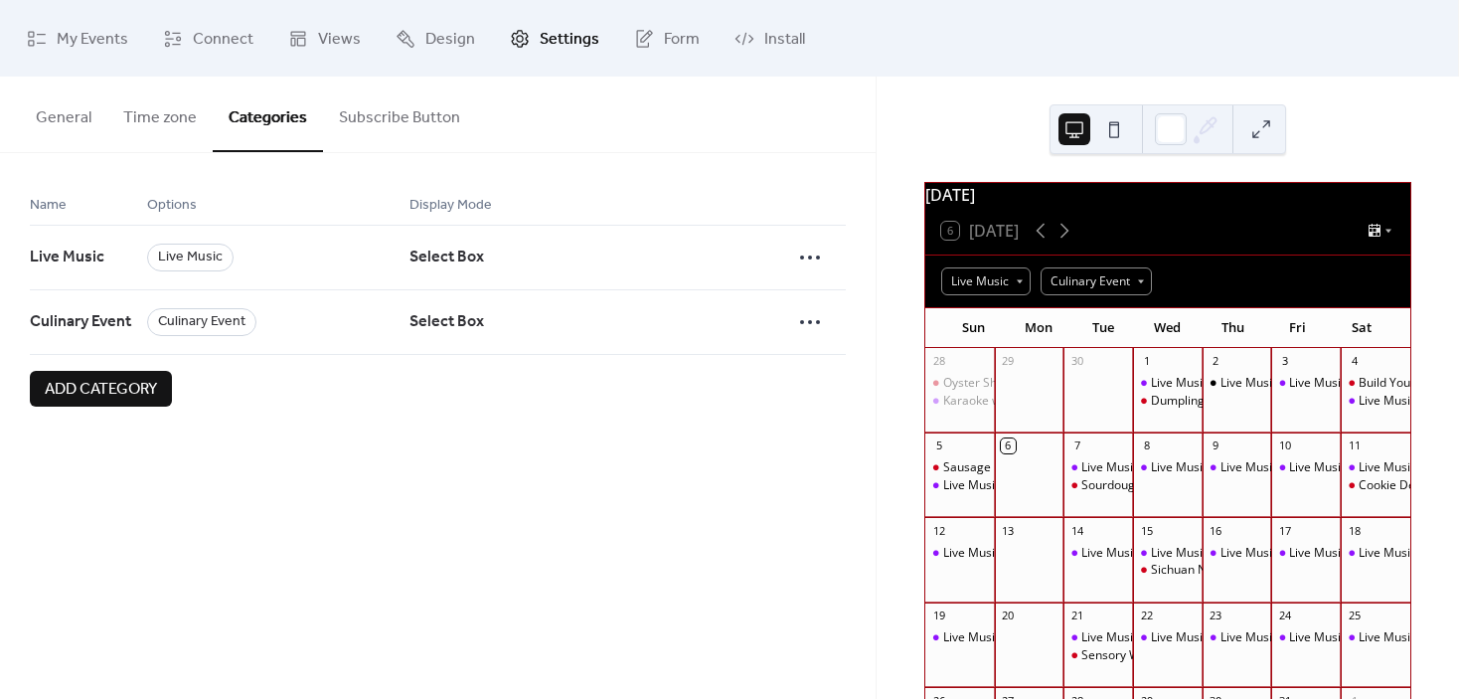
click at [196, 109] on button "Time zone" at bounding box center [159, 114] width 105 height 74
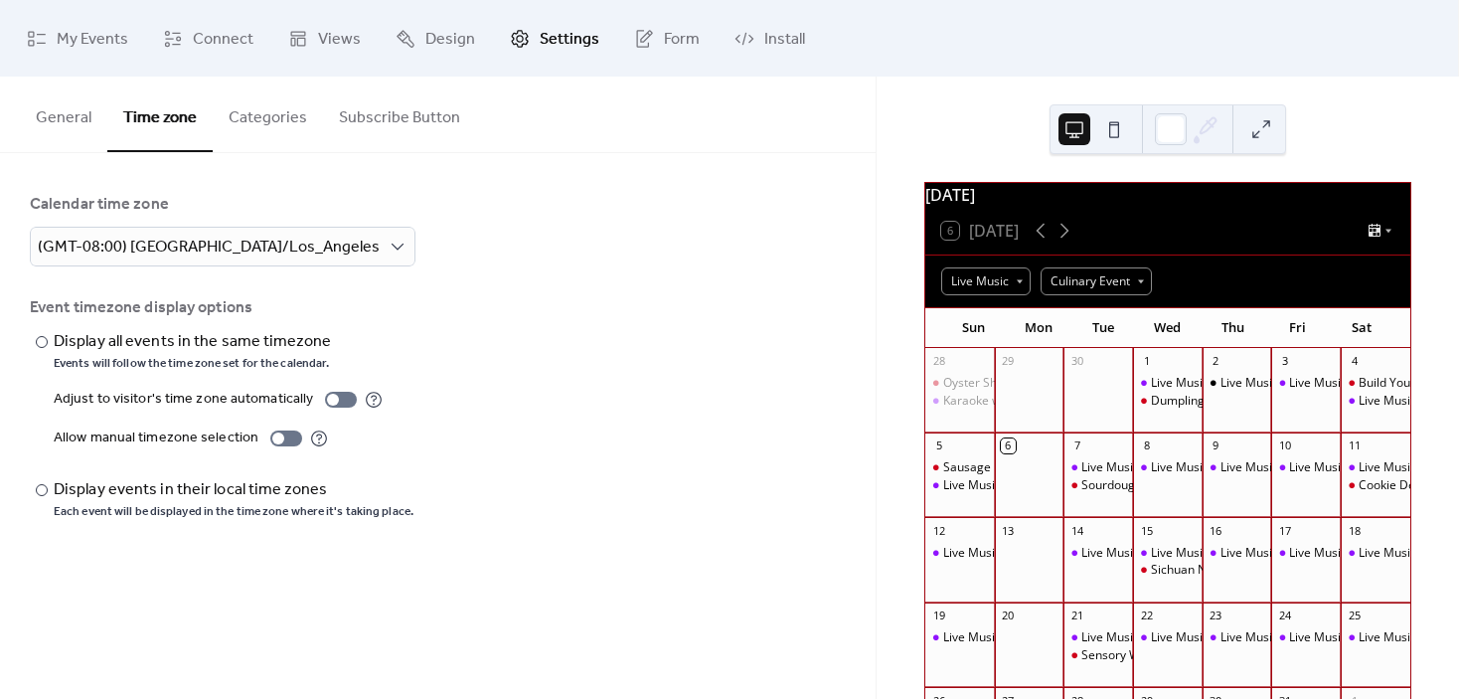
click at [73, 116] on button "General" at bounding box center [63, 114] width 87 height 74
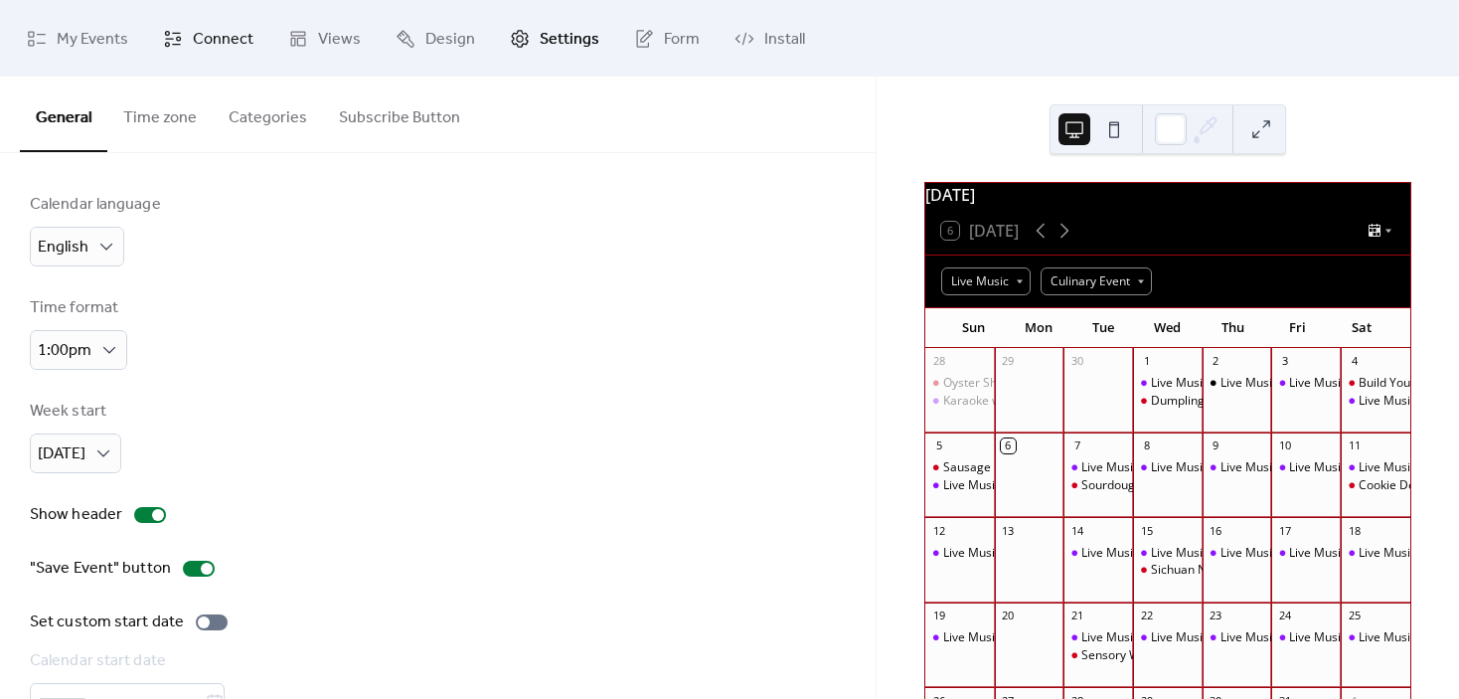
click at [213, 44] on span "Connect" at bounding box center [223, 39] width 61 height 31
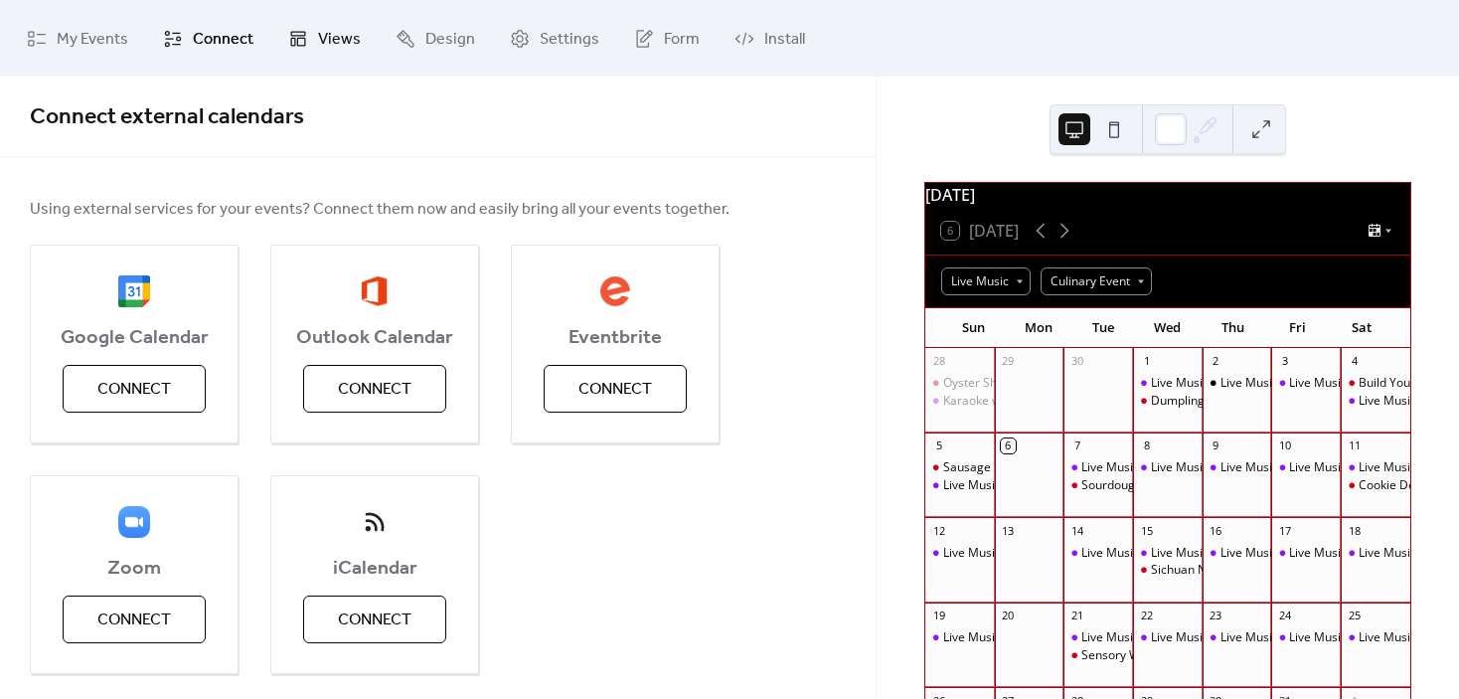
click at [310, 45] on link "Views" at bounding box center [324, 38] width 102 height 61
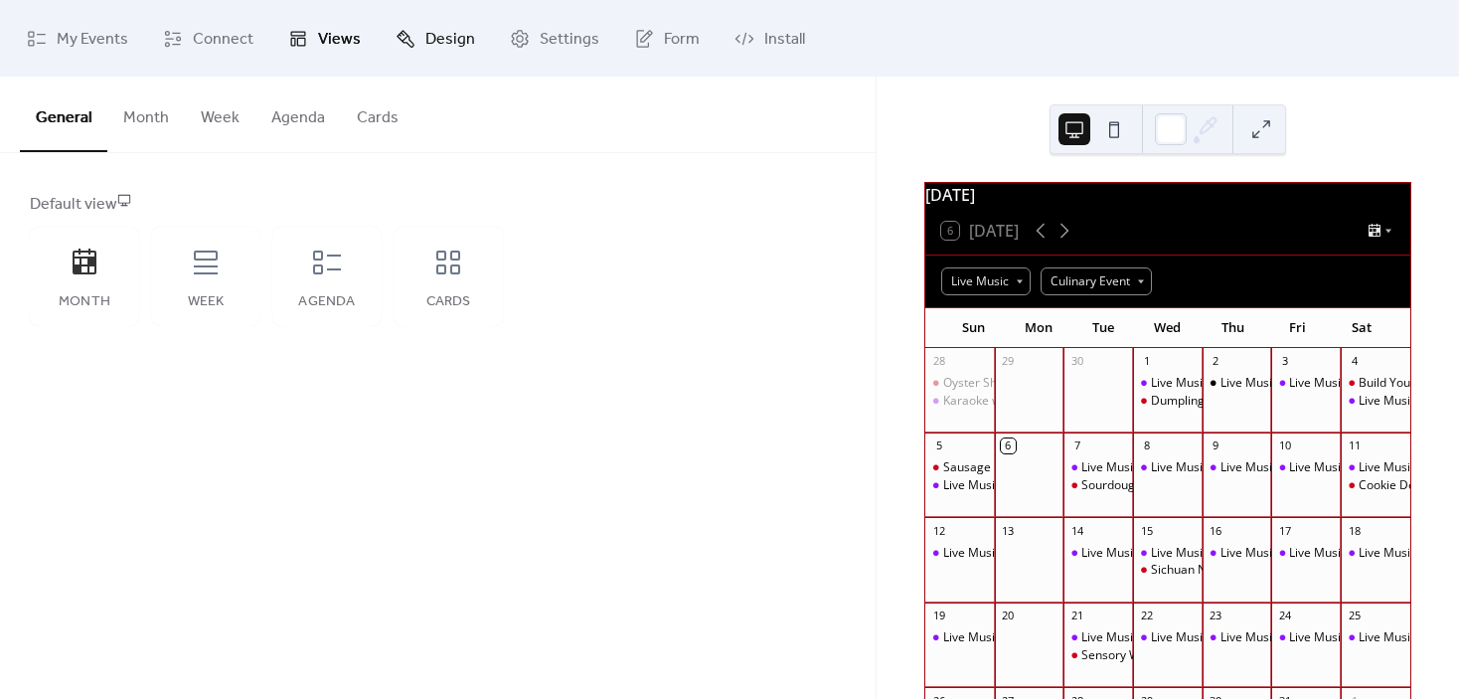
click at [435, 29] on span "Design" at bounding box center [450, 39] width 50 height 31
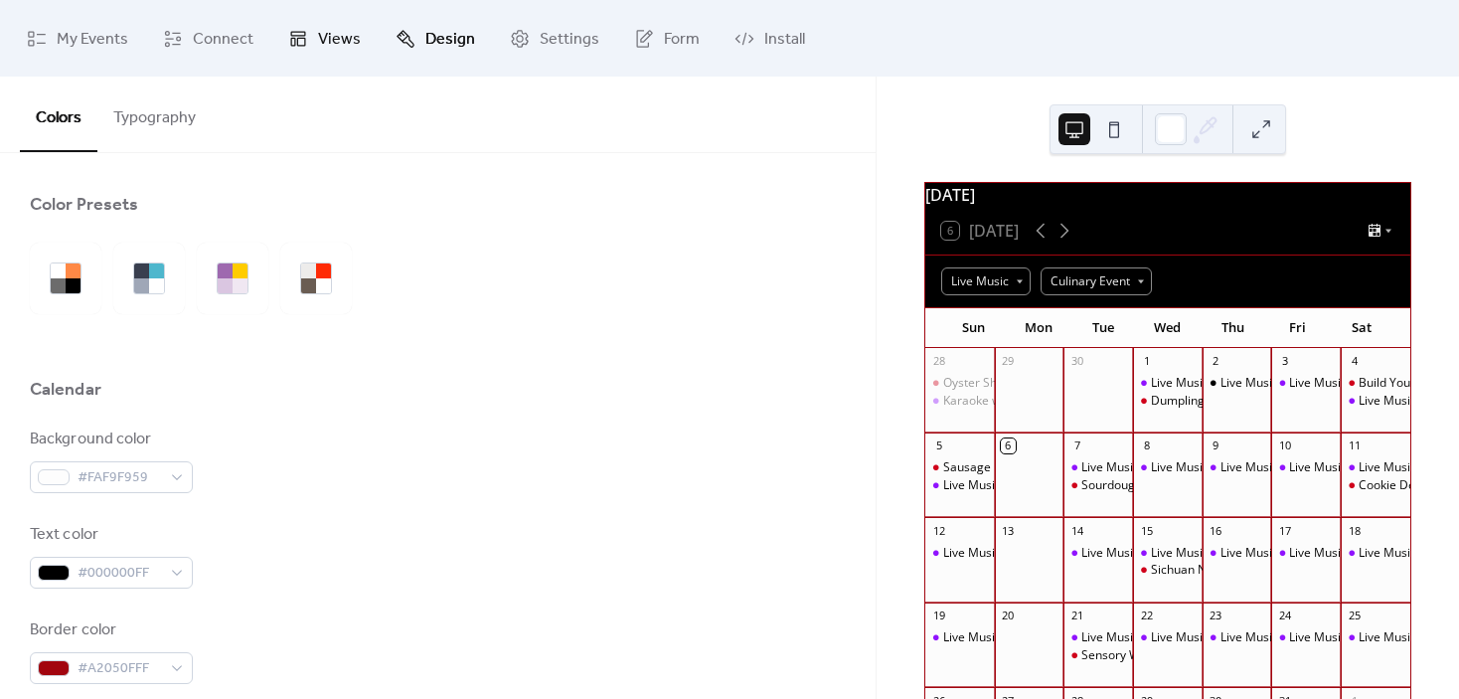
click at [342, 42] on span "Views" at bounding box center [339, 39] width 43 height 31
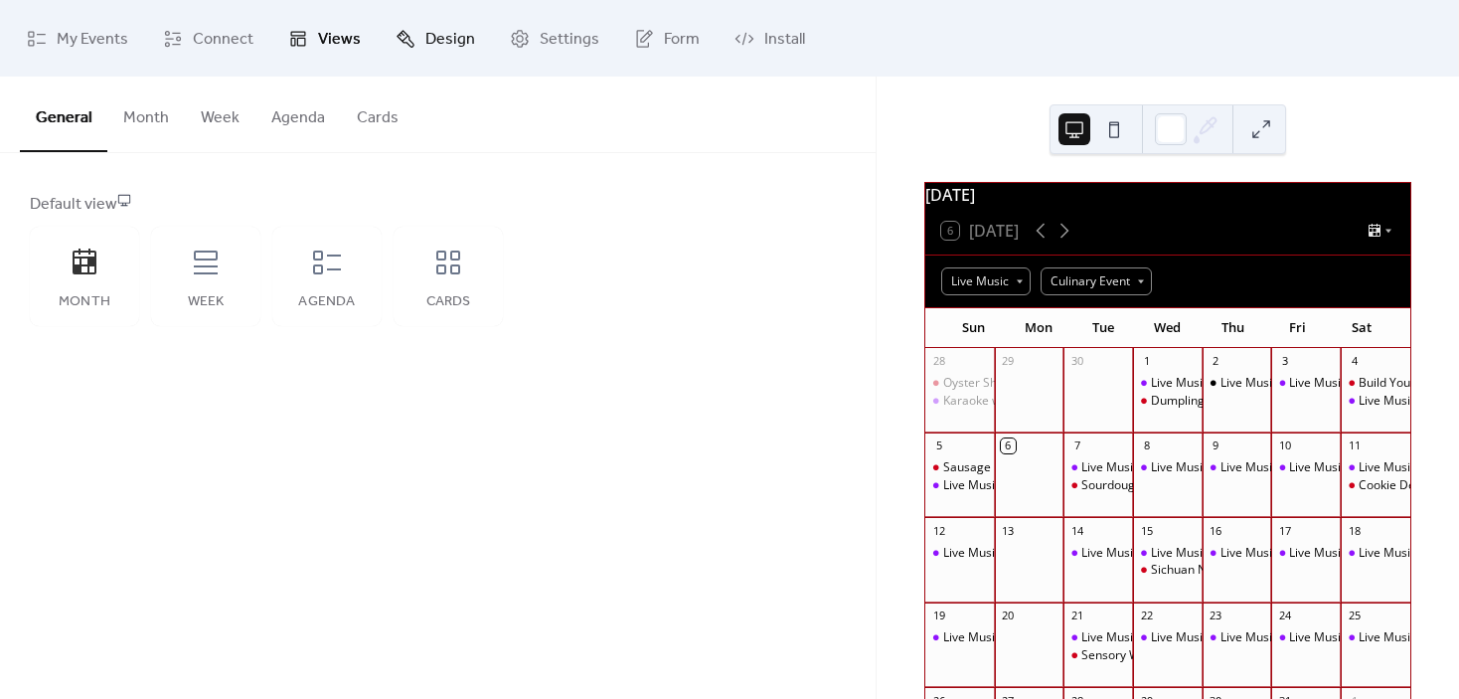
click at [458, 42] on span "Design" at bounding box center [450, 39] width 50 height 31
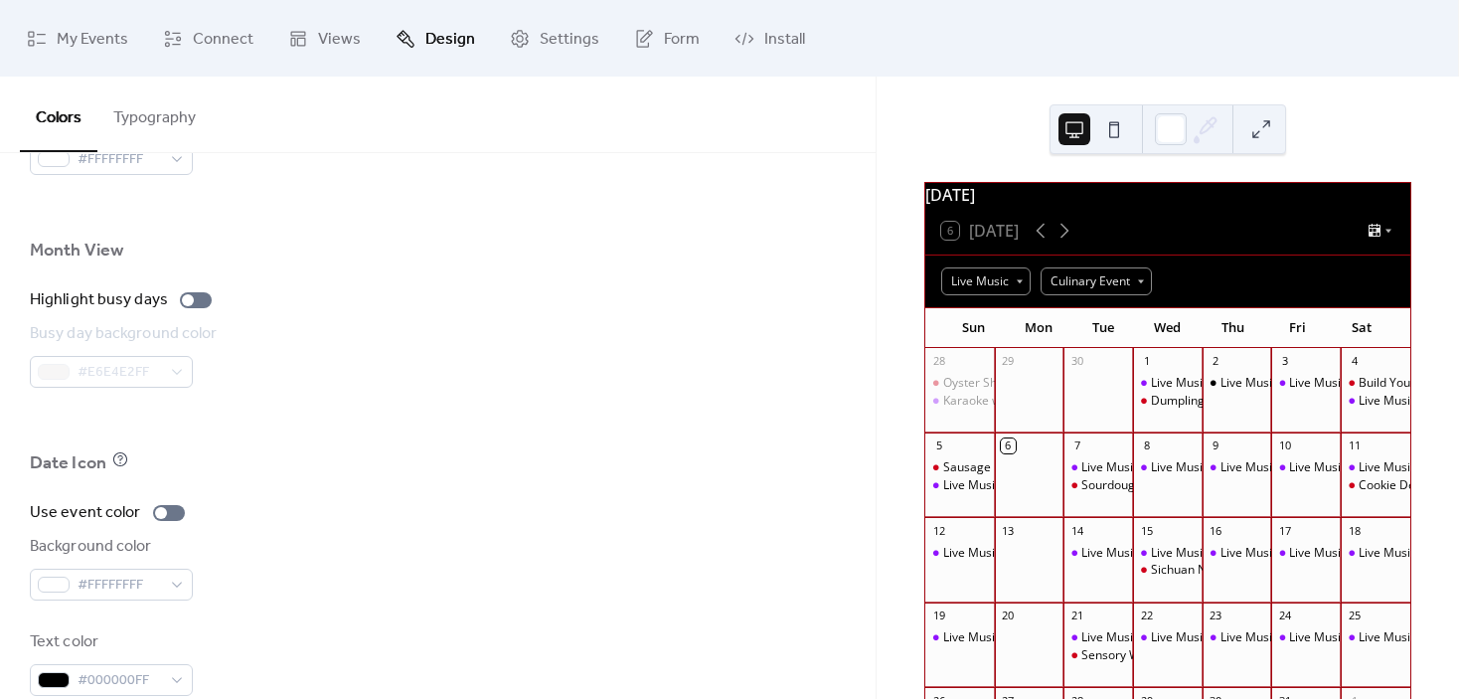
scroll to position [1379, 0]
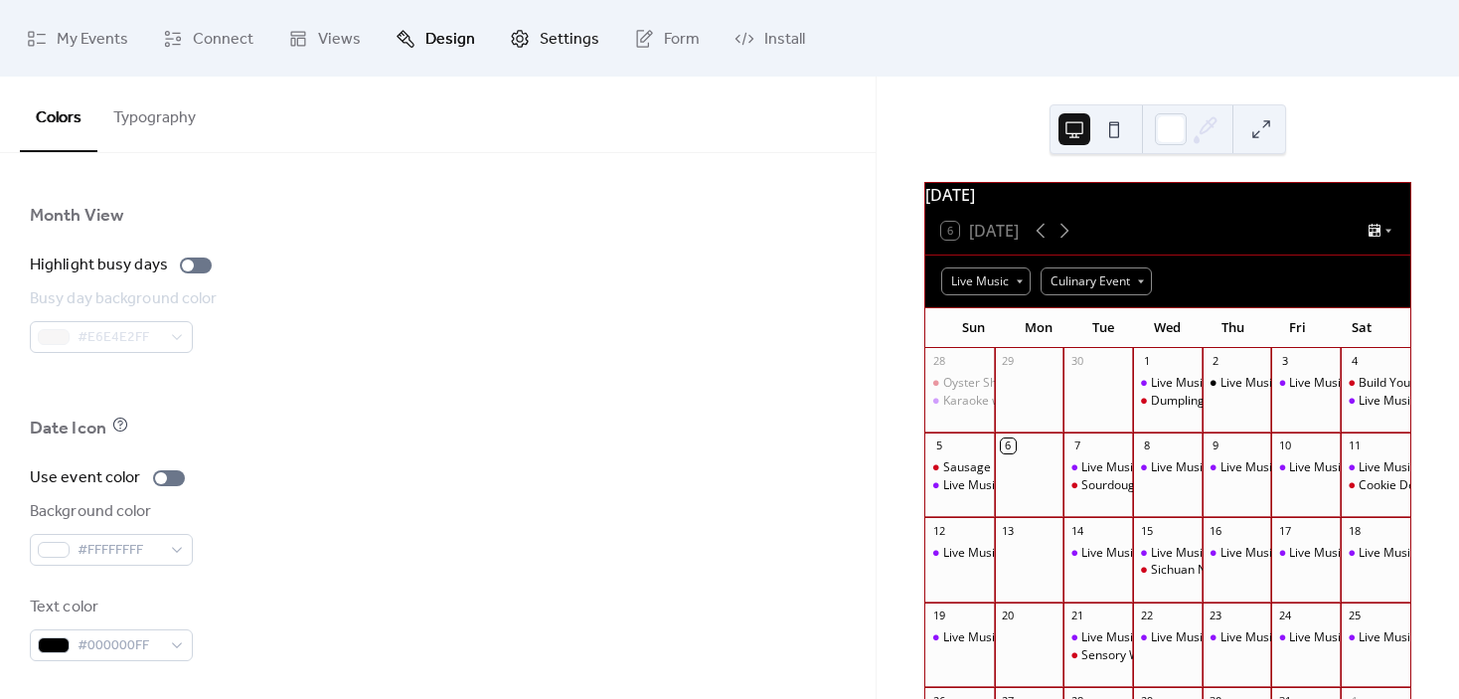
click at [532, 25] on link "Settings" at bounding box center [554, 38] width 119 height 61
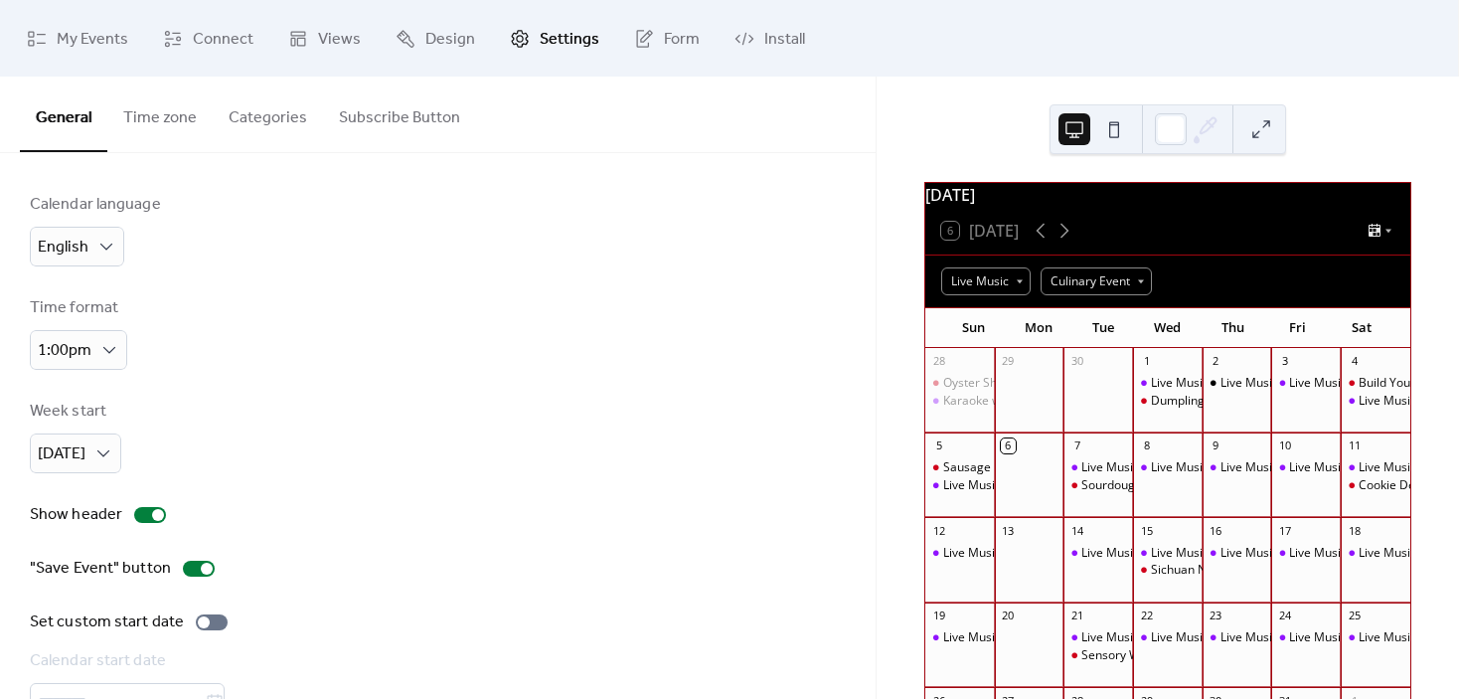
click at [262, 120] on button "Categories" at bounding box center [268, 114] width 110 height 74
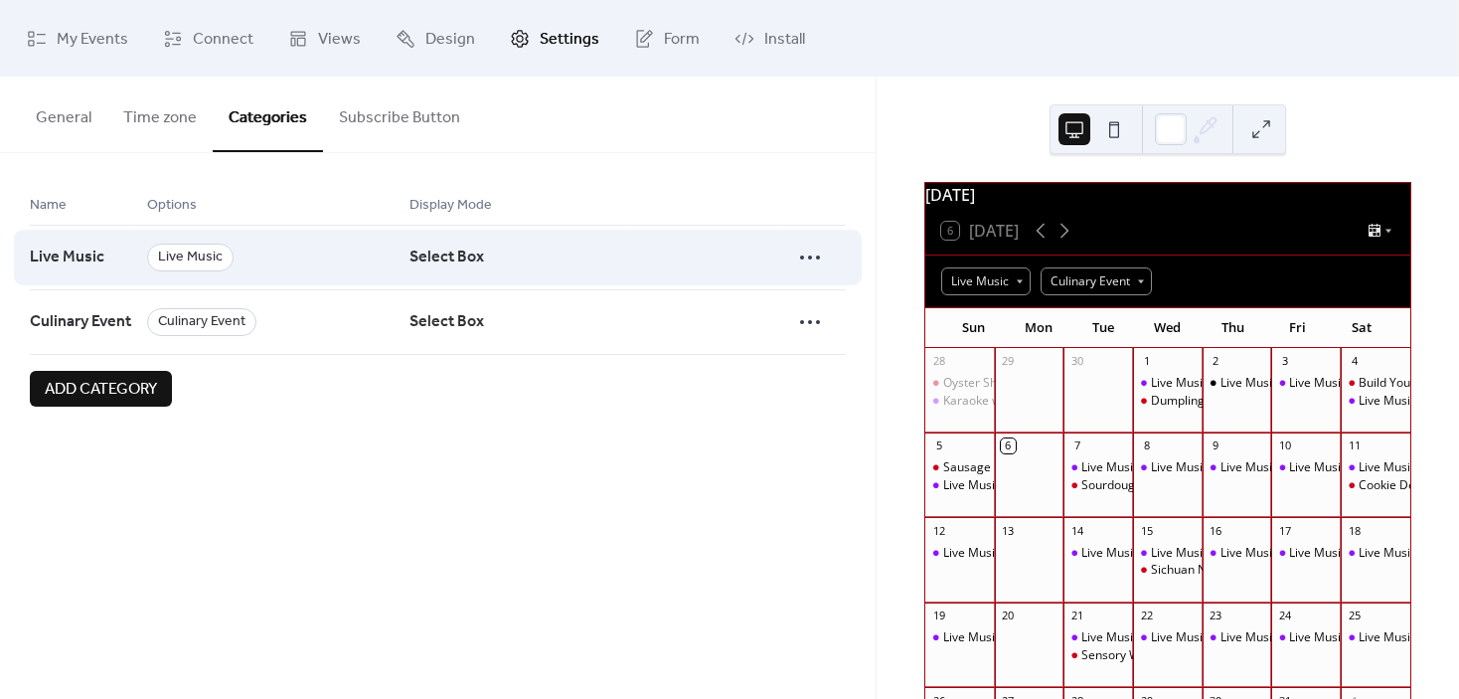
click at [489, 257] on div "Select Box" at bounding box center [524, 257] width 228 height 65
click at [809, 259] on icon at bounding box center [810, 258] width 32 height 32
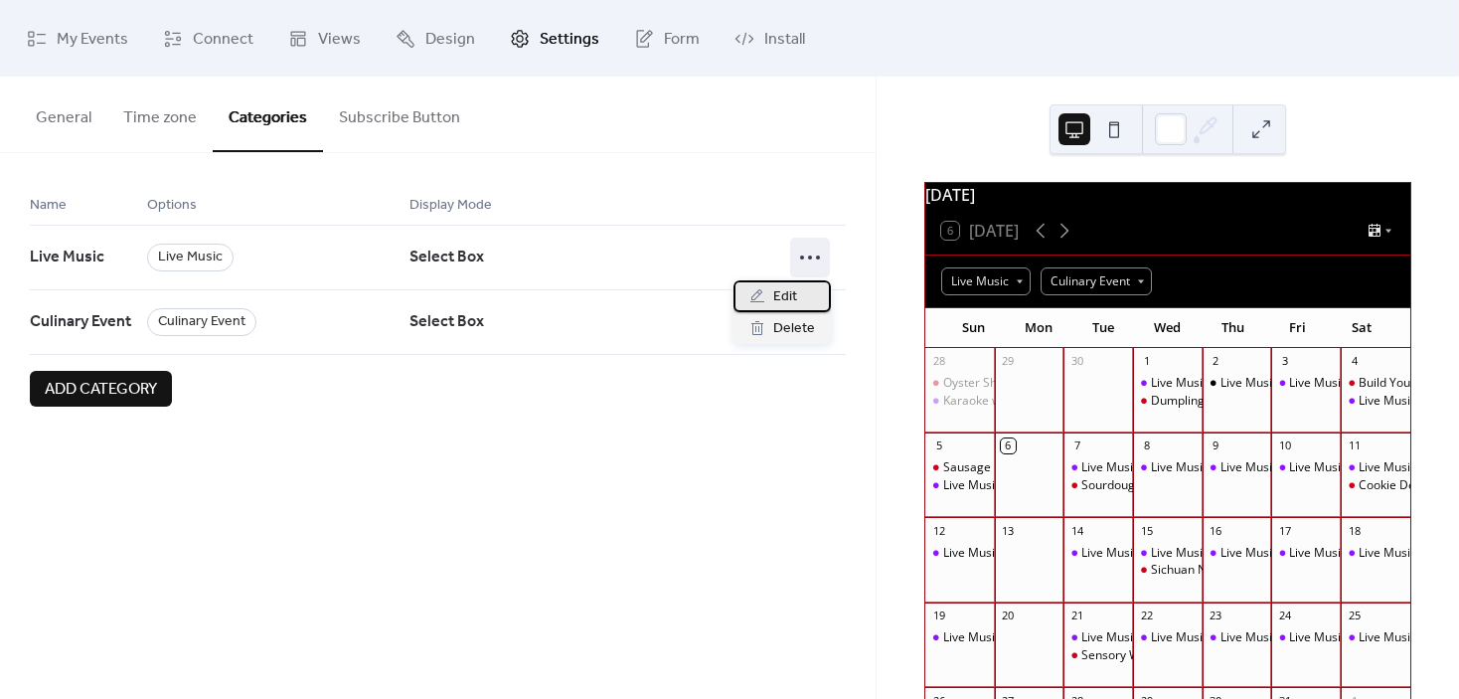
click at [788, 298] on span "Edit" at bounding box center [785, 297] width 24 height 24
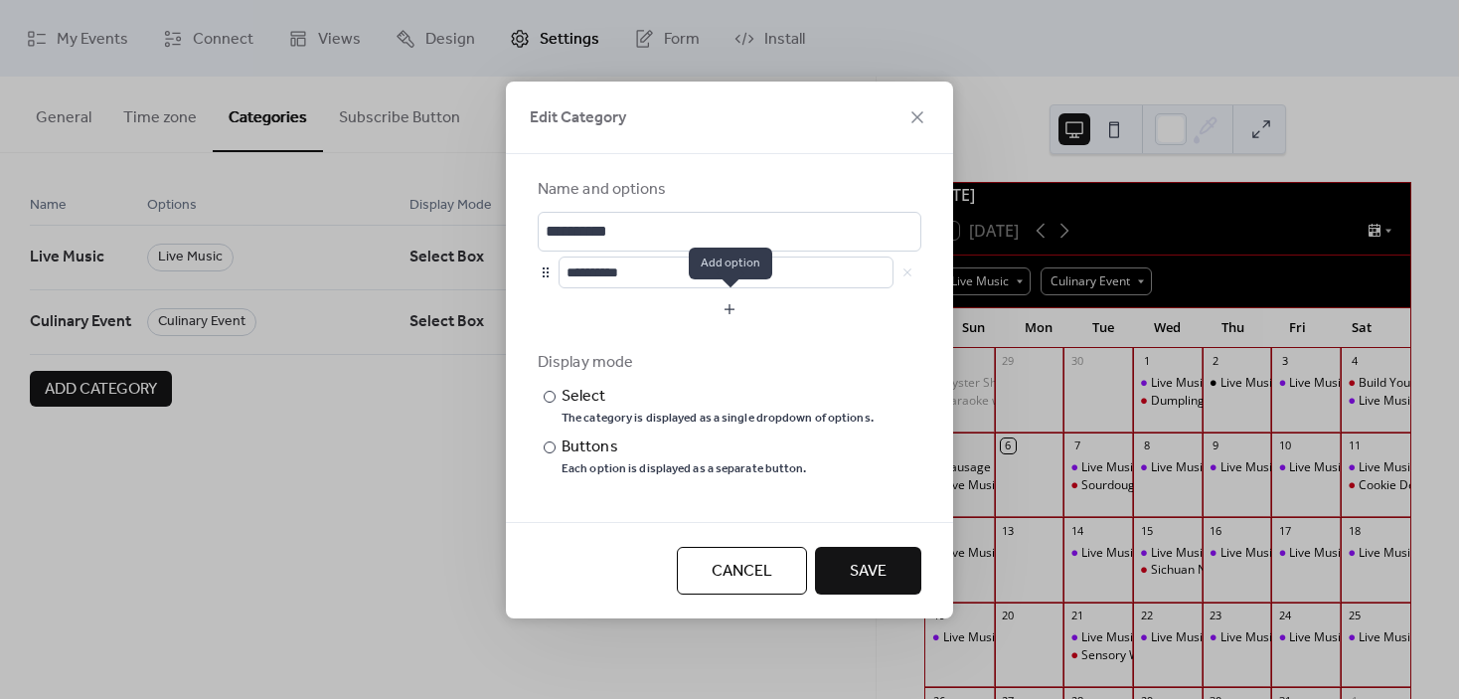
click at [728, 308] on button "button" at bounding box center [730, 309] width 384 height 32
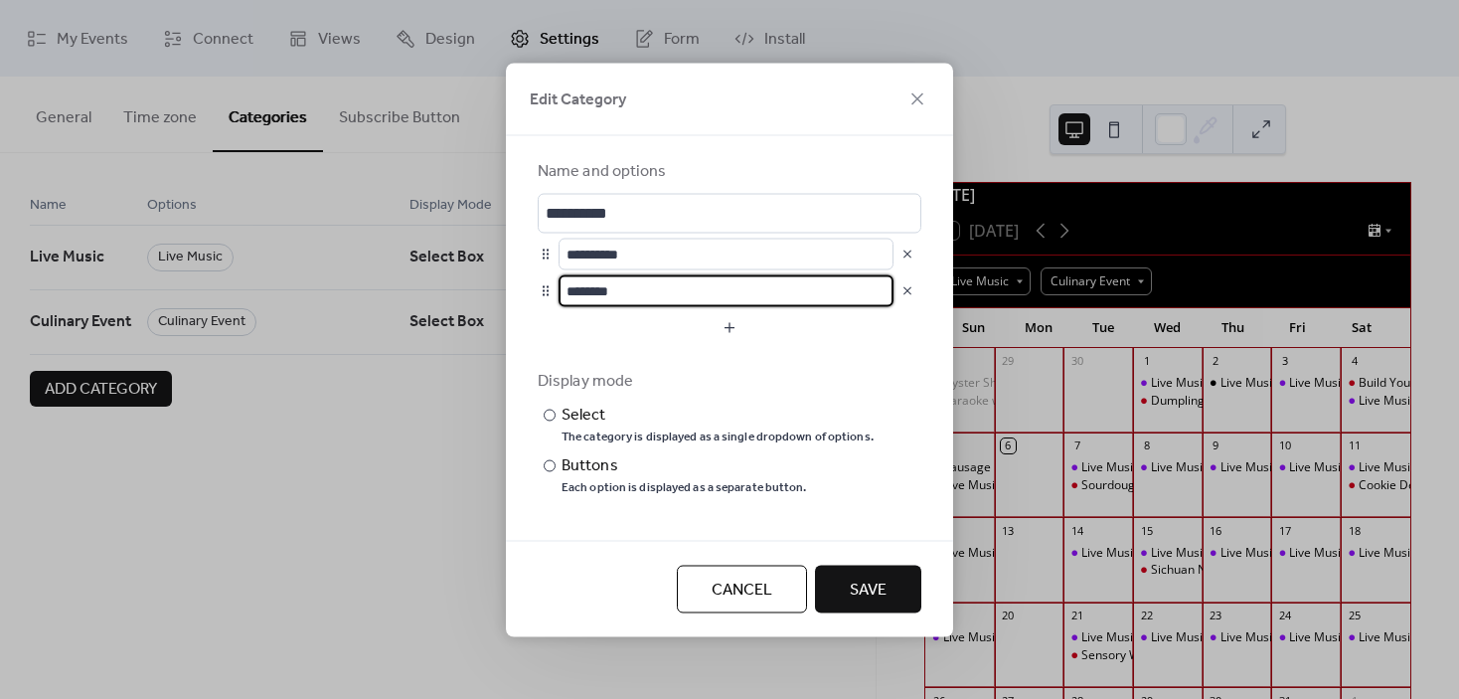
click at [909, 287] on button "button" at bounding box center [908, 290] width 28 height 28
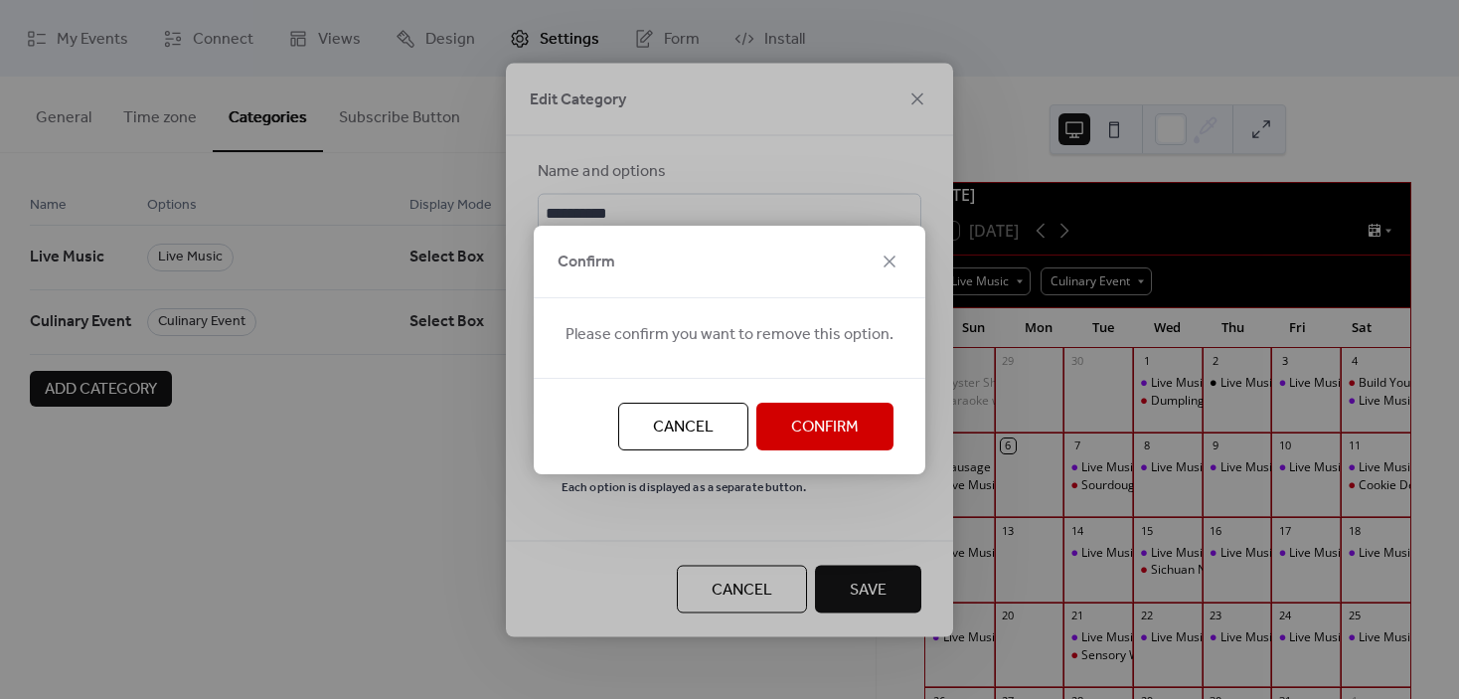
click at [840, 418] on span "Confirm" at bounding box center [825, 427] width 68 height 24
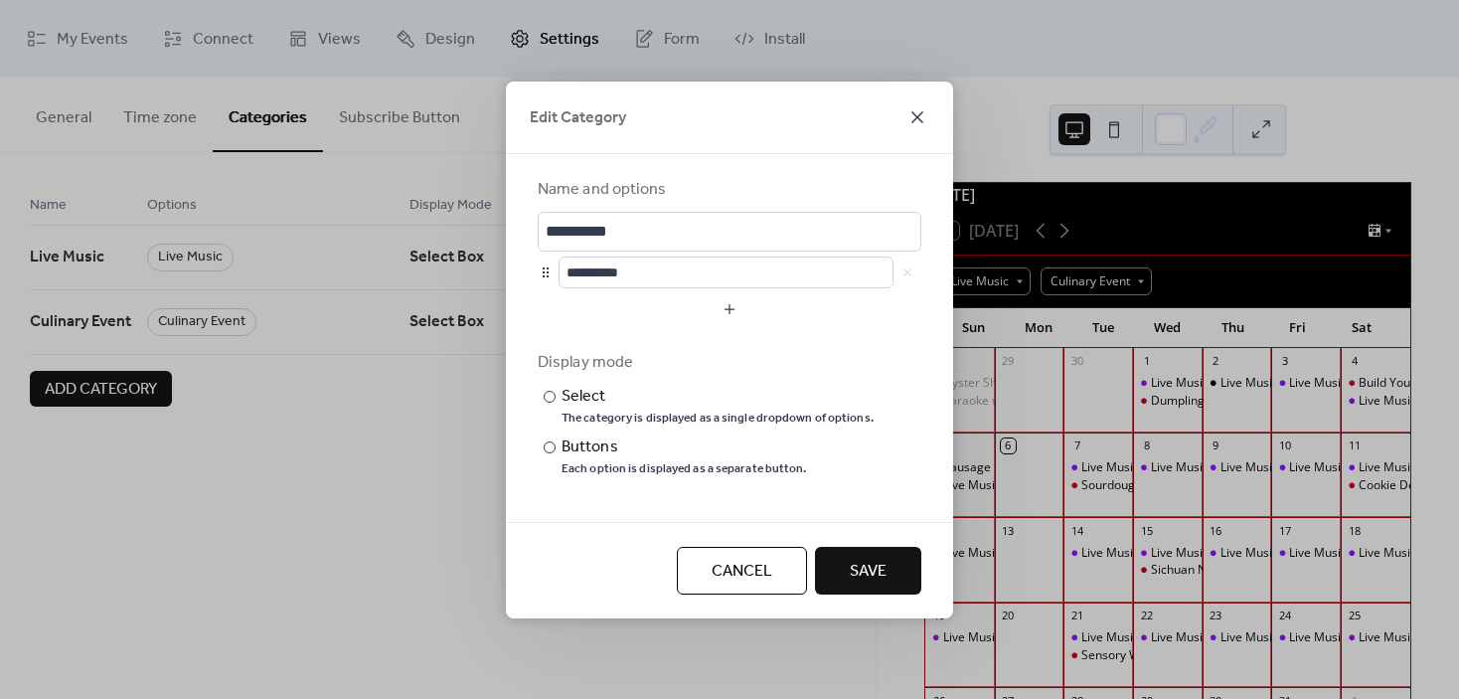
click at [916, 113] on icon at bounding box center [918, 117] width 24 height 24
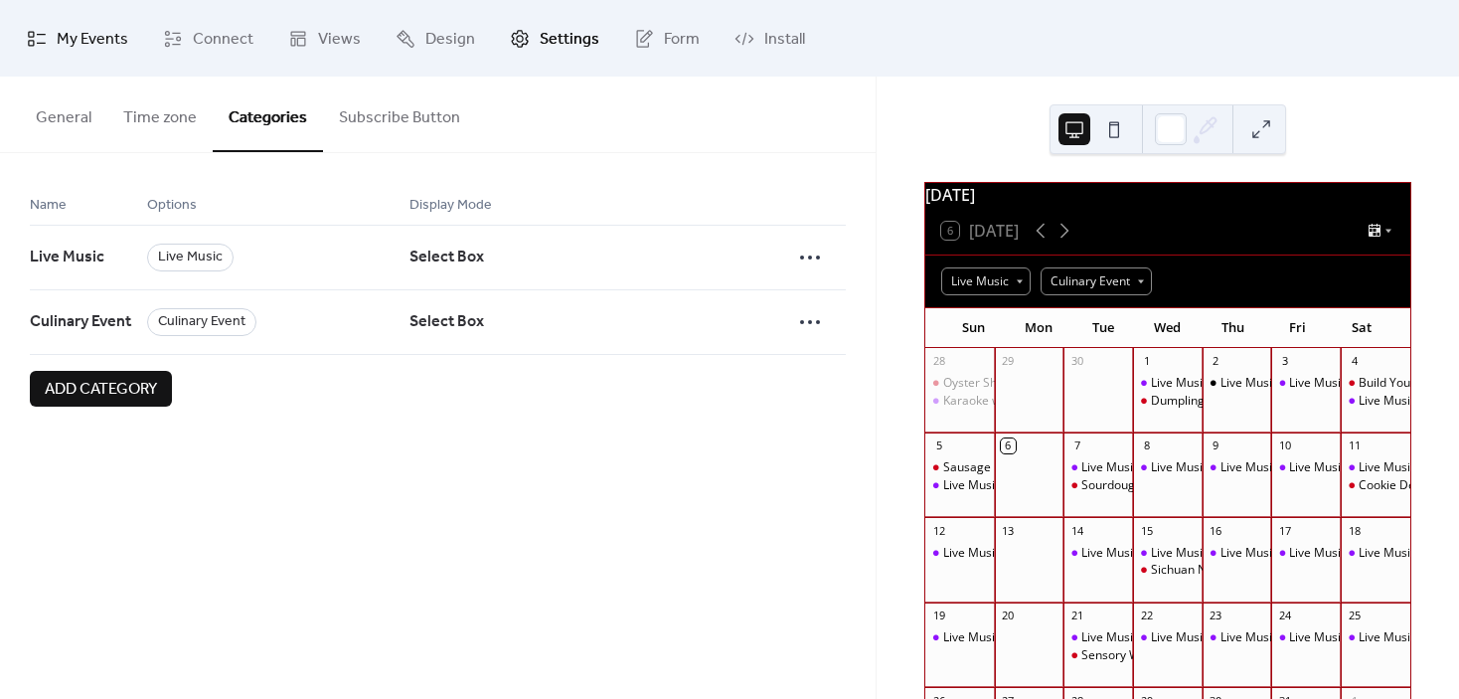
click at [84, 44] on span "My Events" at bounding box center [93, 39] width 72 height 31
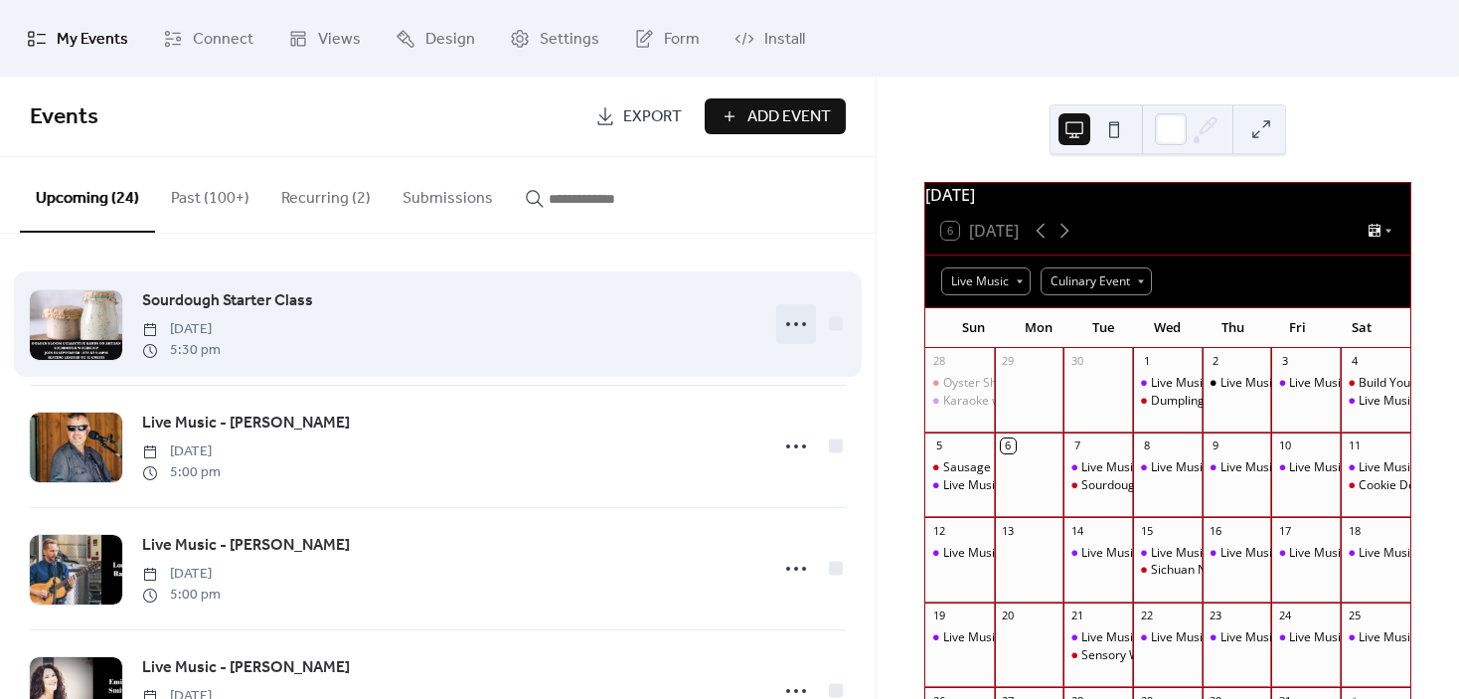
click at [791, 327] on icon at bounding box center [796, 324] width 32 height 32
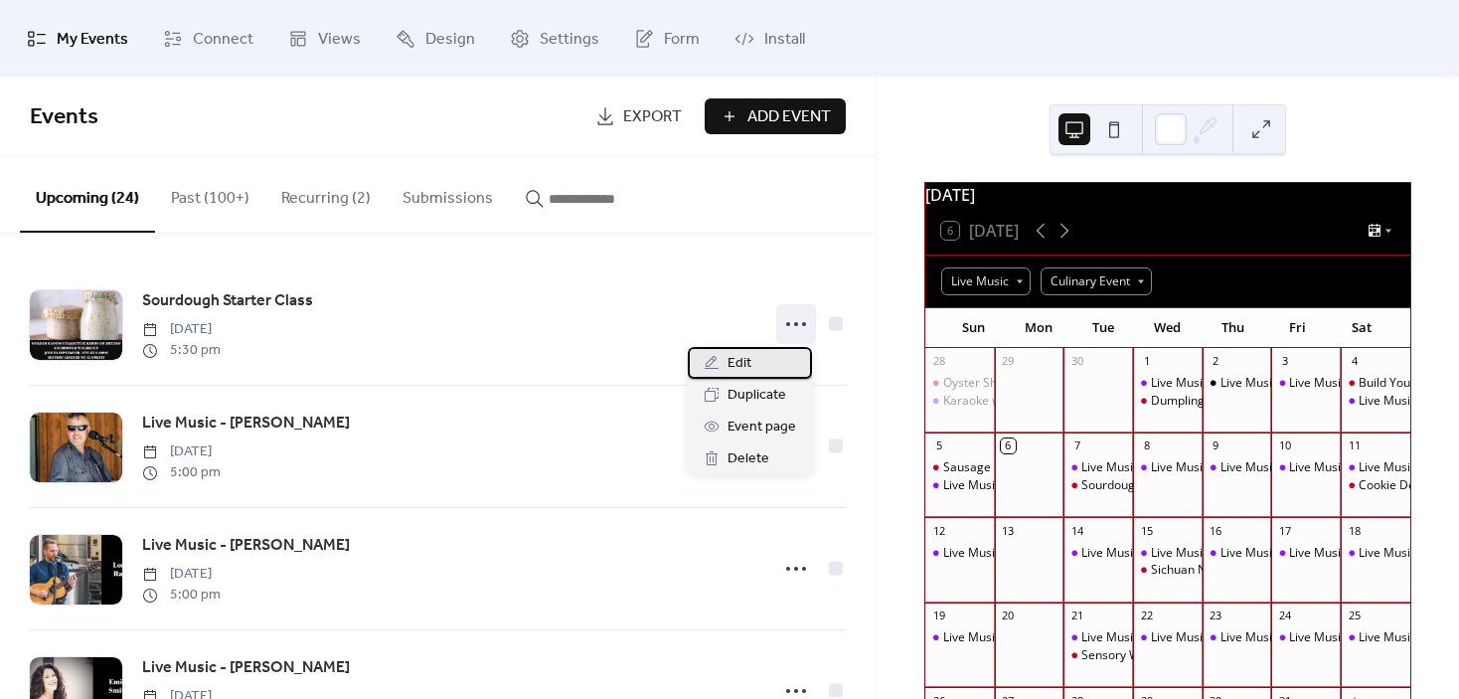
click at [750, 371] on span "Edit" at bounding box center [740, 364] width 24 height 24
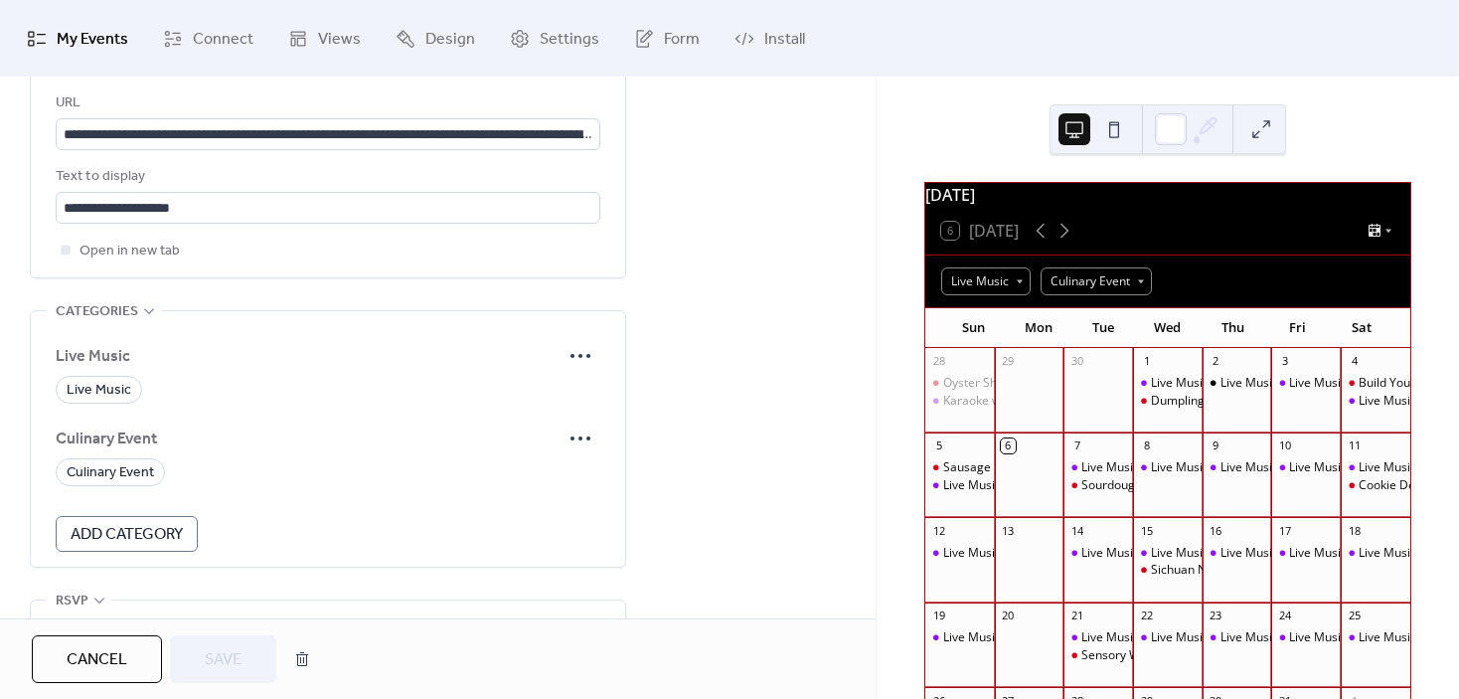
scroll to position [1193, 0]
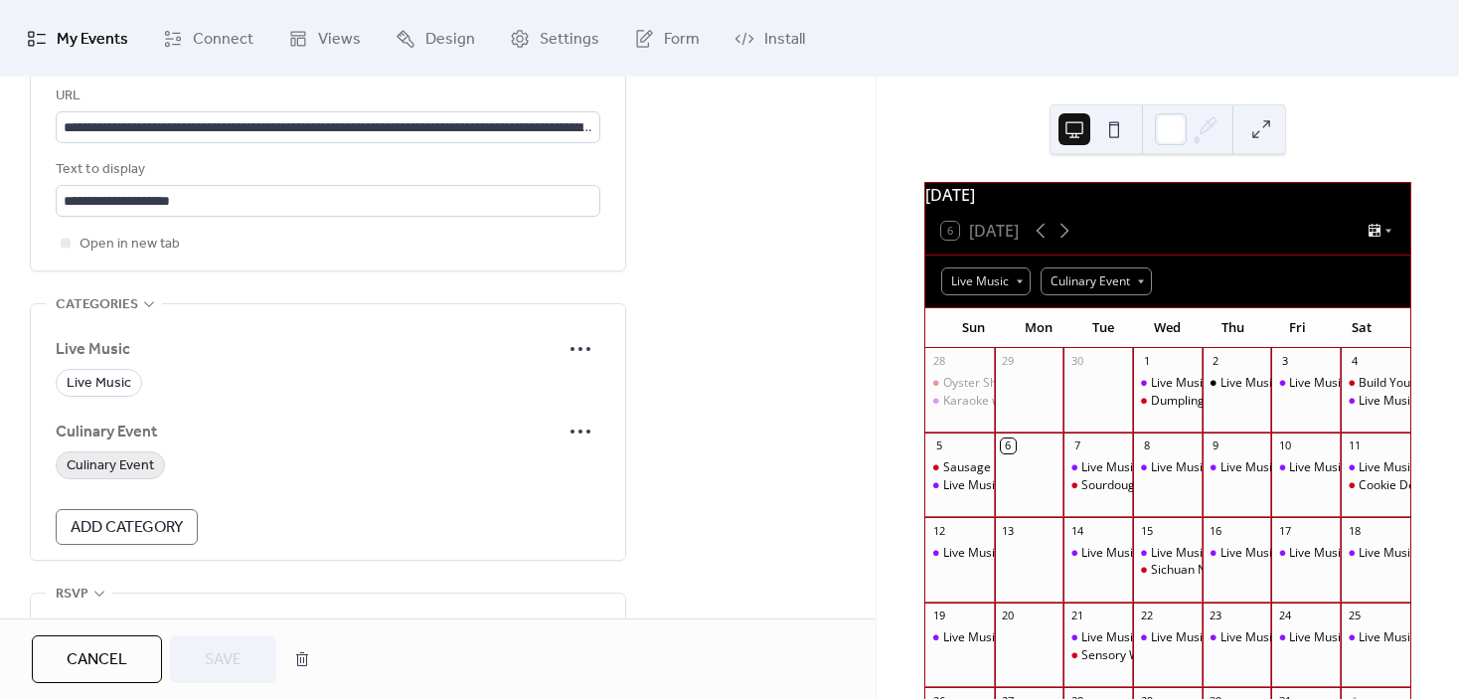
click at [104, 464] on span "Culinary Event" at bounding box center [110, 466] width 87 height 24
click at [227, 657] on span "Save" at bounding box center [223, 660] width 37 height 24
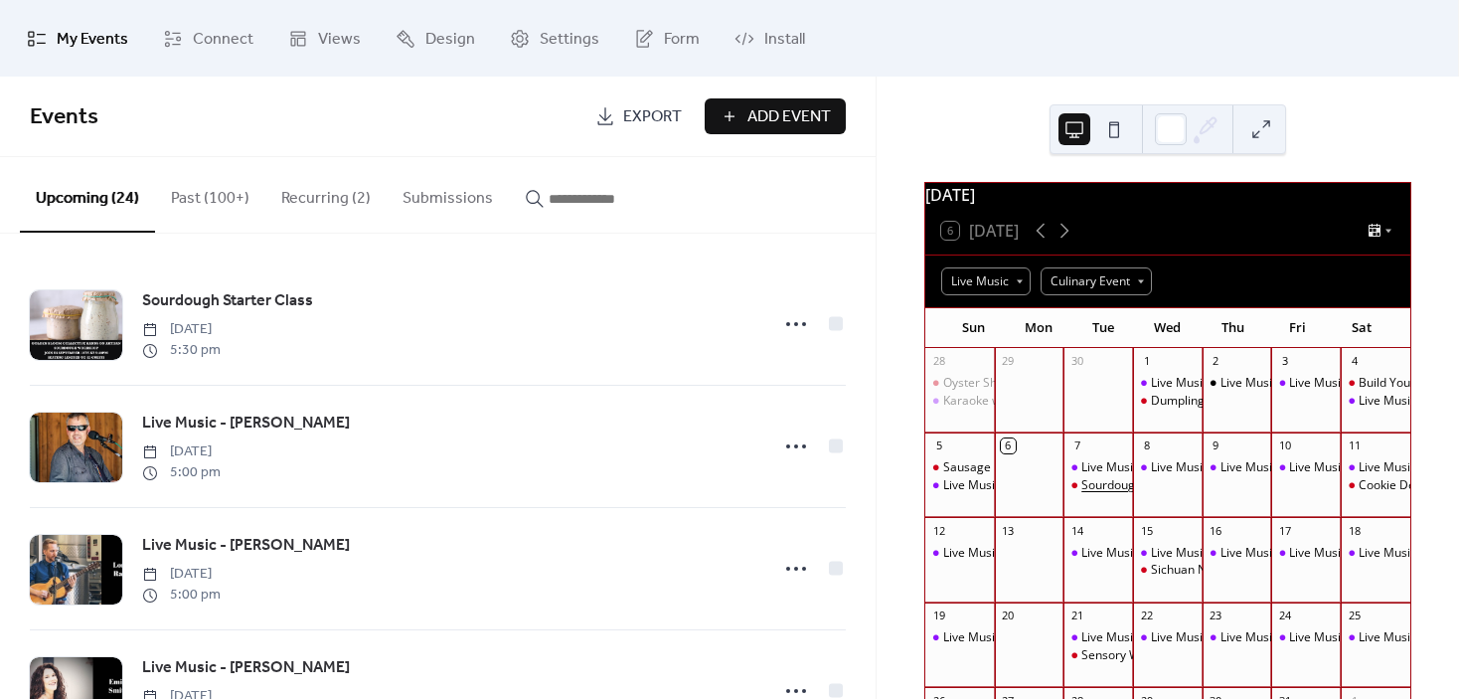
click at [1115, 494] on div "Sourdough Starter Class" at bounding box center [1148, 485] width 135 height 17
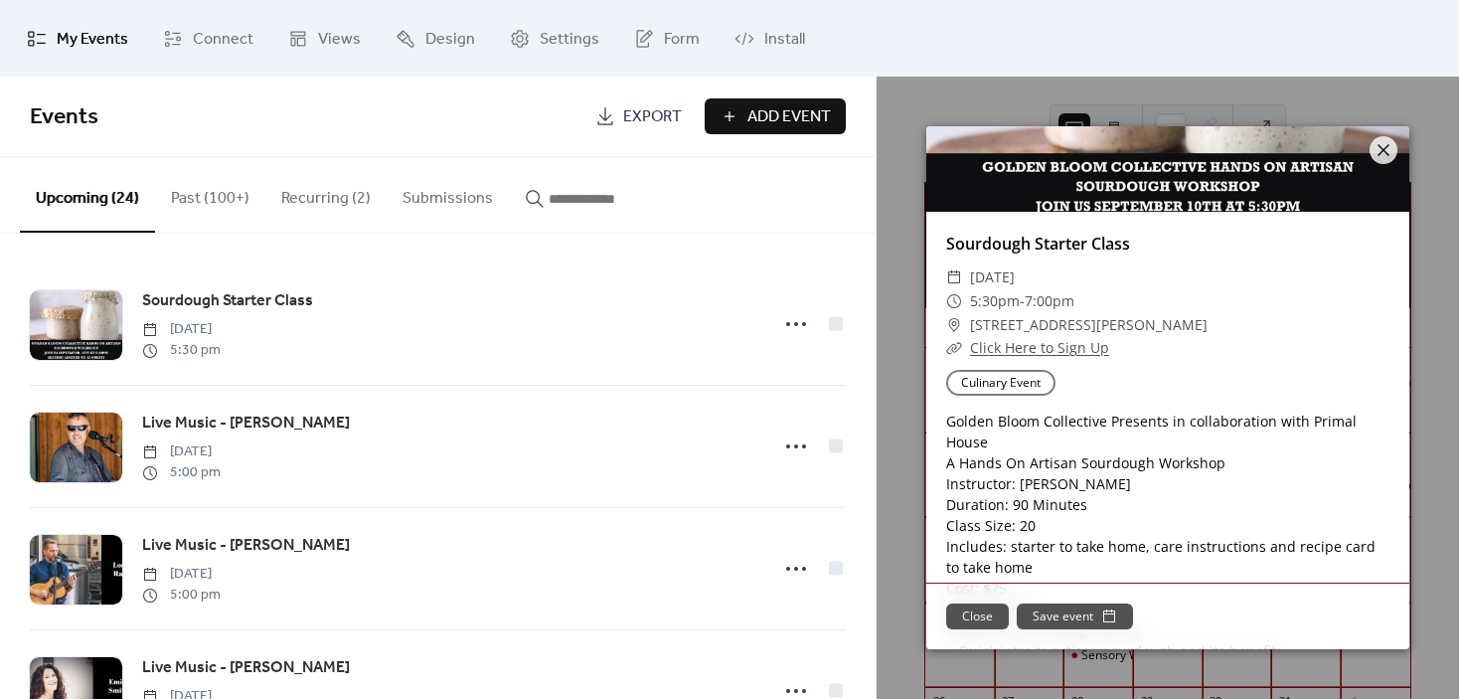
scroll to position [199, 0]
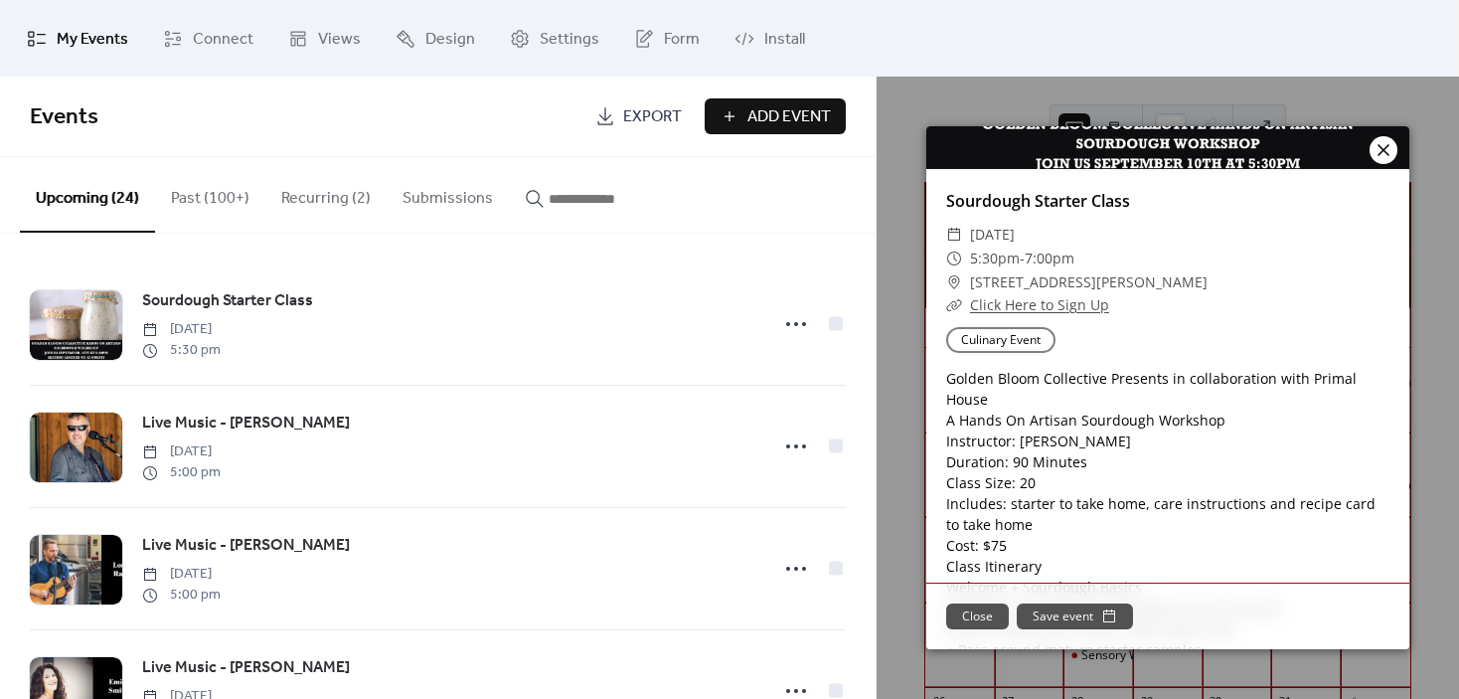
click at [1379, 156] on icon at bounding box center [1384, 150] width 24 height 24
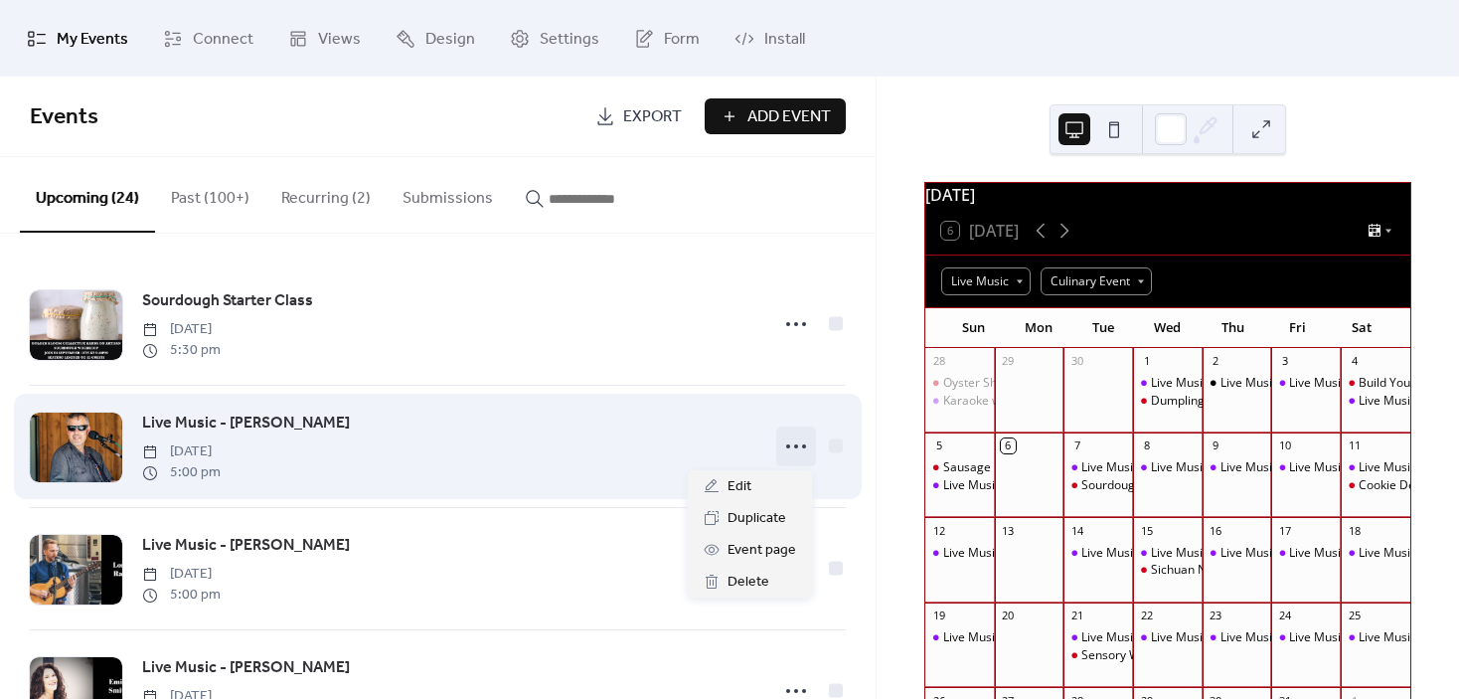
click at [790, 451] on icon at bounding box center [796, 446] width 32 height 32
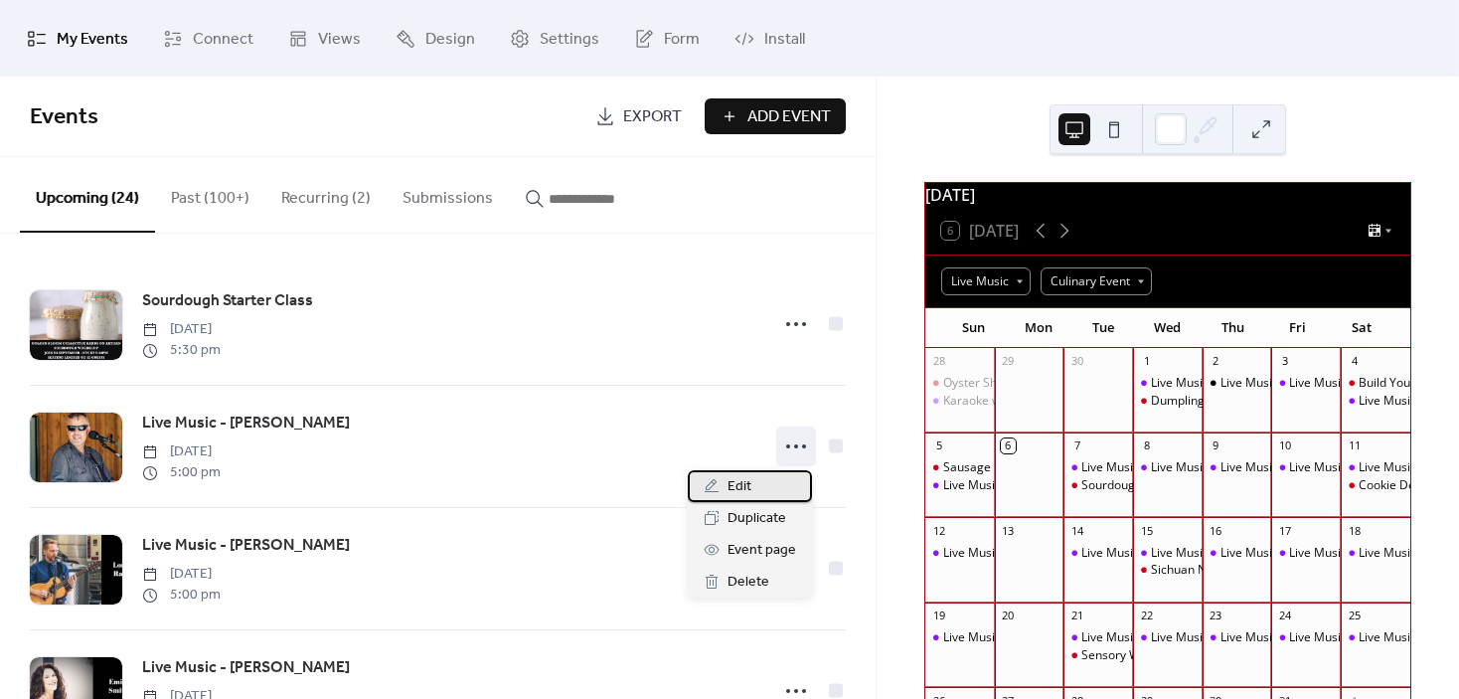
click at [769, 481] on div "Edit" at bounding box center [750, 486] width 124 height 32
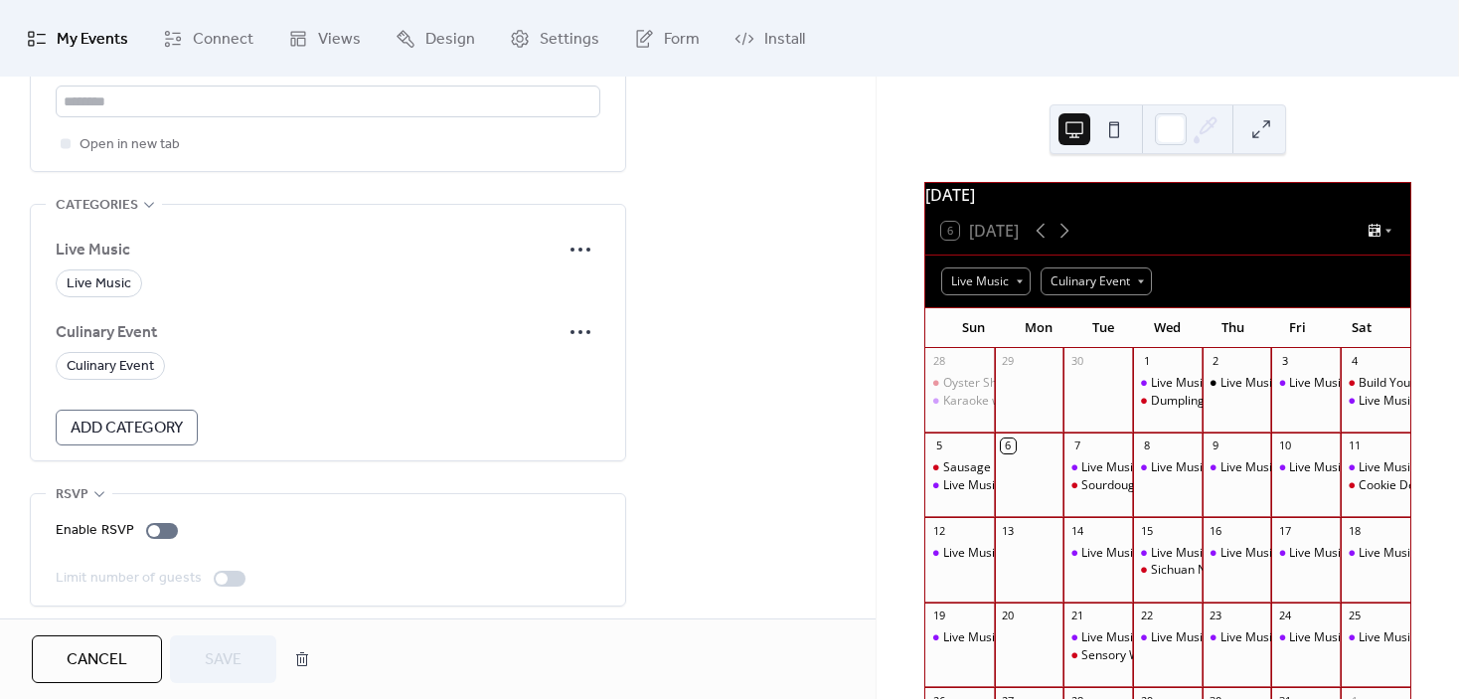
scroll to position [1301, 0]
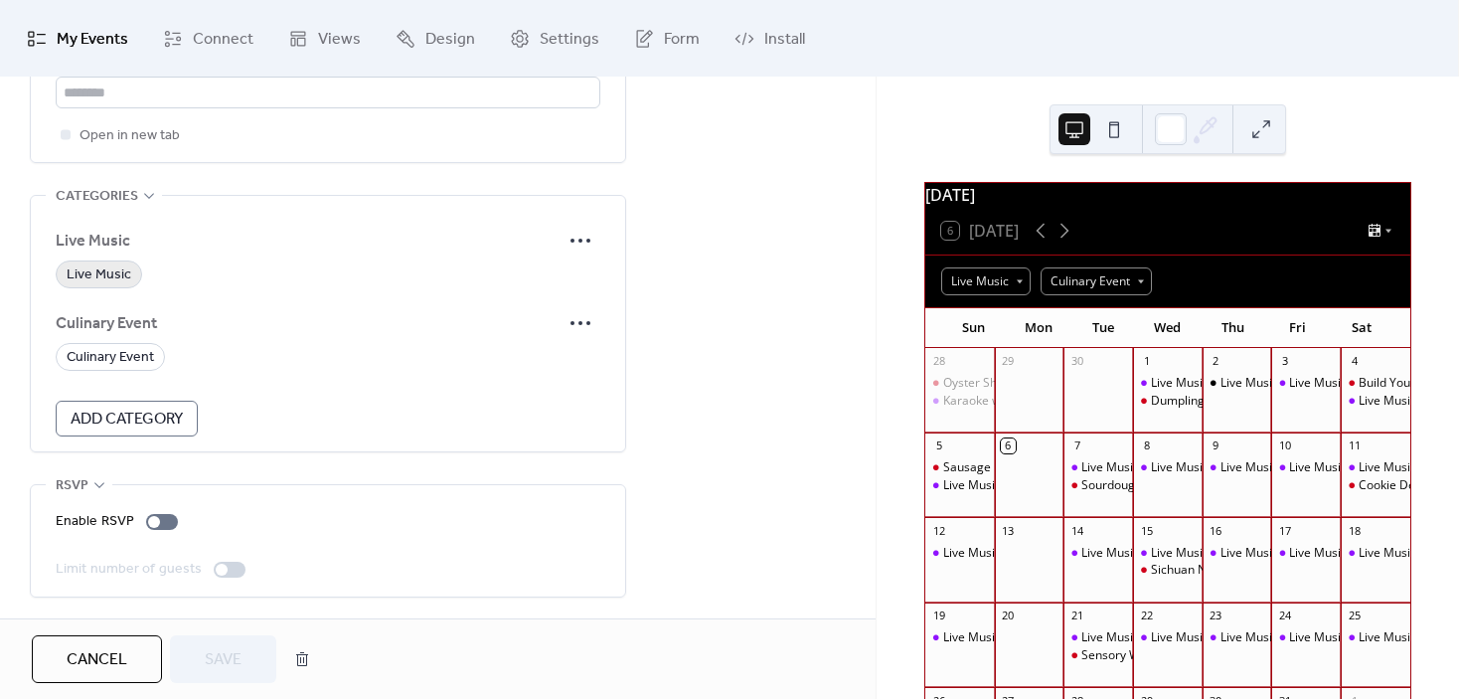
click at [80, 273] on span "Live Music" at bounding box center [99, 275] width 65 height 24
click at [220, 658] on span "Save" at bounding box center [223, 660] width 37 height 24
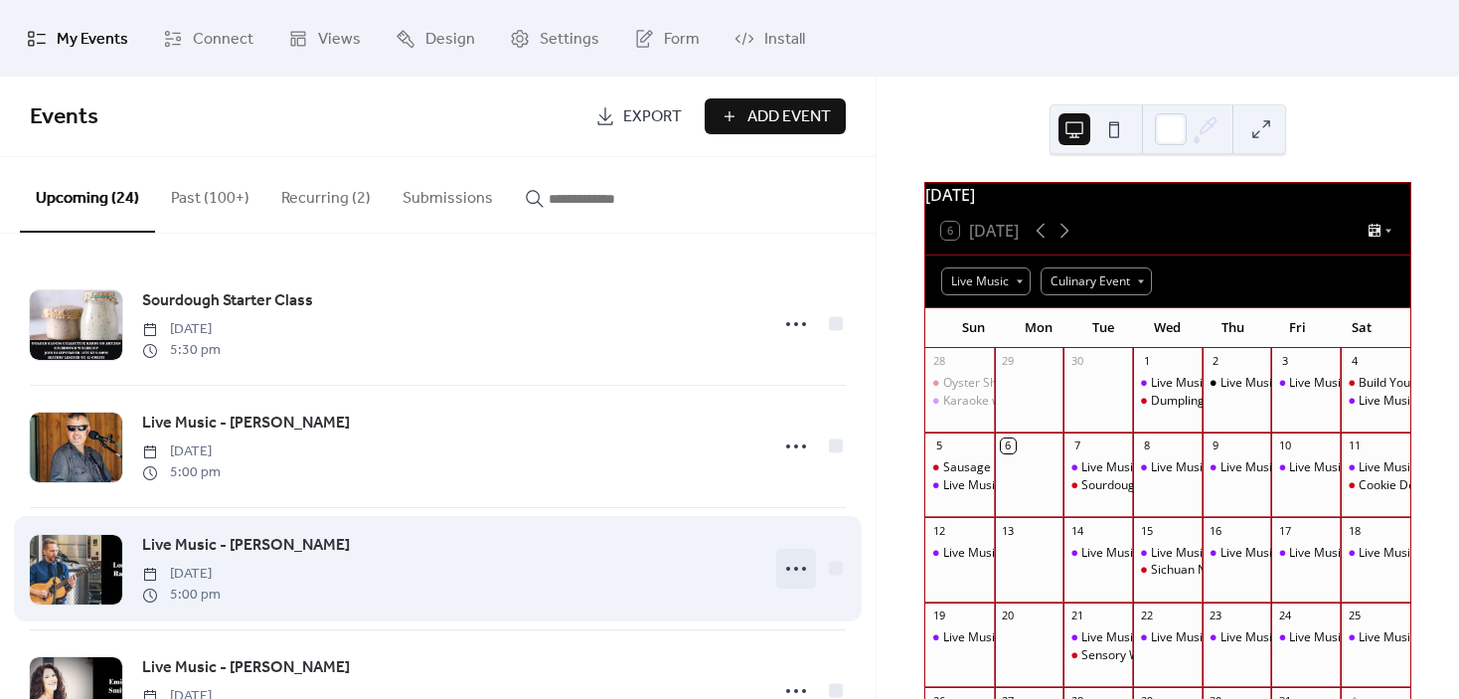
click at [795, 568] on icon at bounding box center [796, 569] width 32 height 32
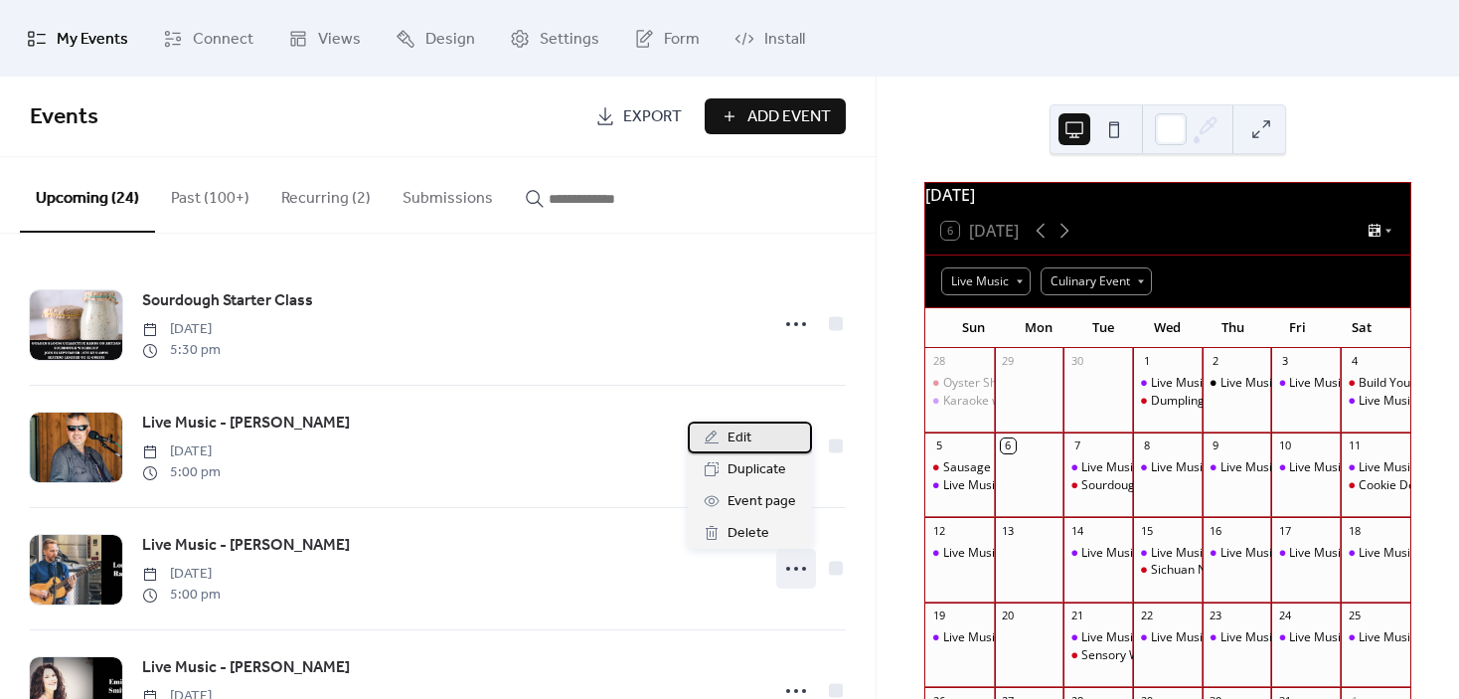
click at [759, 426] on div "Edit" at bounding box center [750, 437] width 124 height 32
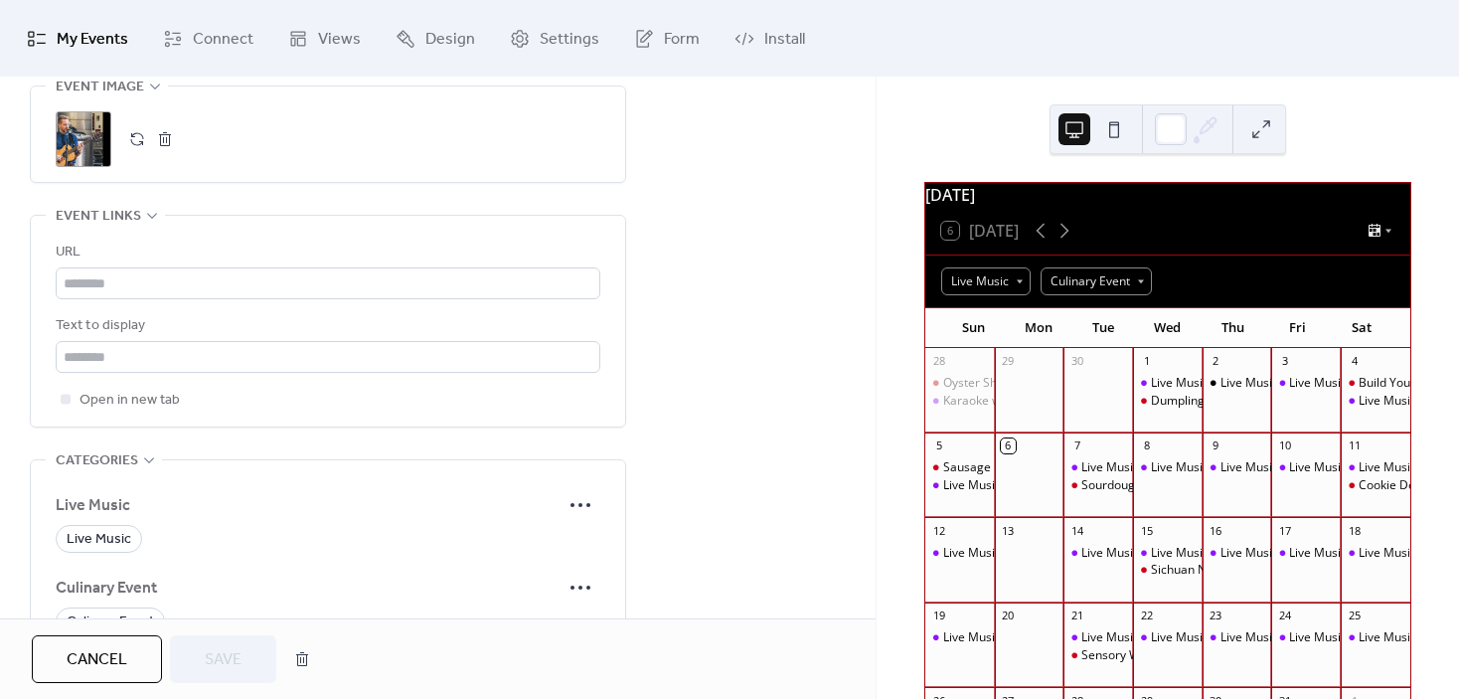
scroll to position [1093, 0]
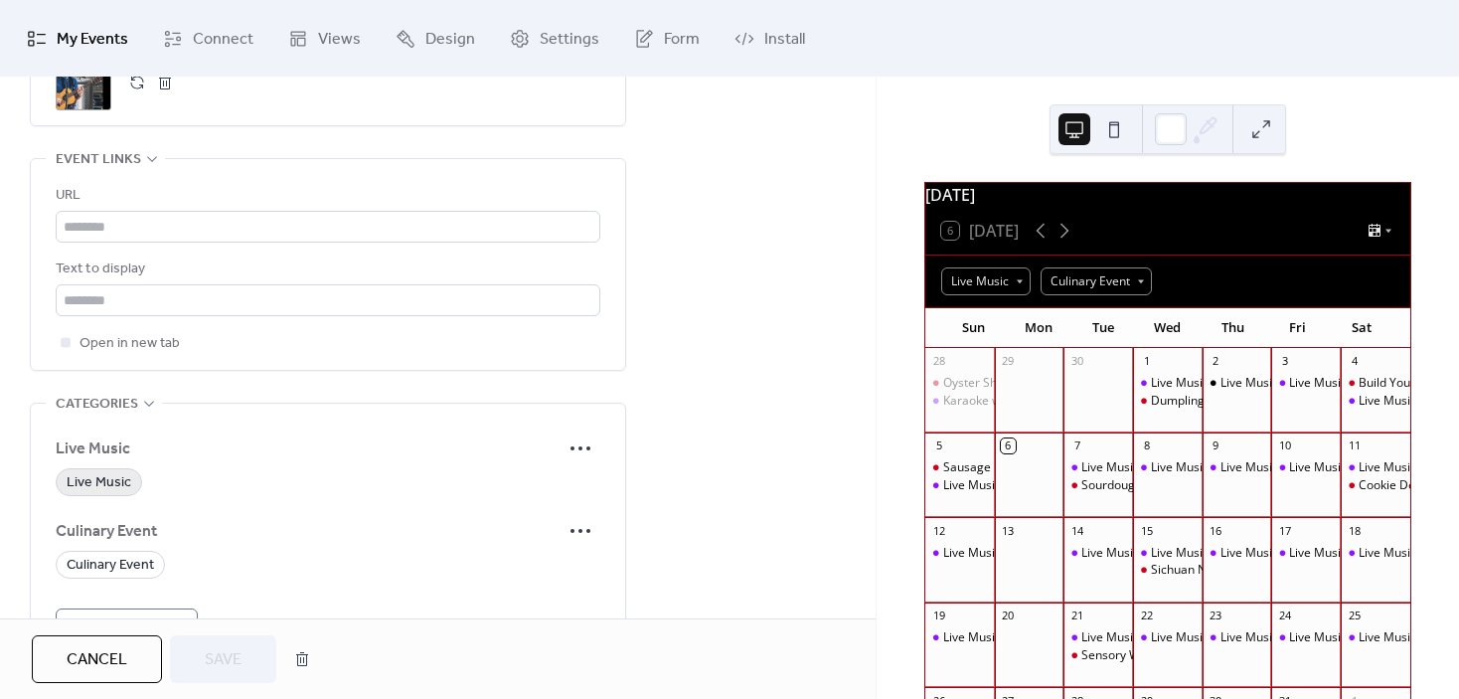
click at [110, 483] on span "Live Music" at bounding box center [99, 483] width 65 height 24
click at [224, 659] on span "Save" at bounding box center [223, 660] width 37 height 24
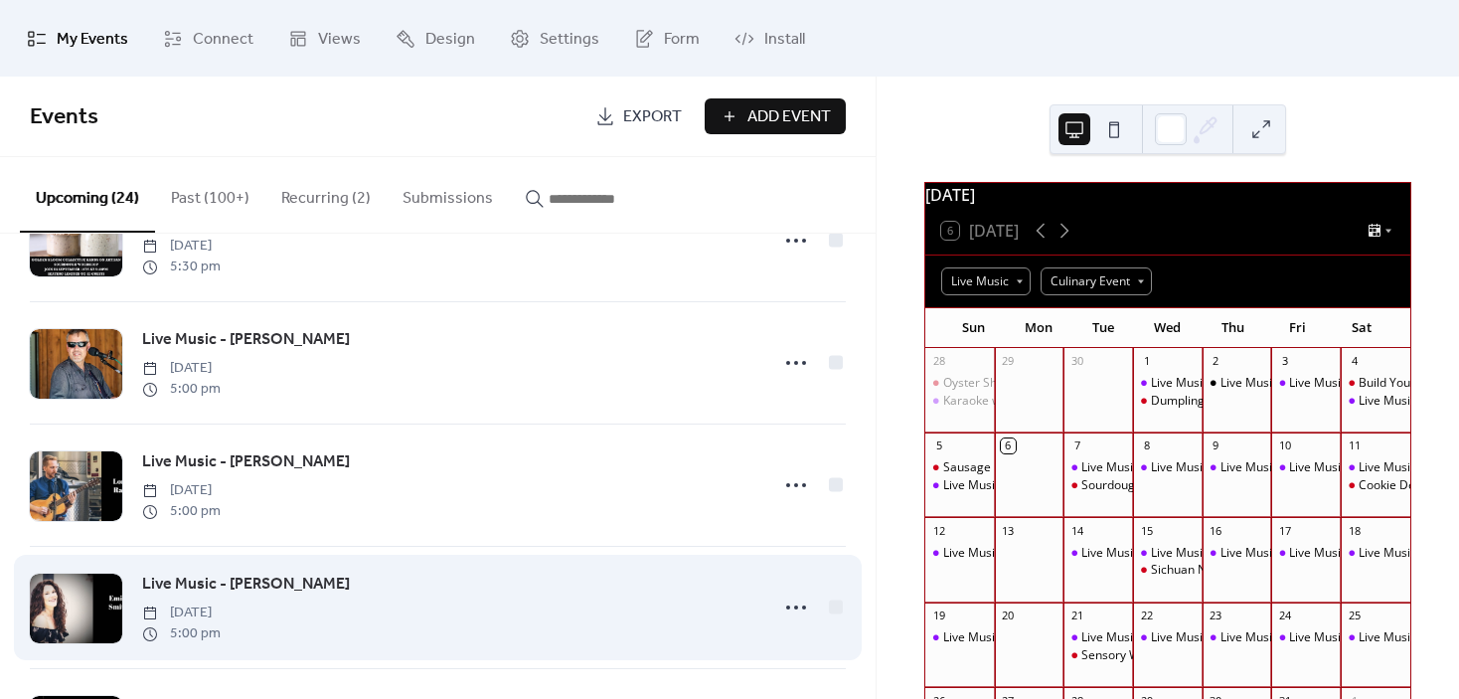
scroll to position [298, 0]
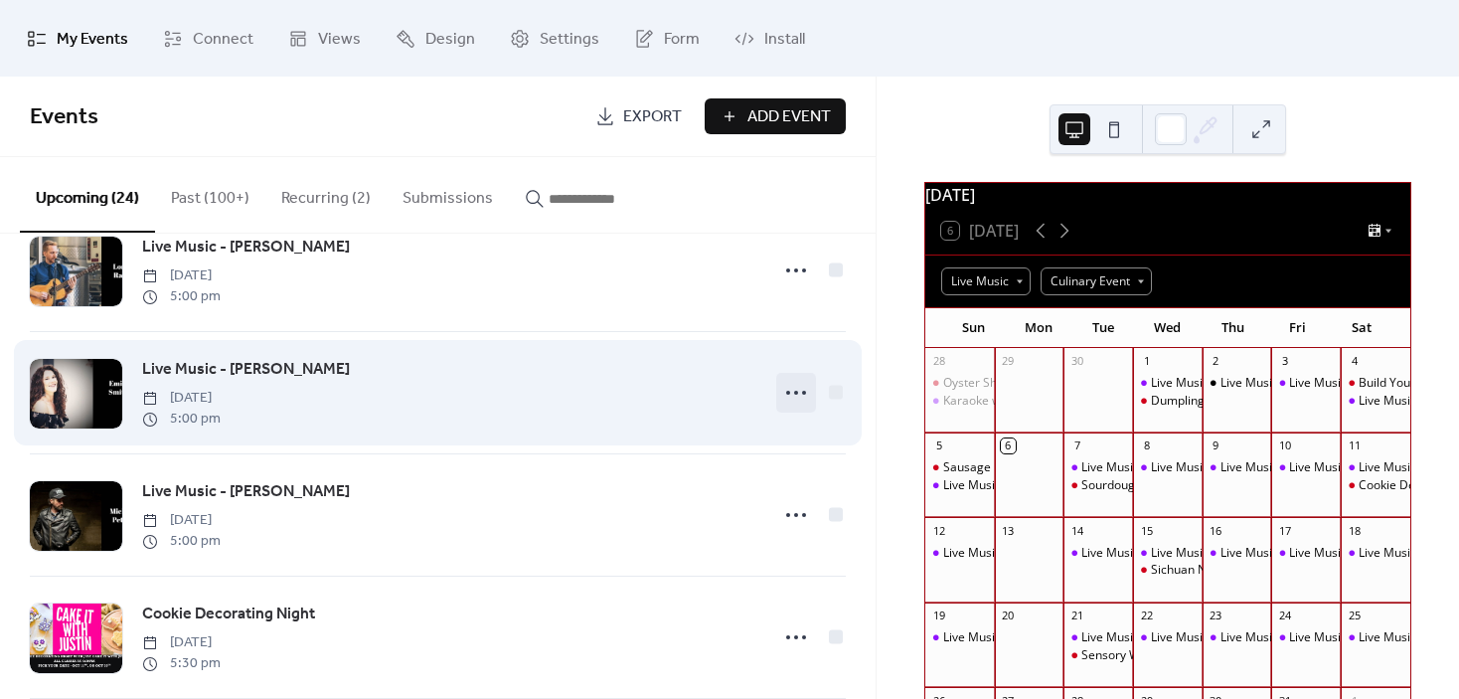
click at [790, 397] on icon at bounding box center [796, 393] width 32 height 32
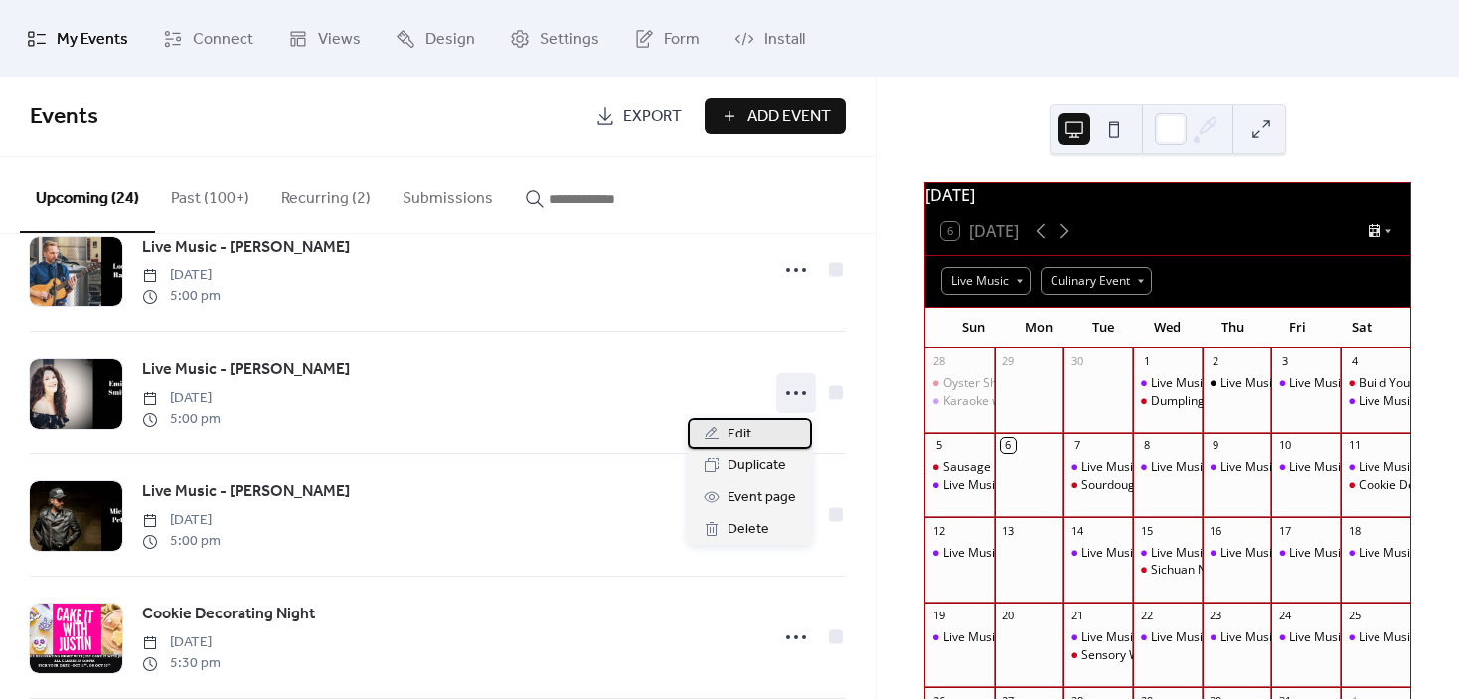
click at [768, 431] on div "Edit" at bounding box center [750, 433] width 124 height 32
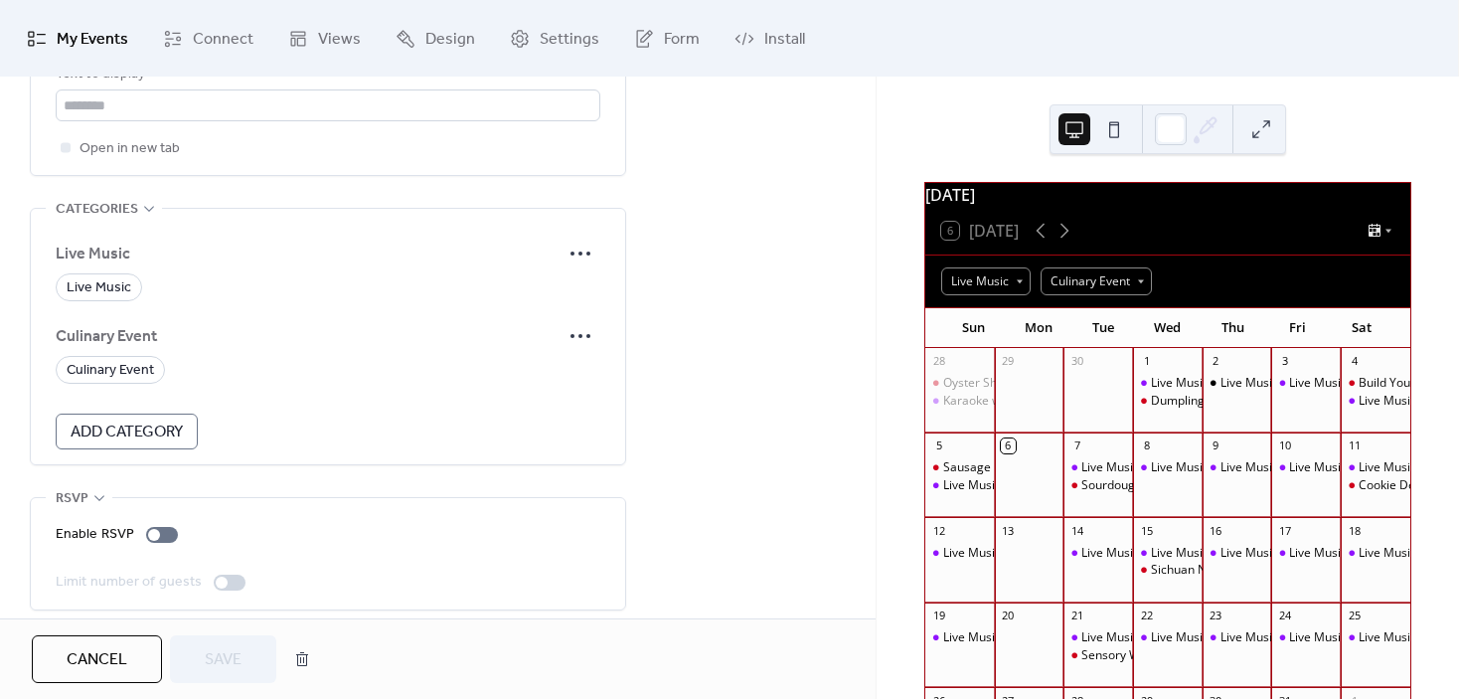
scroll to position [1292, 0]
click at [113, 278] on span "Live Music" at bounding box center [99, 284] width 65 height 24
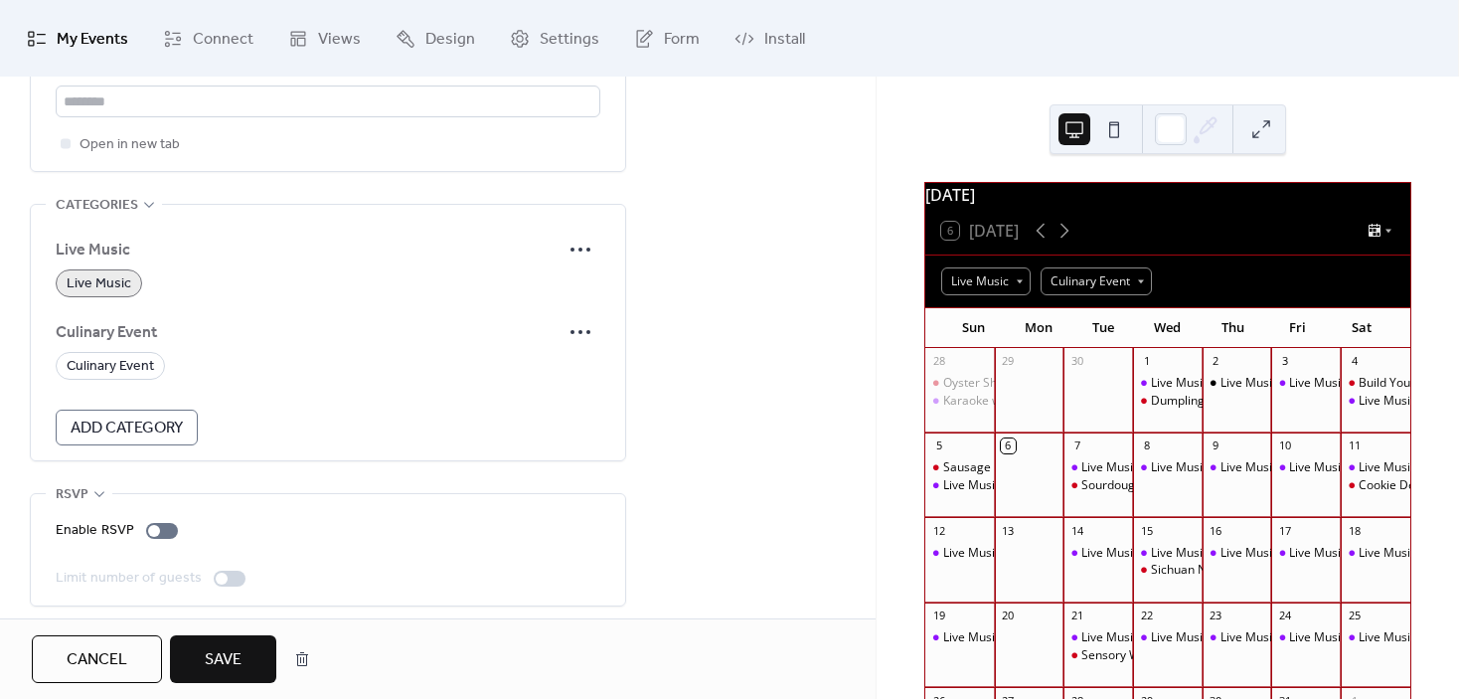
click at [223, 659] on span "Save" at bounding box center [223, 660] width 37 height 24
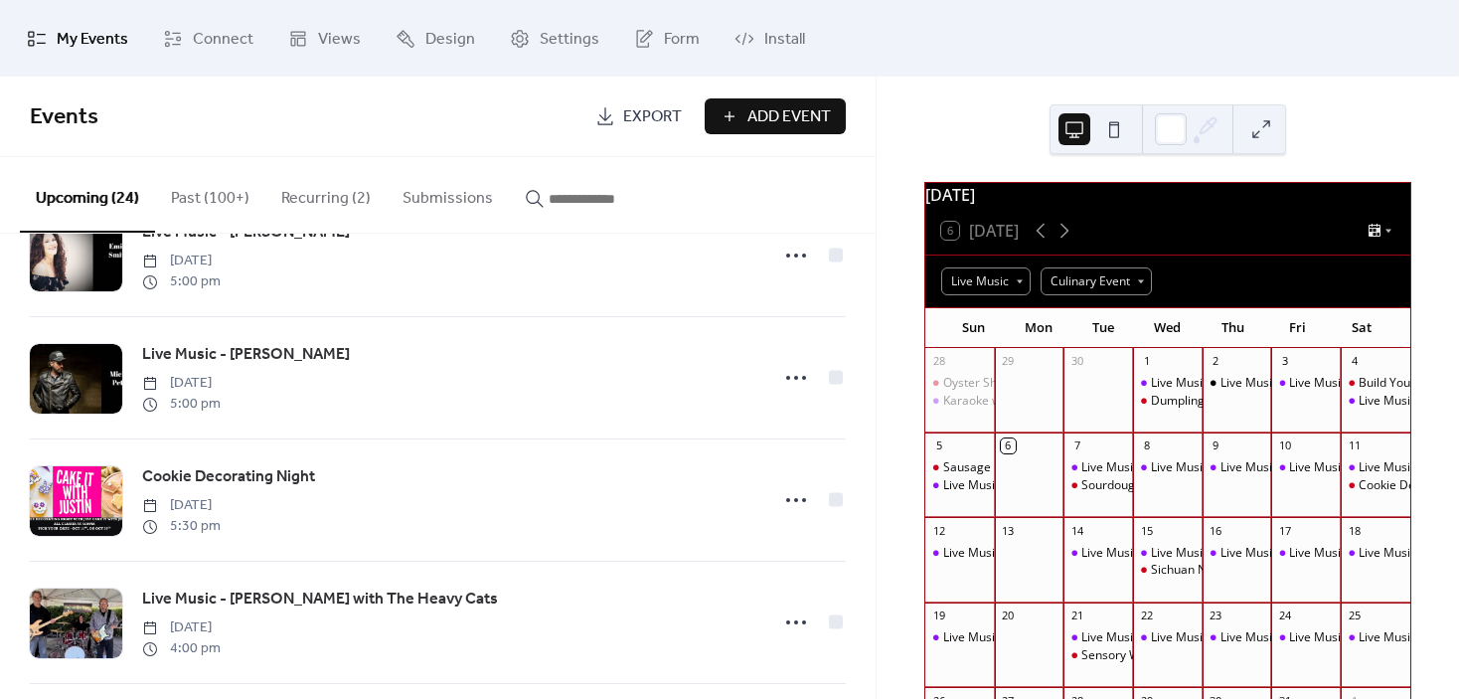
scroll to position [497, 0]
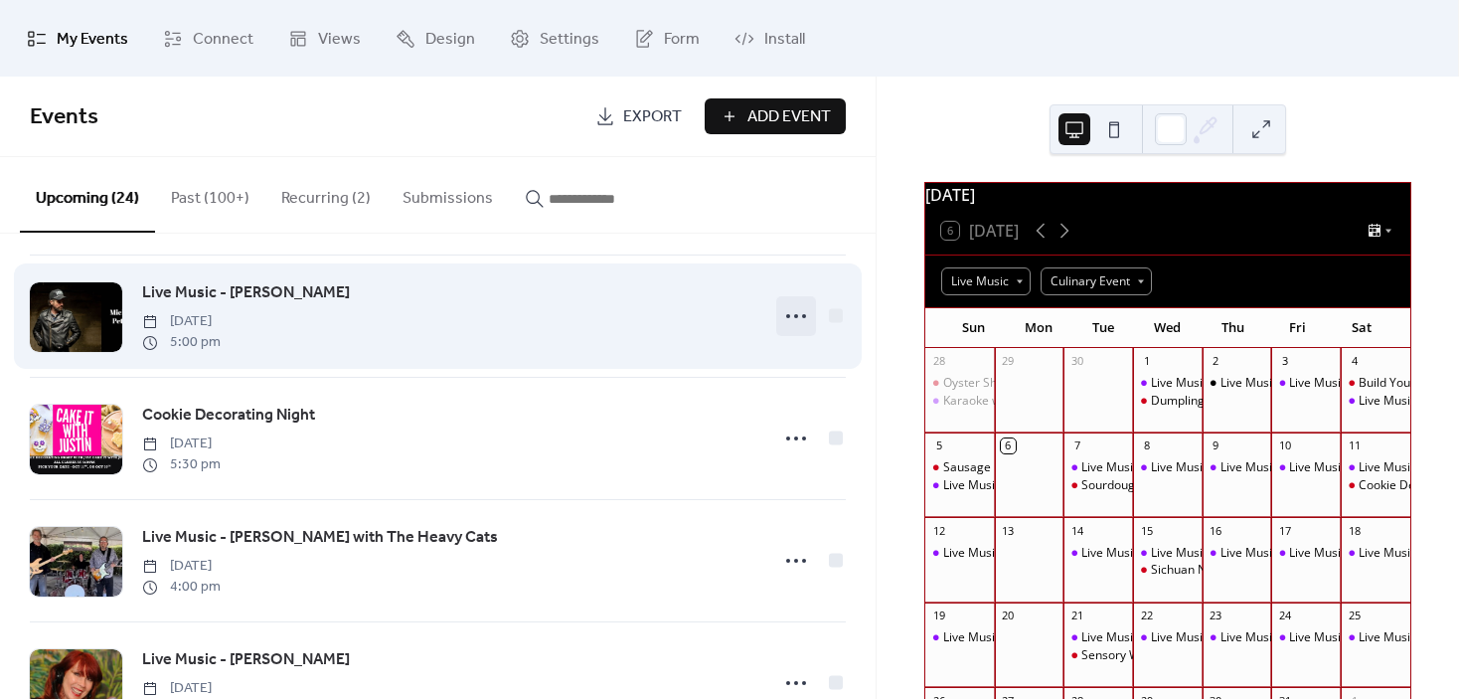
click at [791, 318] on icon at bounding box center [796, 316] width 32 height 32
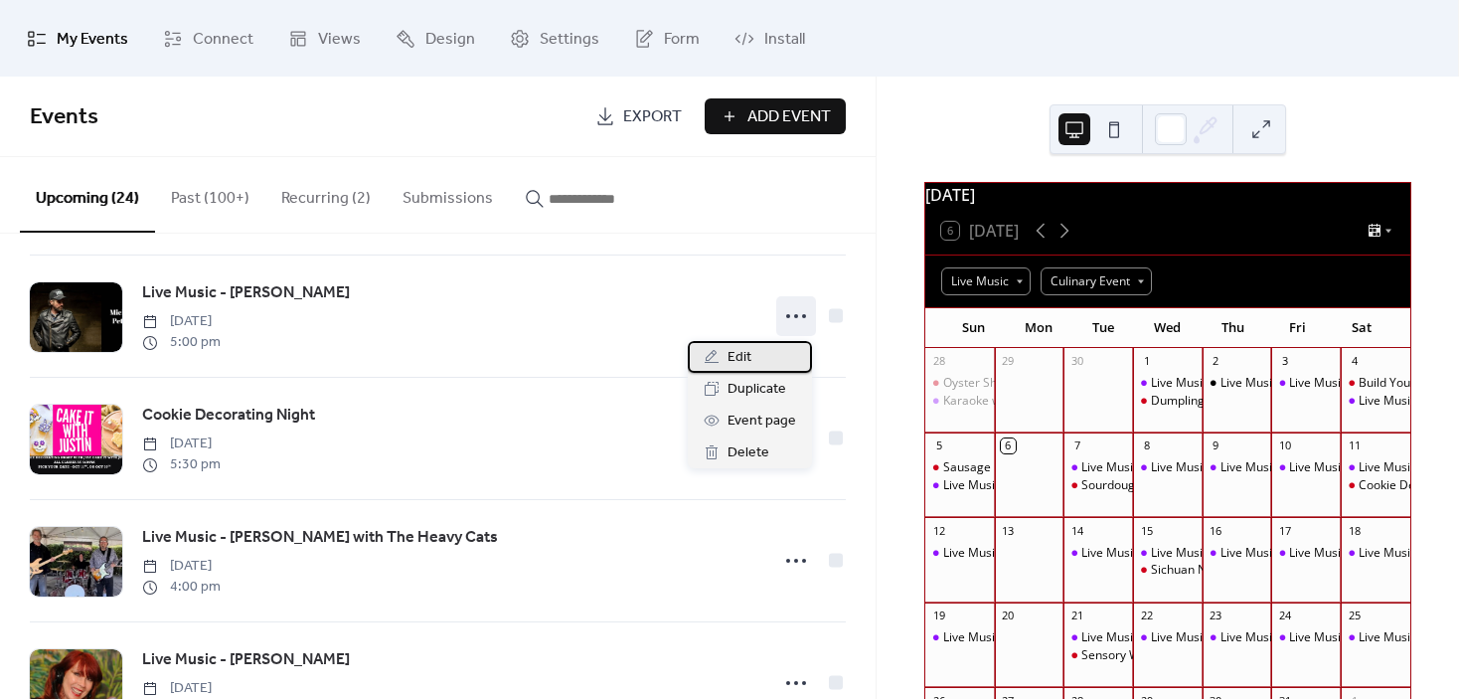
click at [762, 356] on div "Edit" at bounding box center [750, 357] width 124 height 32
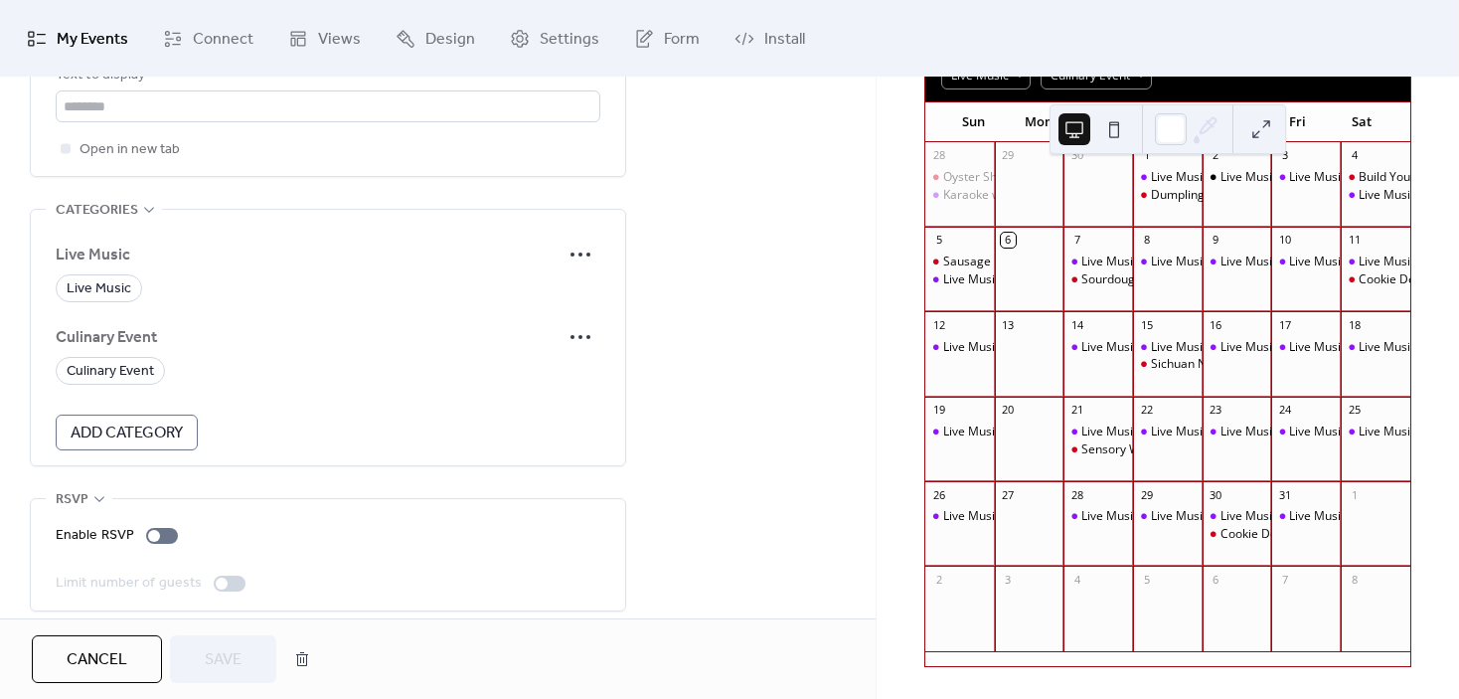
scroll to position [1292, 0]
click at [94, 272] on span "Live Music" at bounding box center [99, 284] width 65 height 24
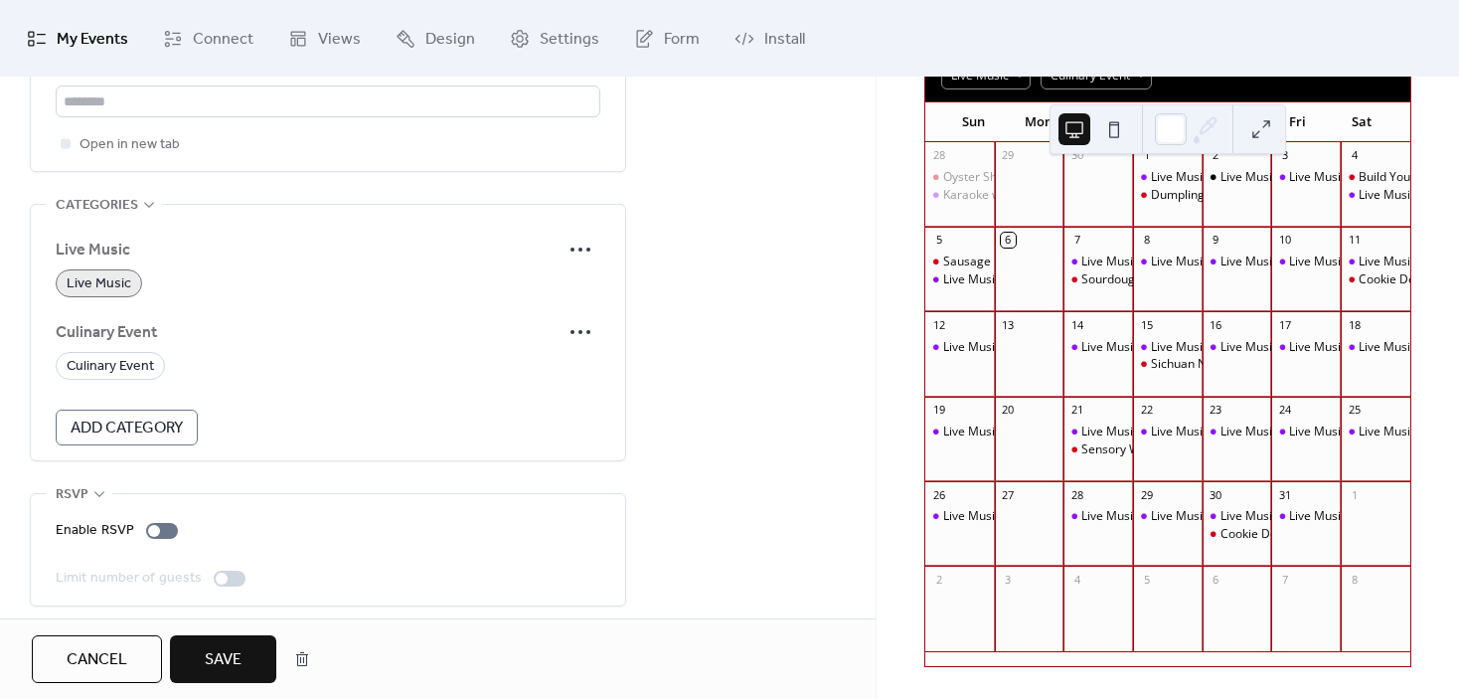
click at [237, 660] on span "Save" at bounding box center [223, 660] width 37 height 24
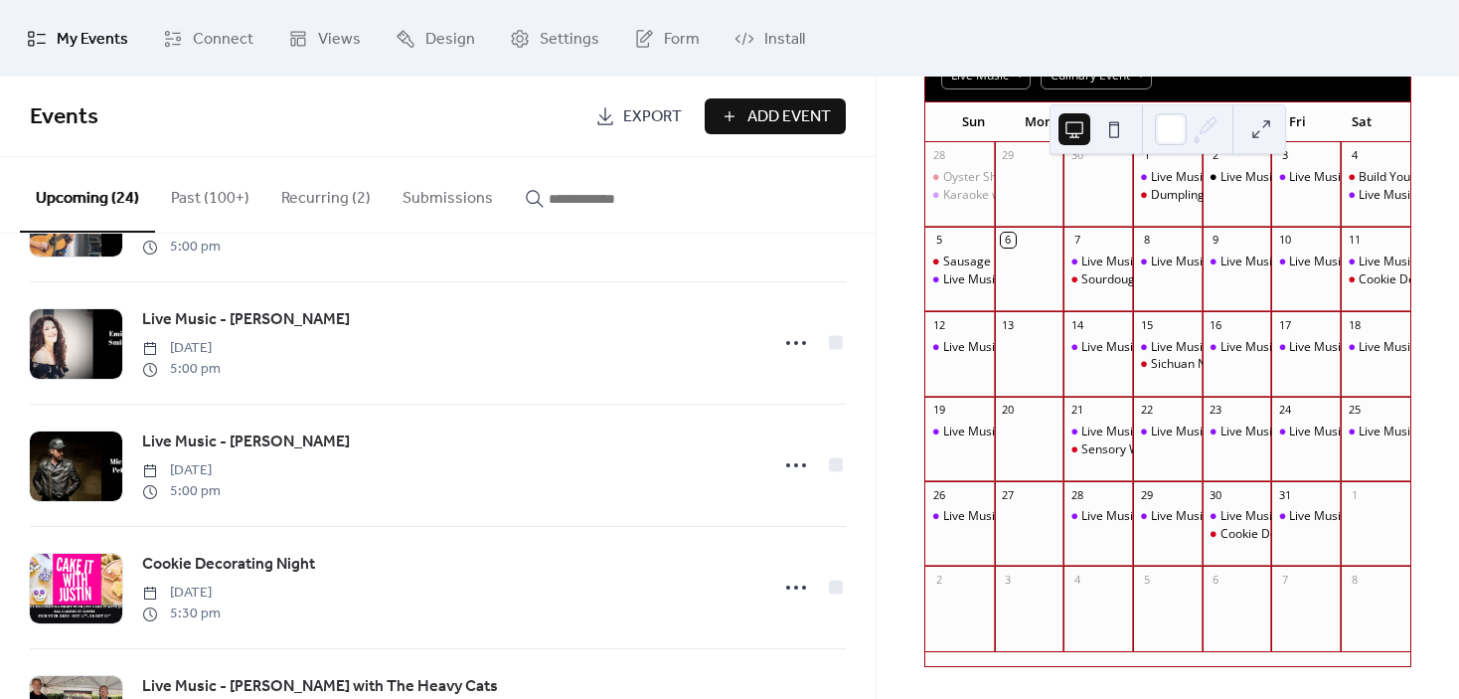
scroll to position [497, 0]
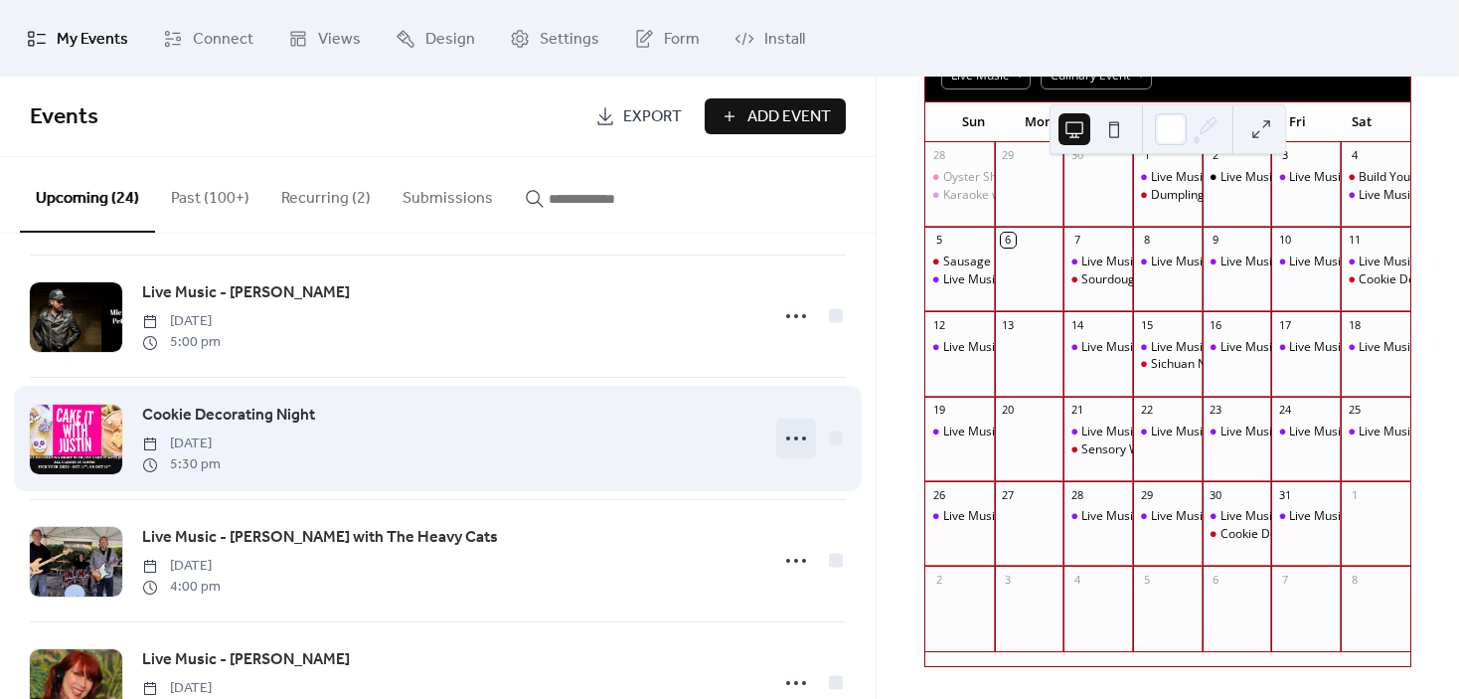
click at [784, 445] on icon at bounding box center [796, 438] width 32 height 32
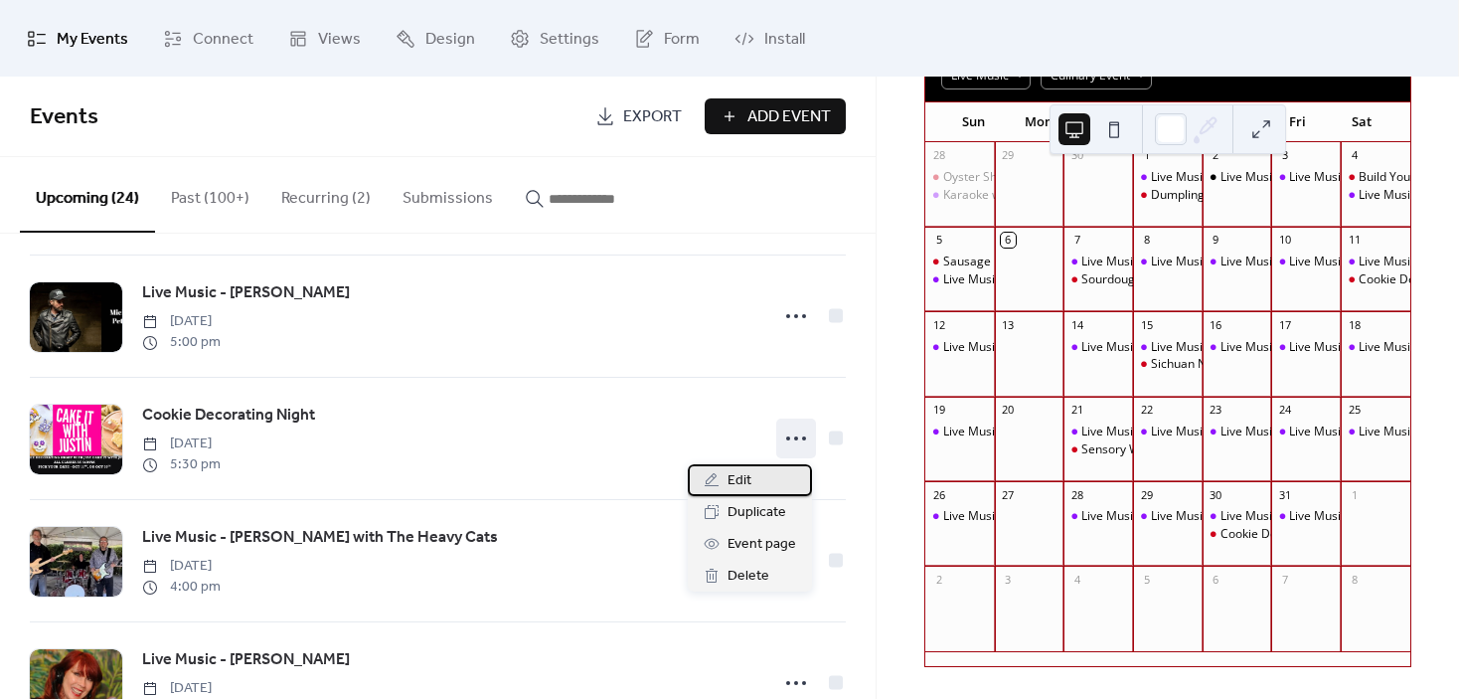
click at [741, 473] on span "Edit" at bounding box center [740, 481] width 24 height 24
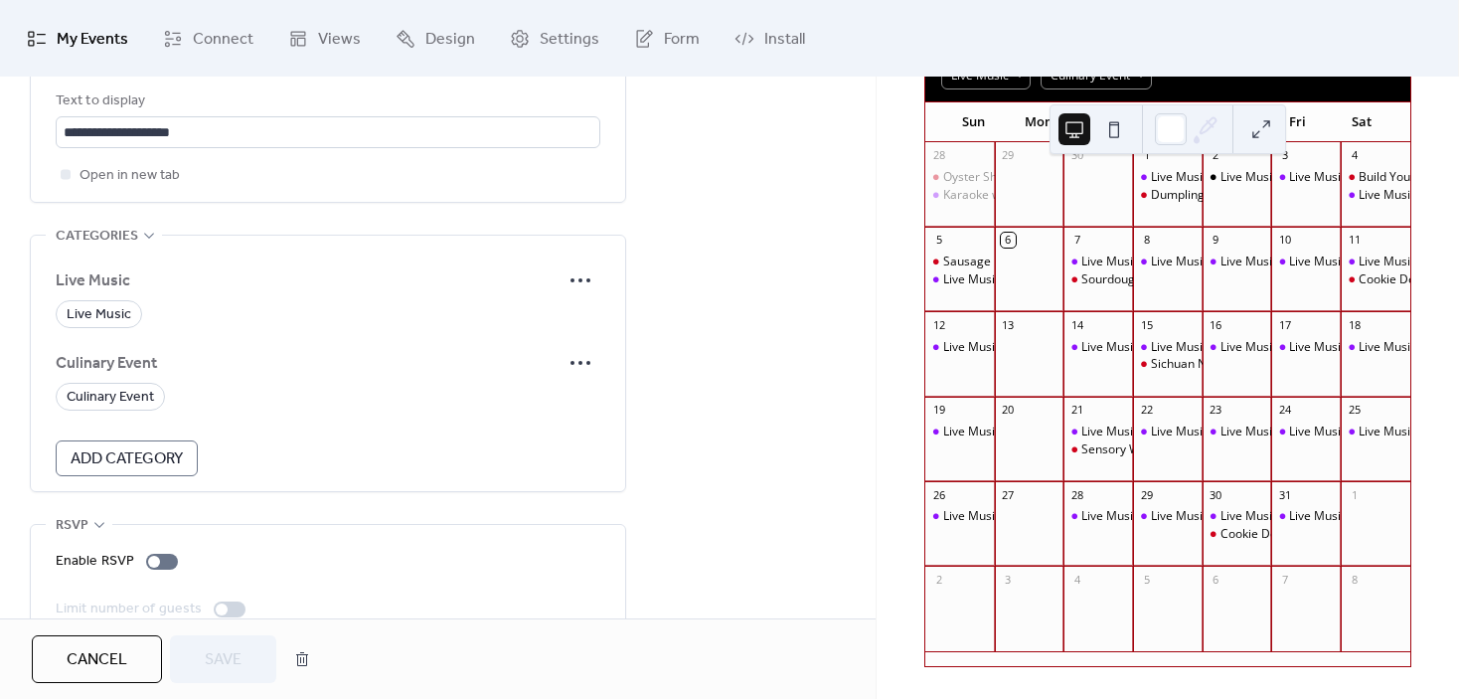
scroll to position [1292, 0]
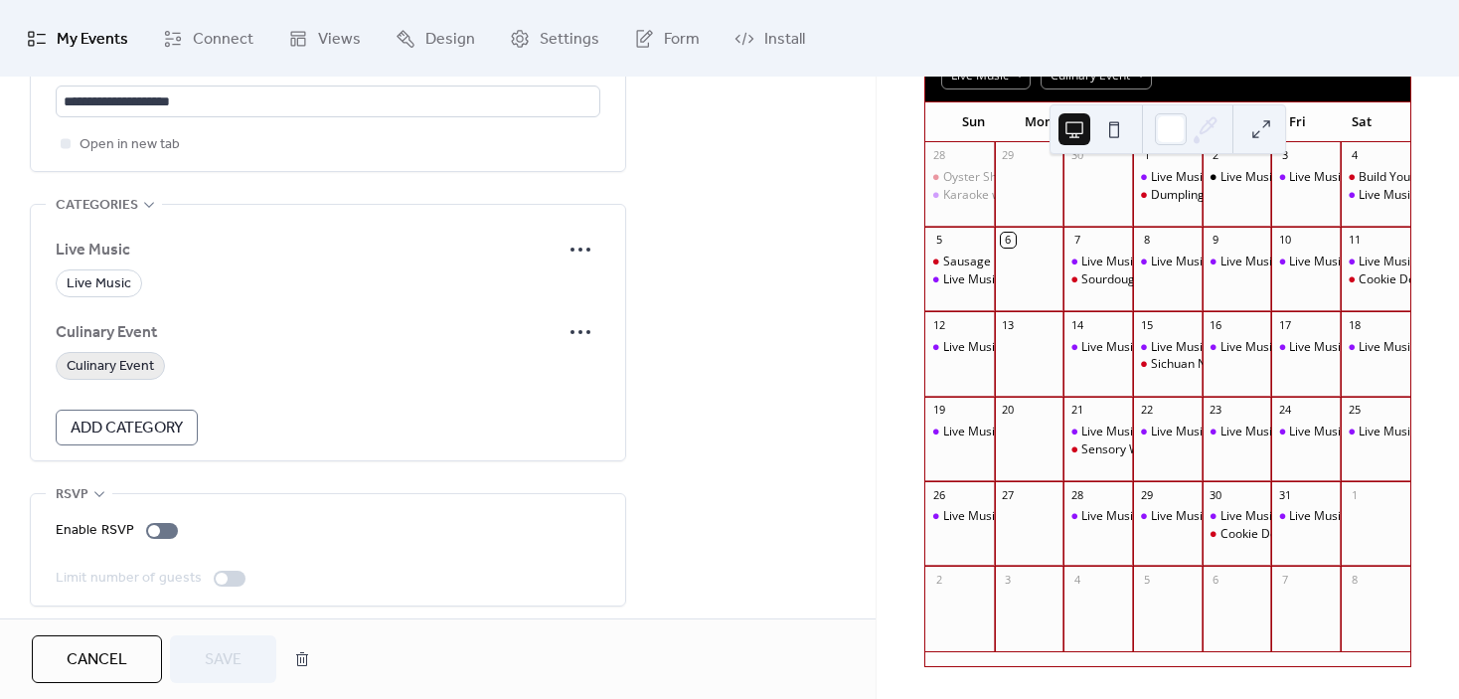
click at [88, 361] on span "Culinary Event" at bounding box center [110, 367] width 87 height 24
click at [220, 648] on span "Save" at bounding box center [223, 660] width 37 height 24
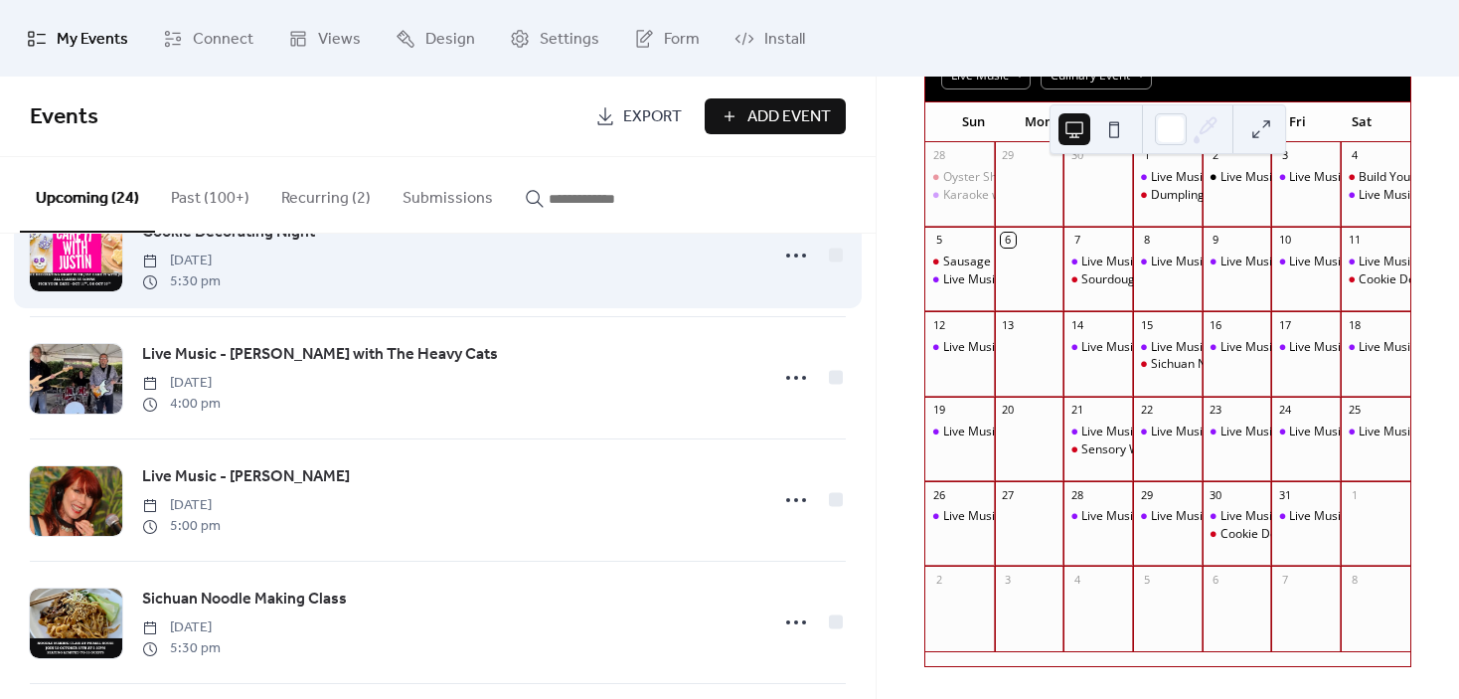
scroll to position [696, 0]
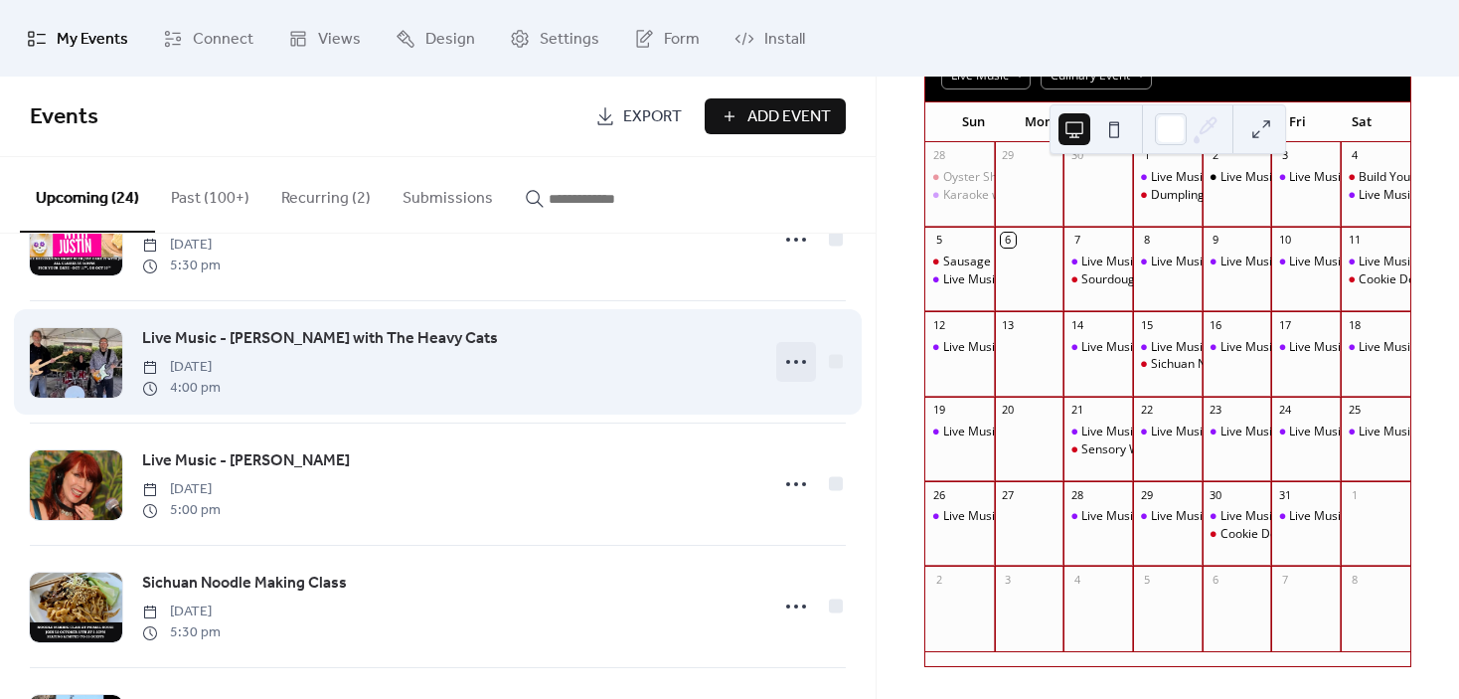
click at [780, 367] on icon at bounding box center [796, 362] width 32 height 32
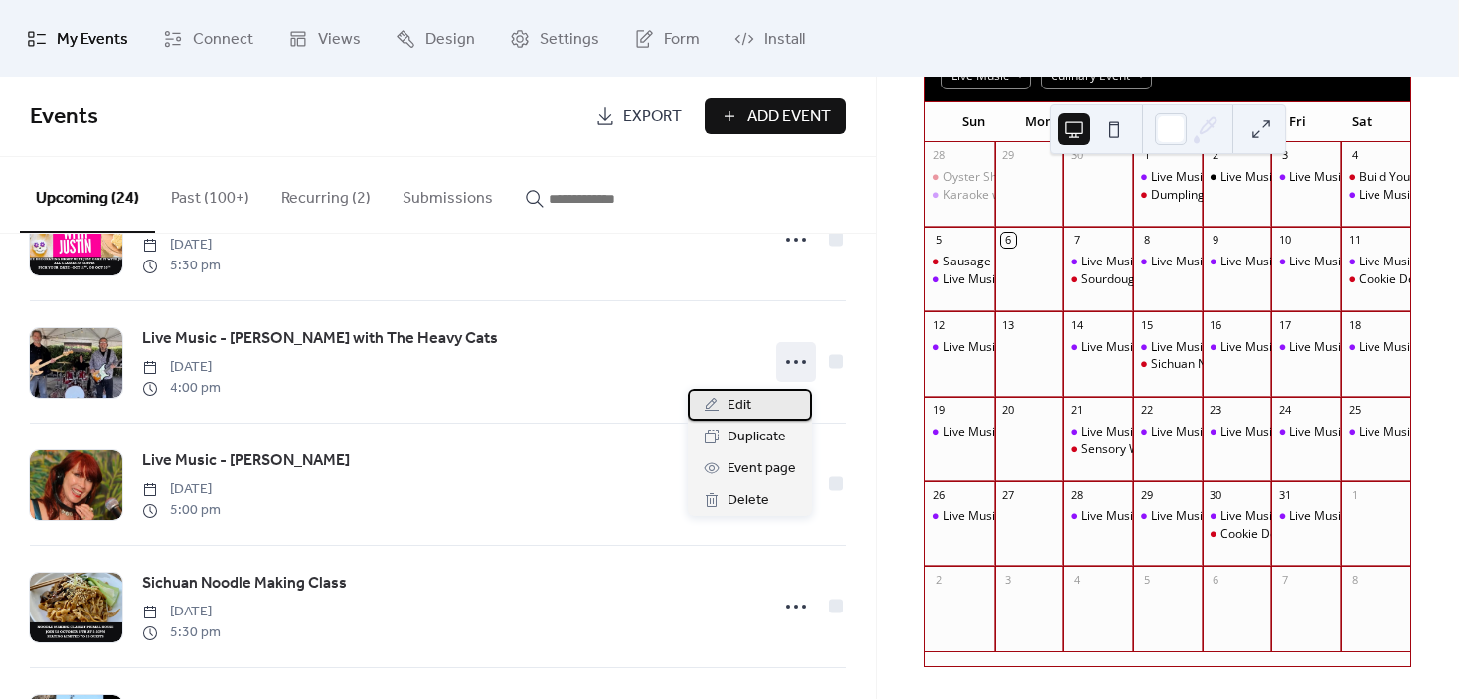
click at [743, 406] on span "Edit" at bounding box center [740, 406] width 24 height 24
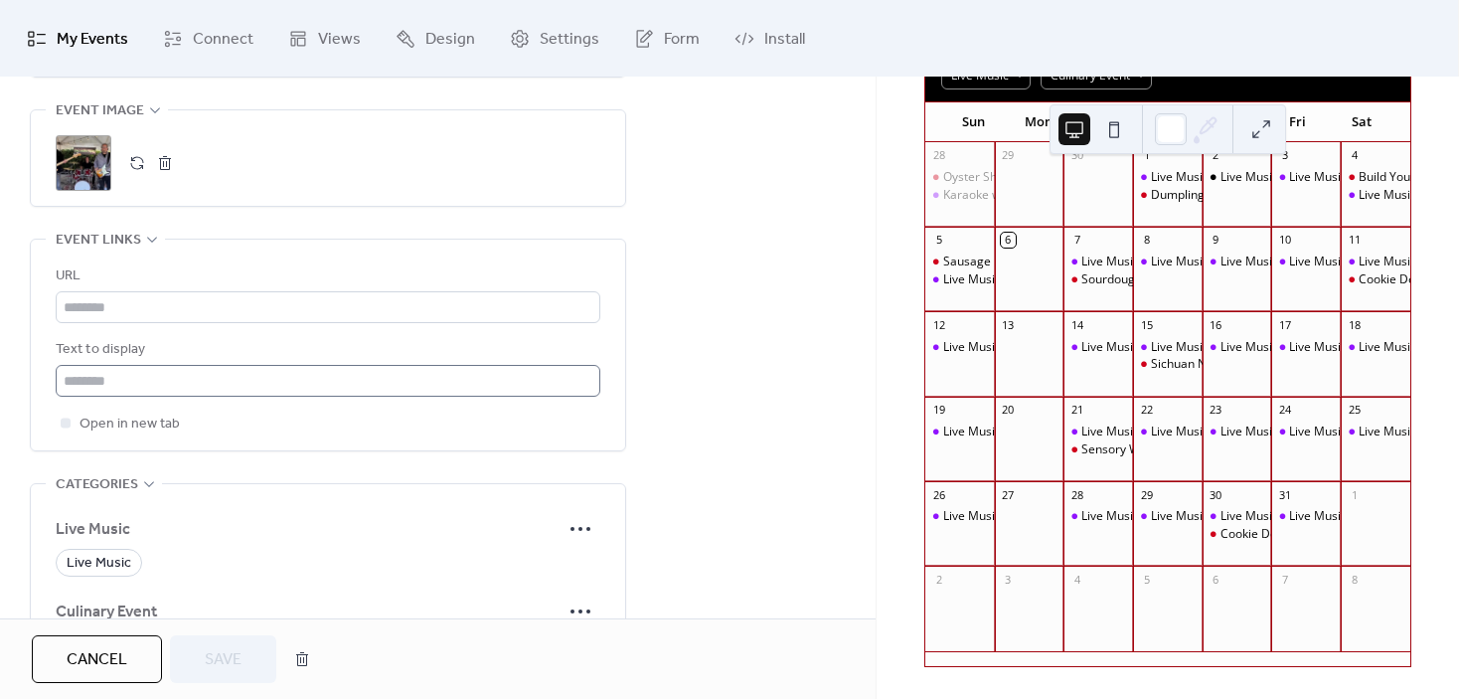
scroll to position [1292, 0]
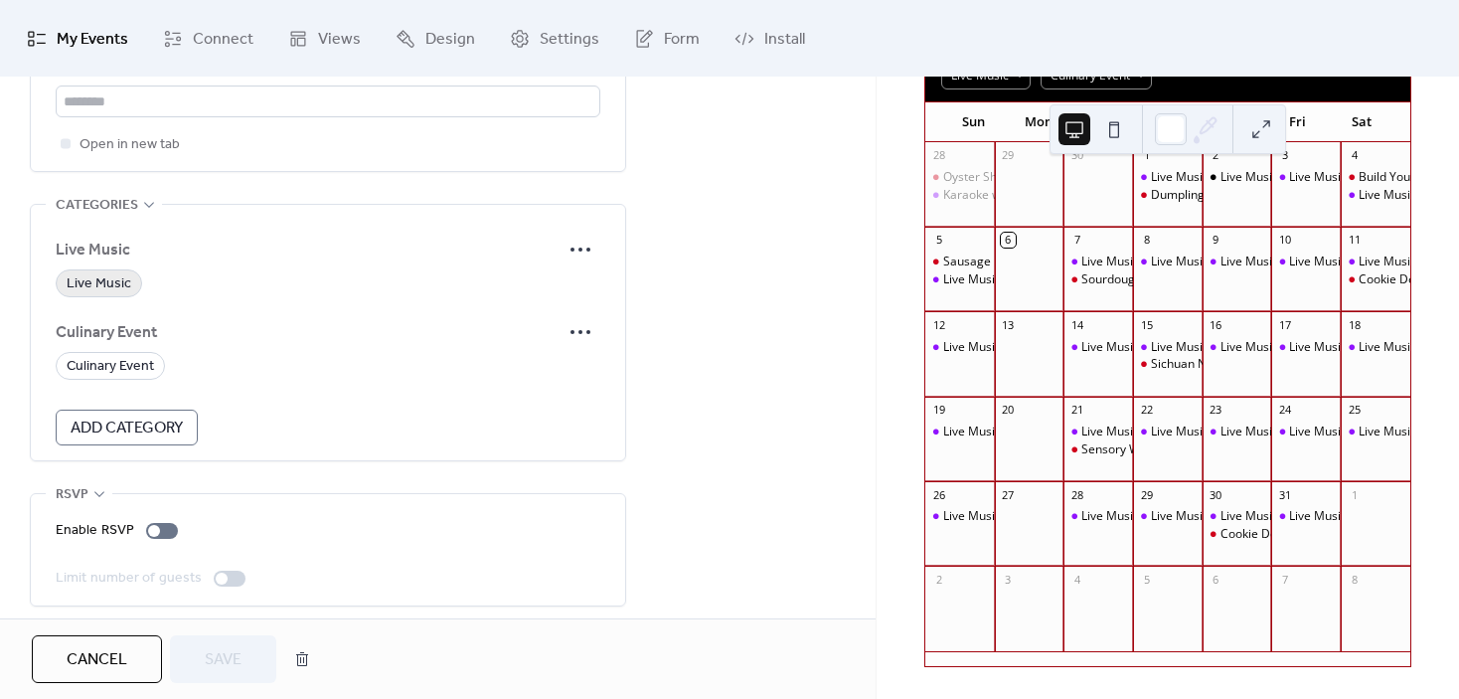
click at [96, 278] on span "Live Music" at bounding box center [99, 284] width 65 height 24
click at [212, 659] on span "Save" at bounding box center [223, 660] width 37 height 24
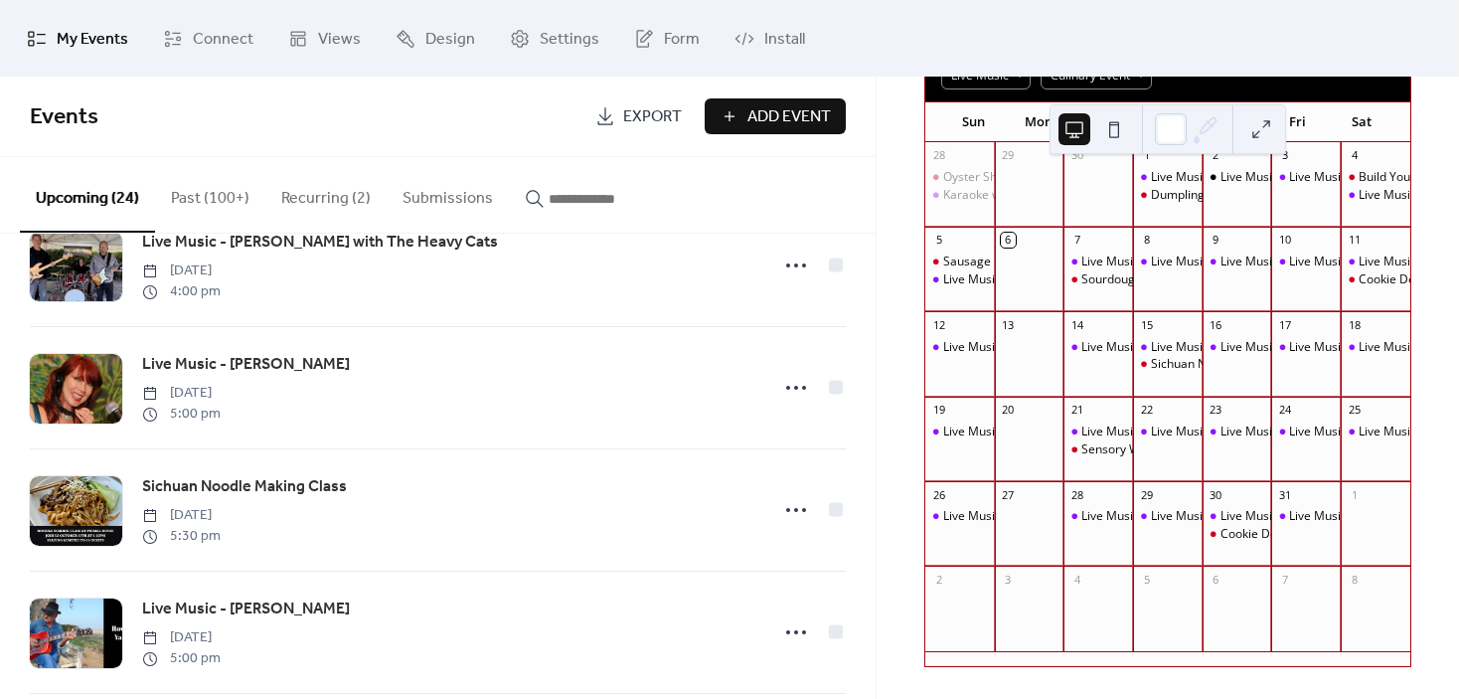
scroll to position [795, 0]
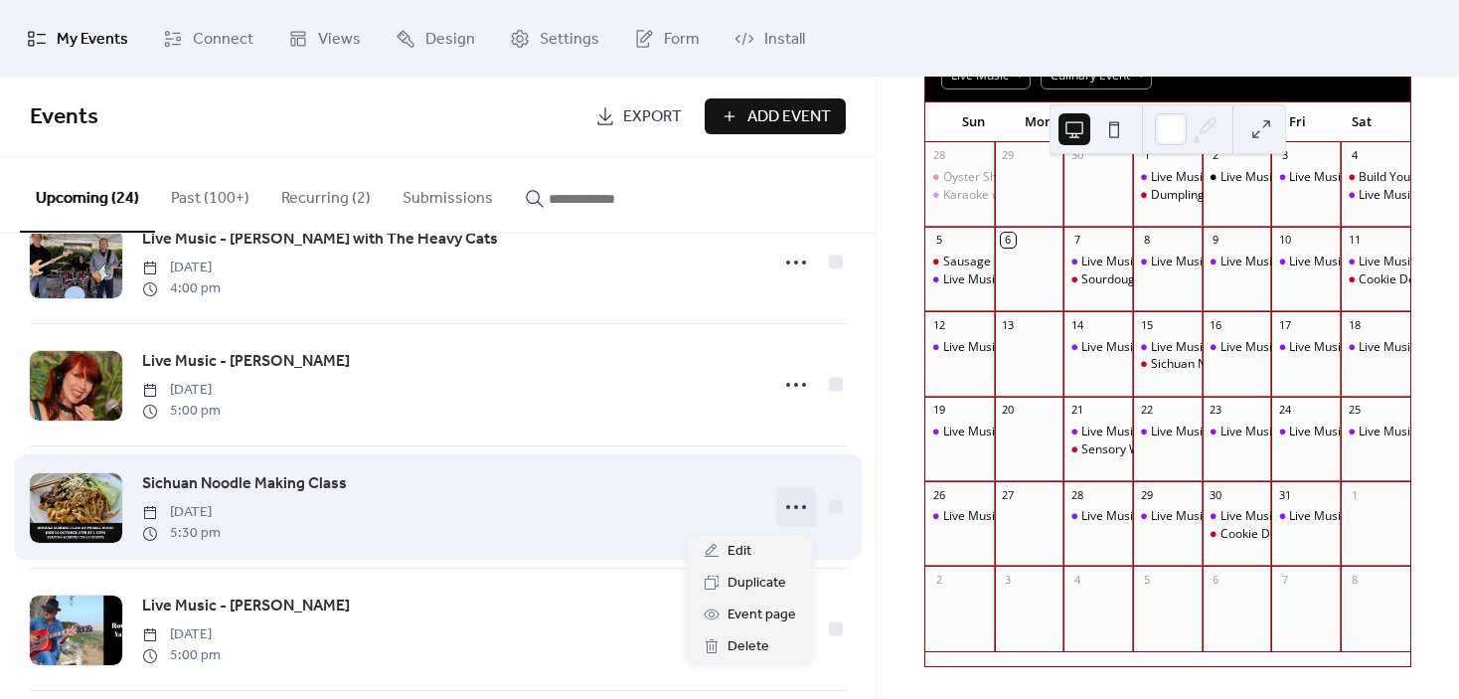
click at [788, 520] on icon at bounding box center [796, 507] width 32 height 32
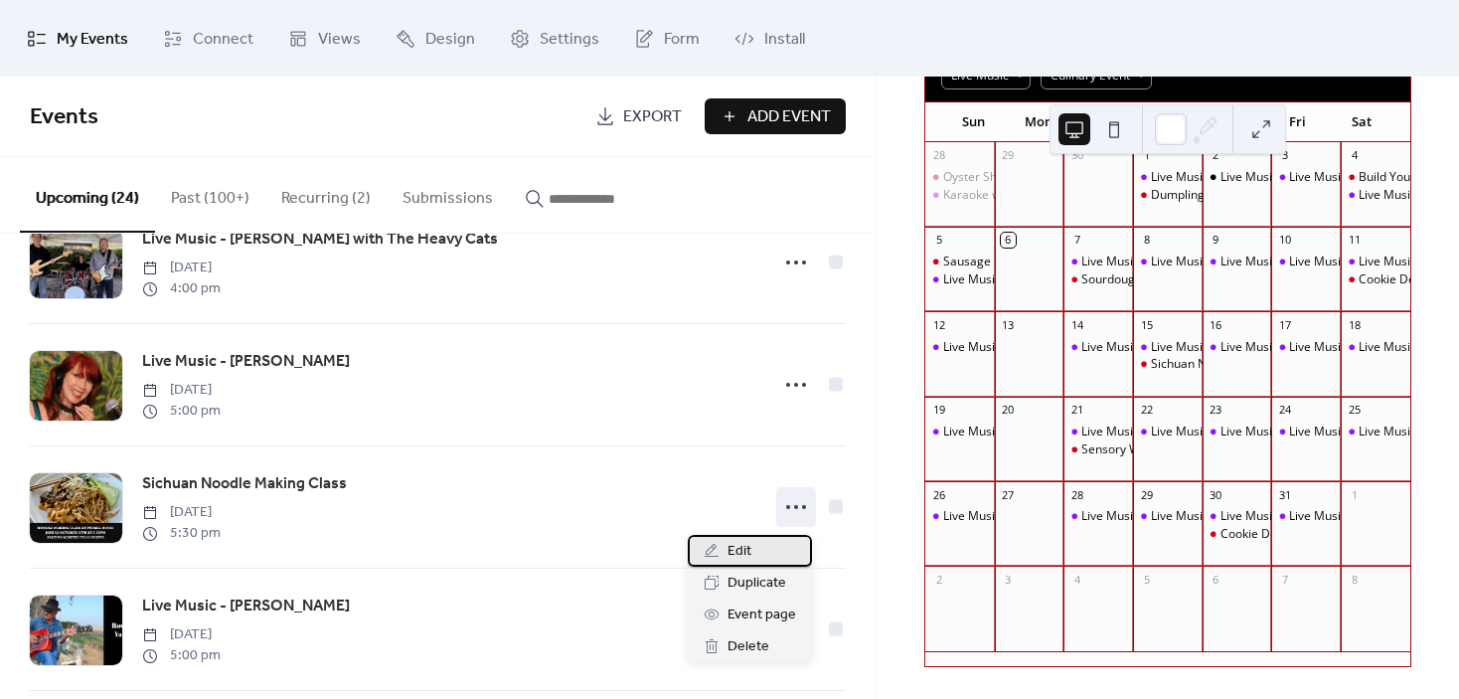
click at [750, 549] on span "Edit" at bounding box center [740, 552] width 24 height 24
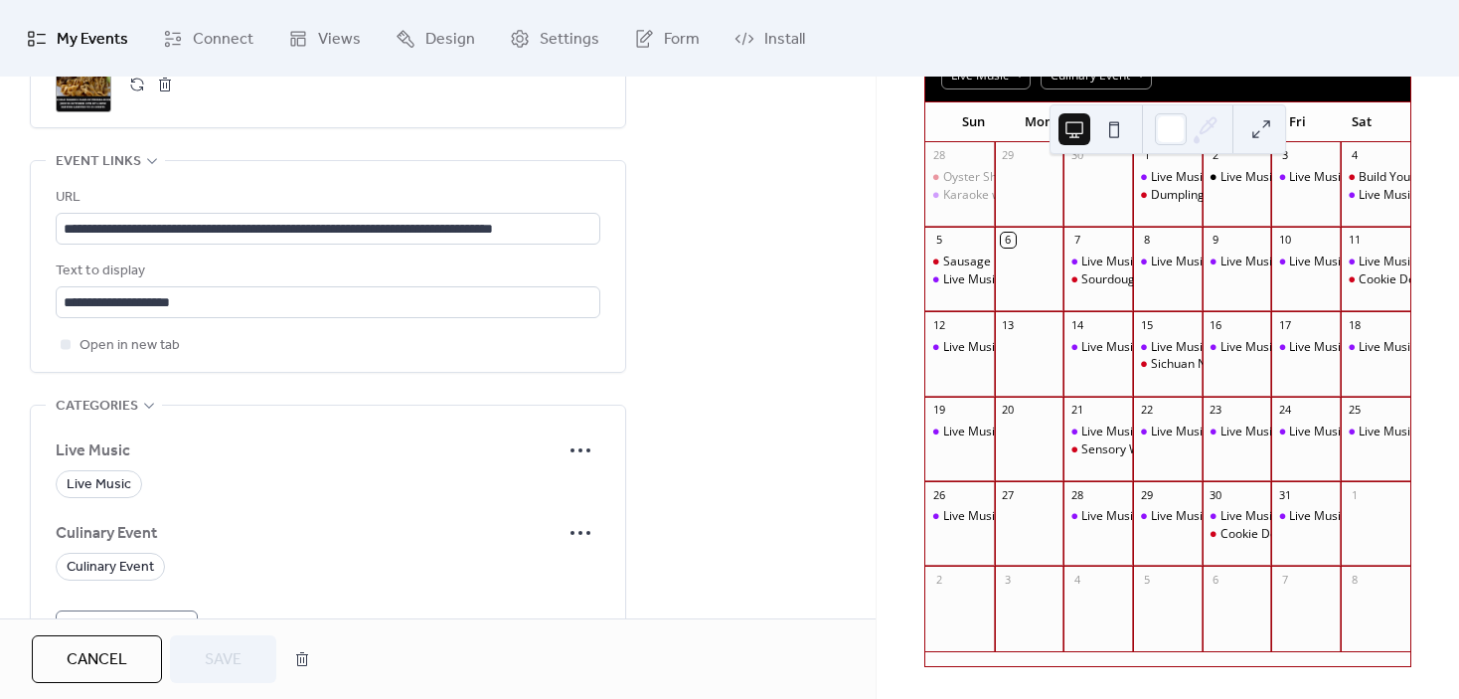
scroll to position [1093, 0]
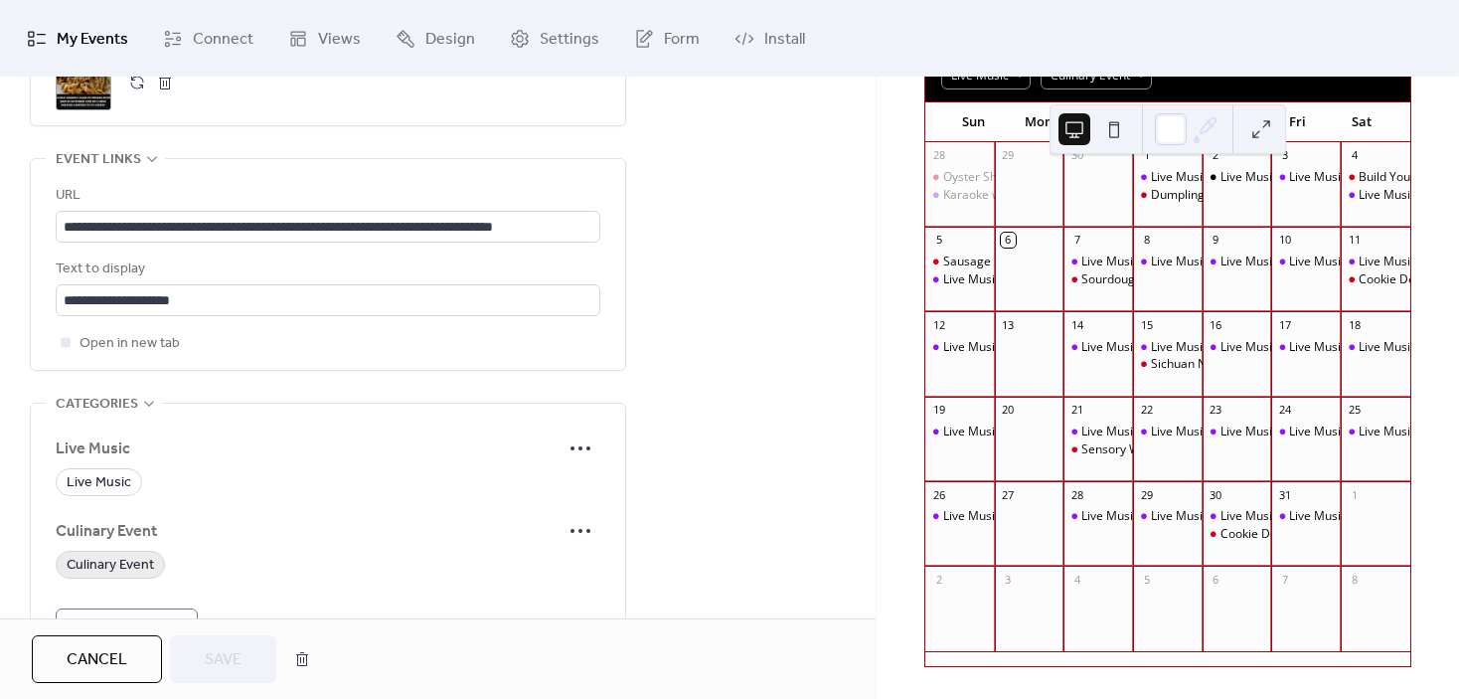
click at [138, 558] on span "Culinary Event" at bounding box center [110, 566] width 87 height 24
click at [237, 649] on span "Save" at bounding box center [223, 660] width 37 height 24
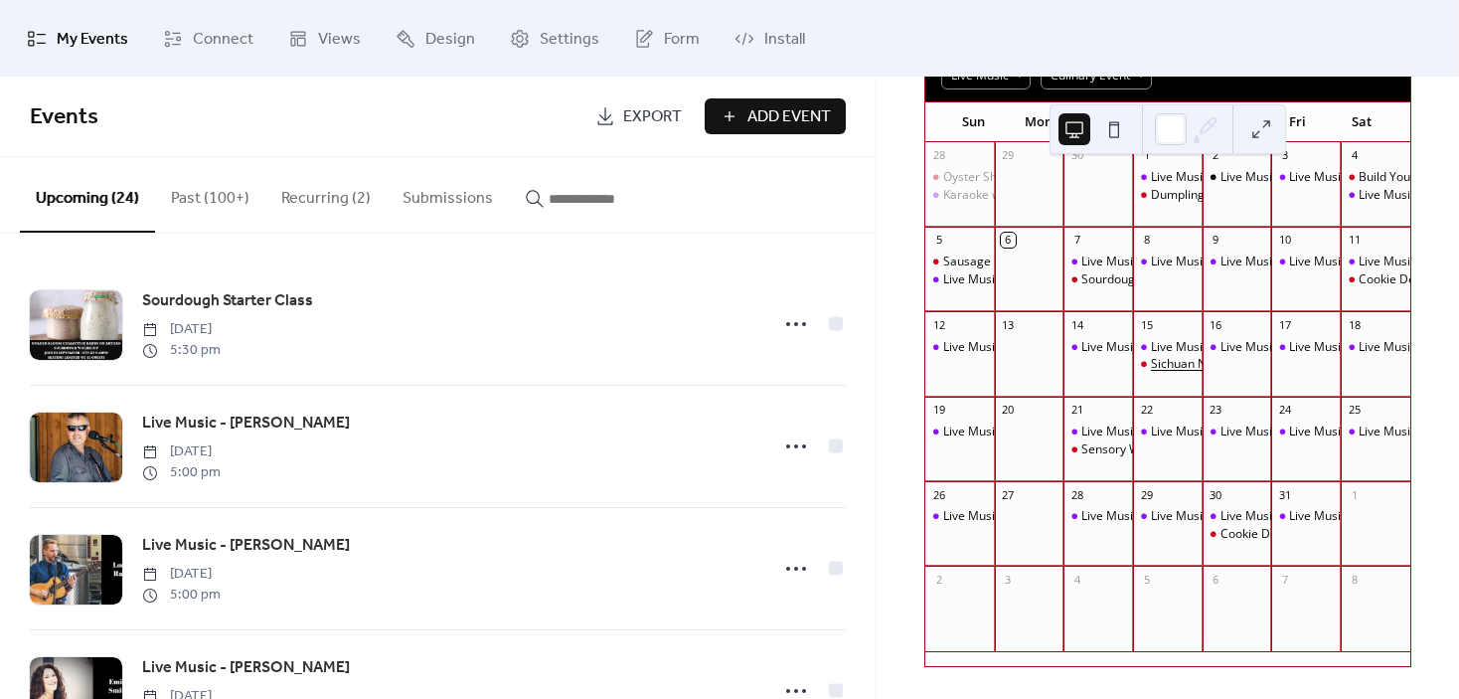
click at [1168, 358] on div "Sichuan Noodle Making Class" at bounding box center [1232, 364] width 163 height 17
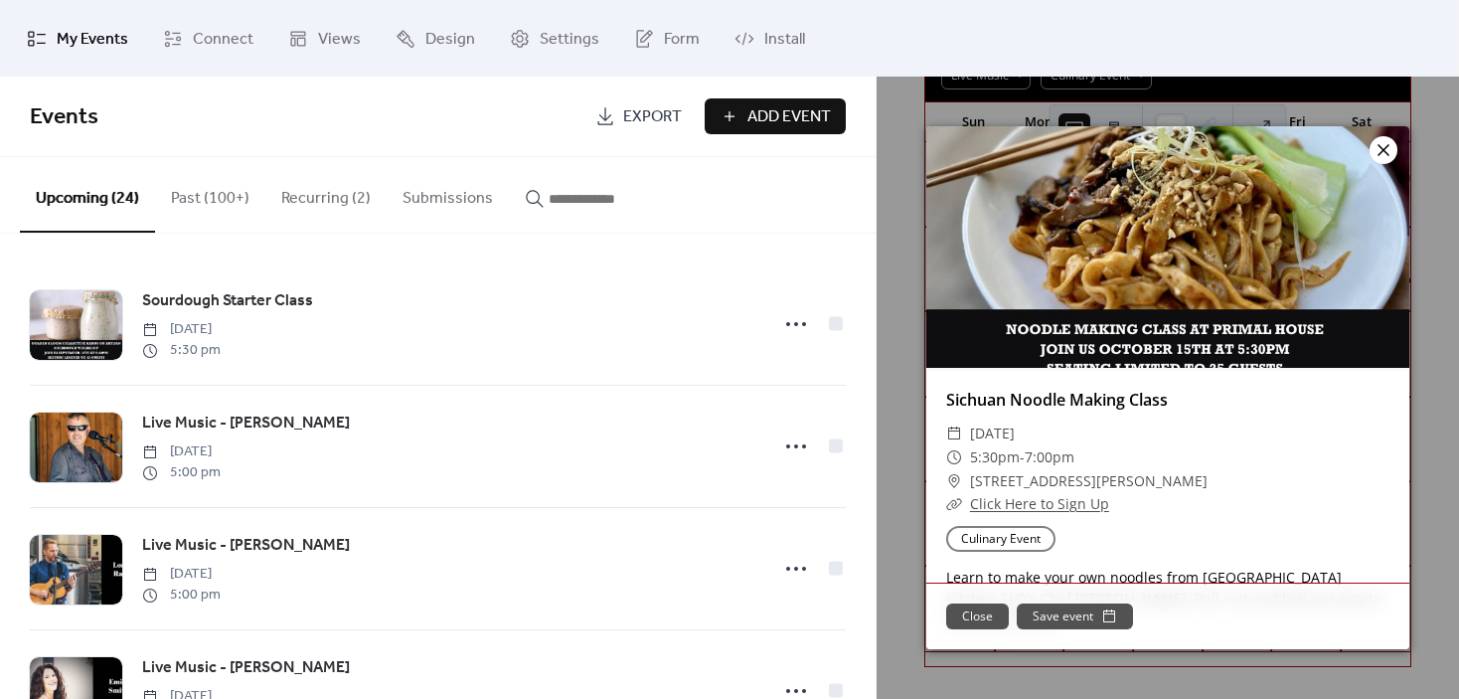
click at [1384, 144] on icon at bounding box center [1384, 150] width 24 height 24
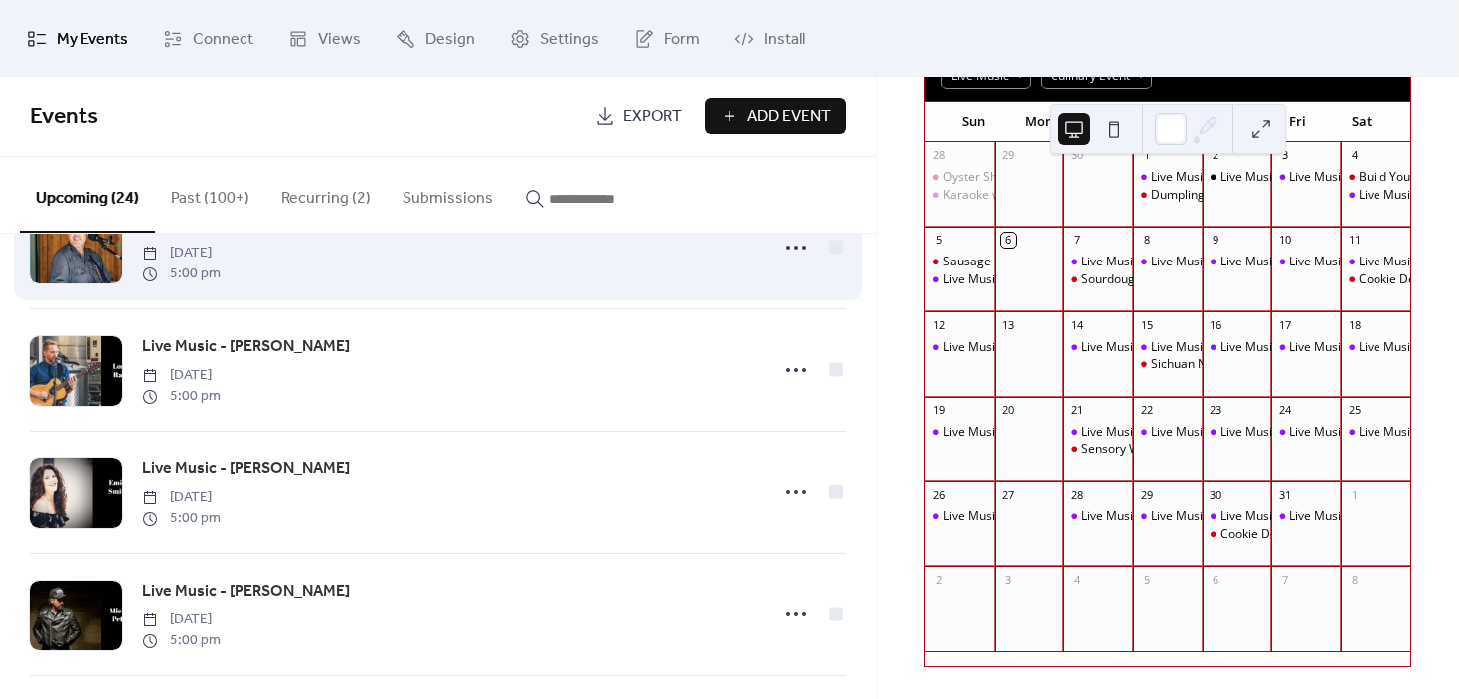
scroll to position [298, 0]
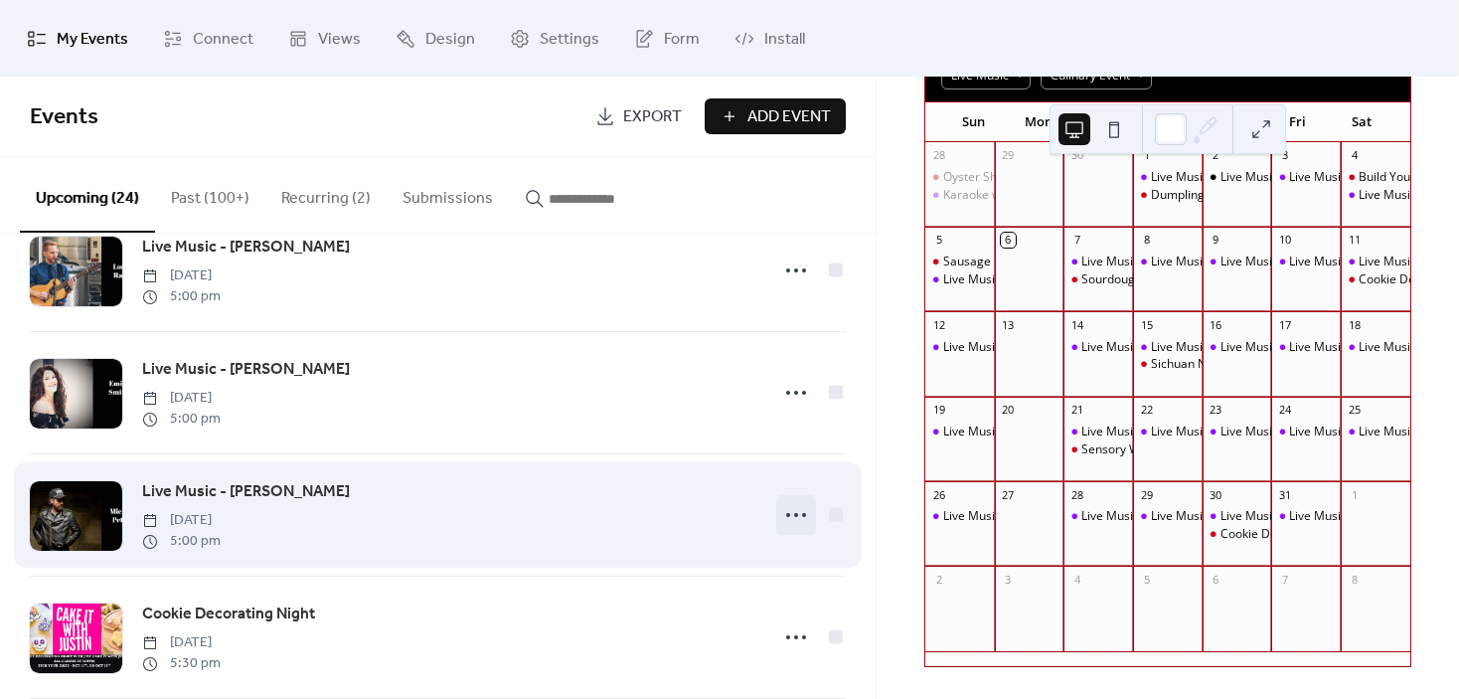
click at [786, 516] on circle at bounding box center [788, 515] width 4 height 4
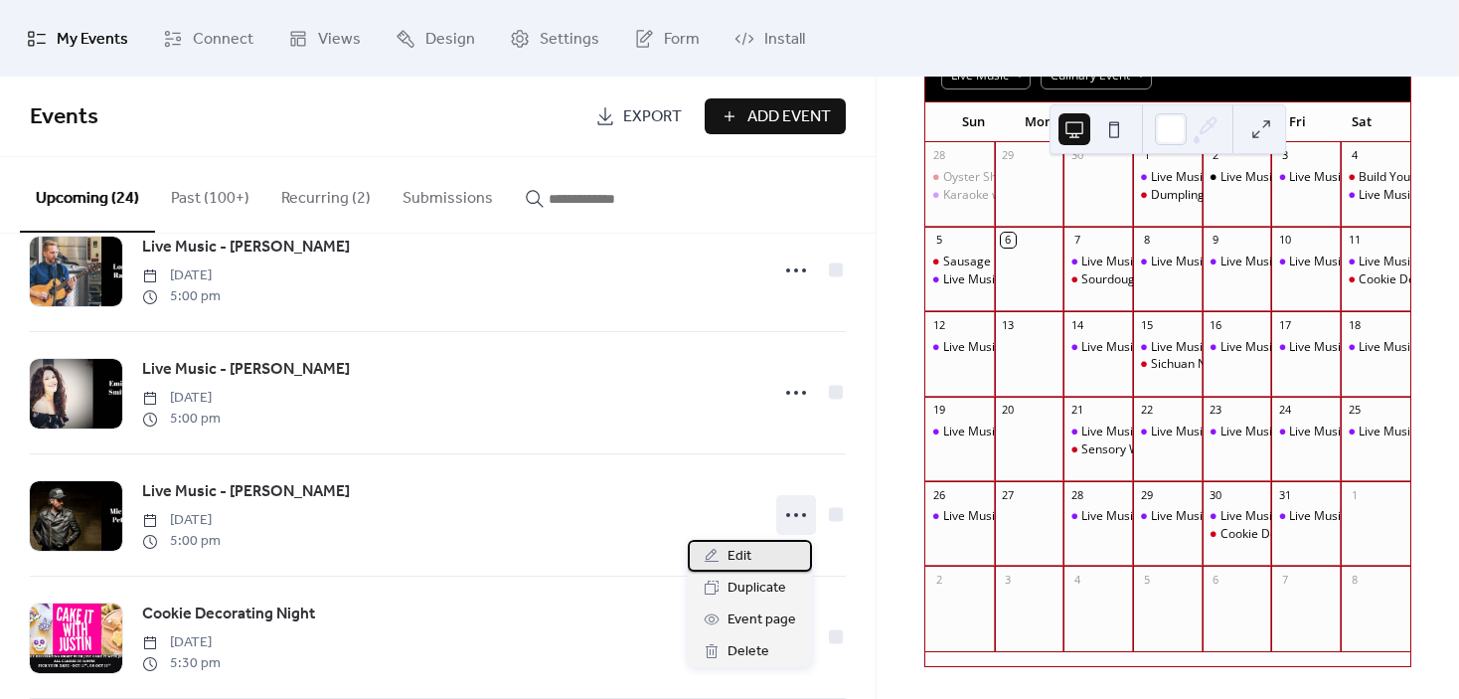
click at [746, 550] on span "Edit" at bounding box center [740, 557] width 24 height 24
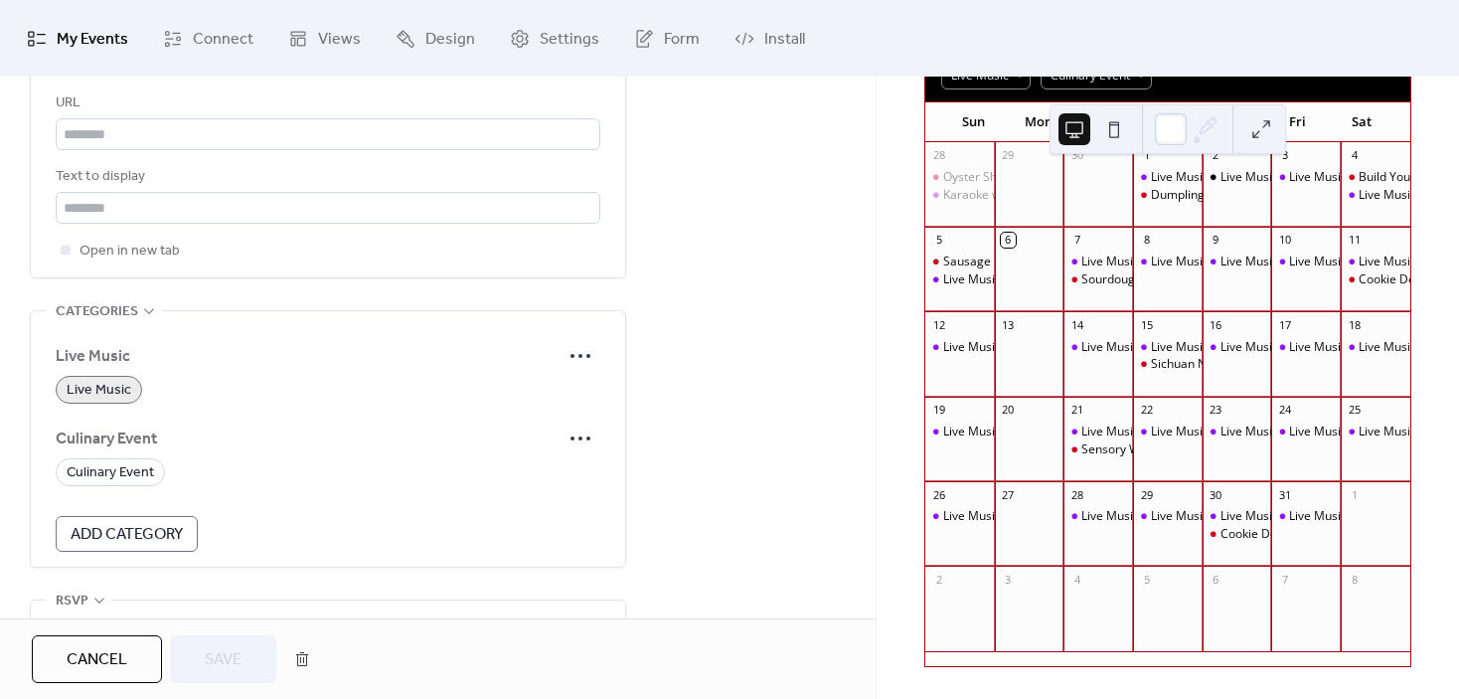
scroll to position [1193, 0]
